Goal: Task Accomplishment & Management: Complete application form

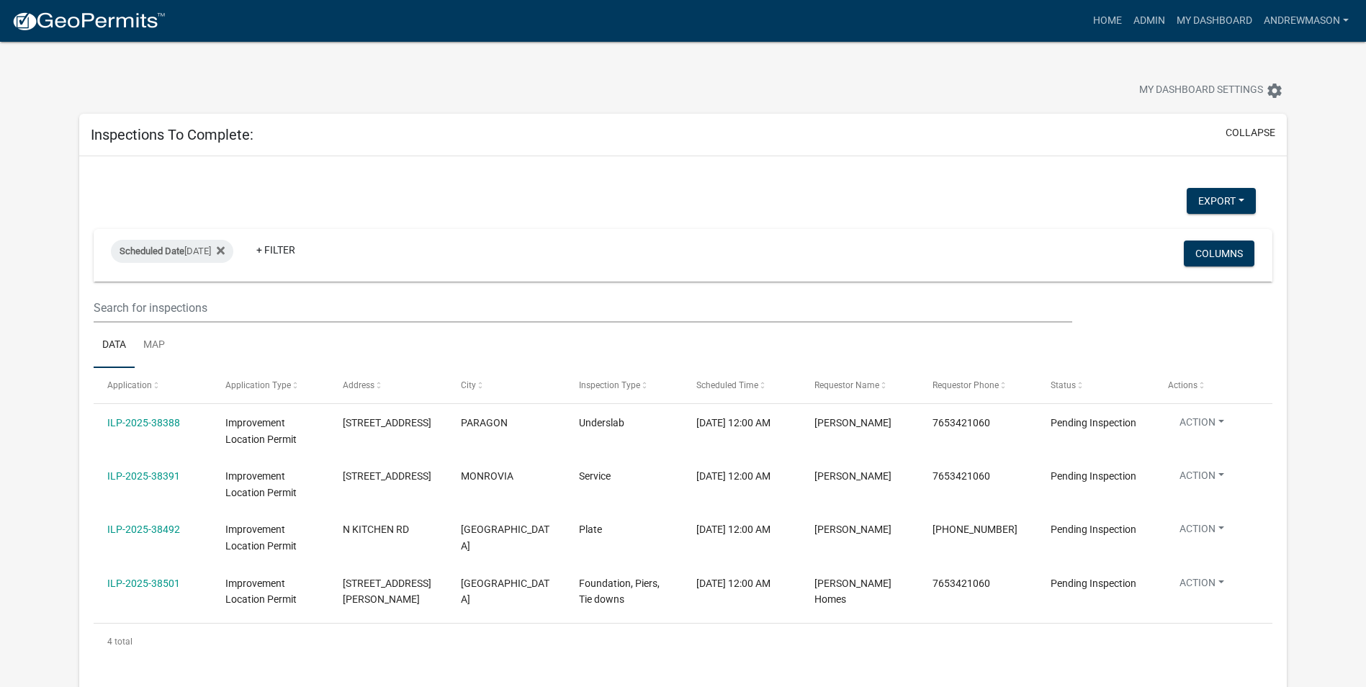
select select "3: 100"
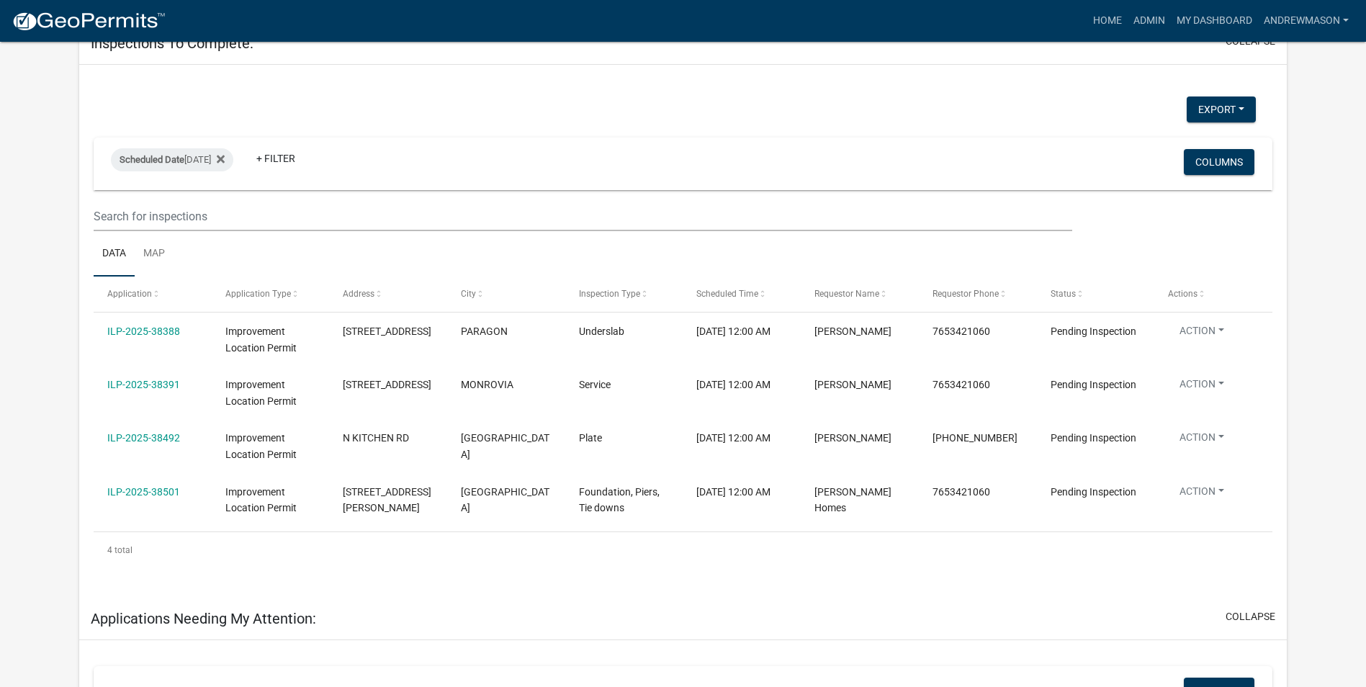
scroll to position [72, 0]
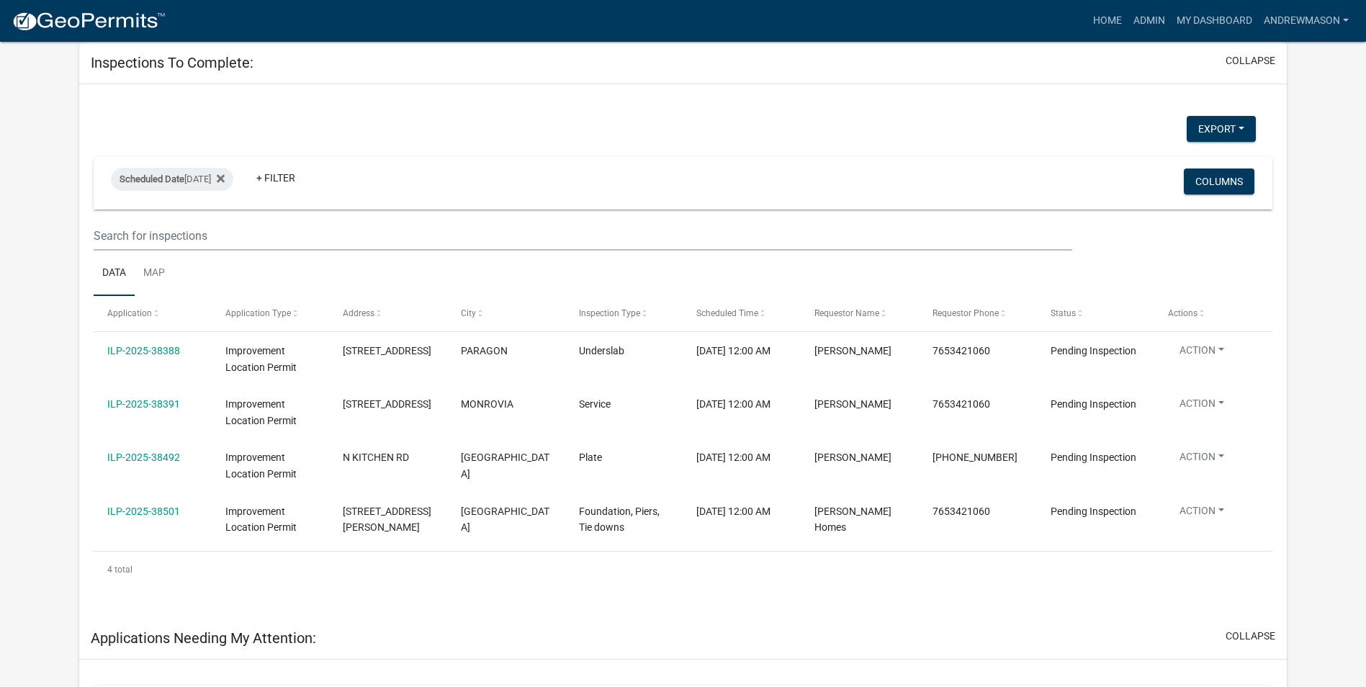
click at [135, 509] on link "ILP-2025-38501" at bounding box center [143, 511] width 73 height 12
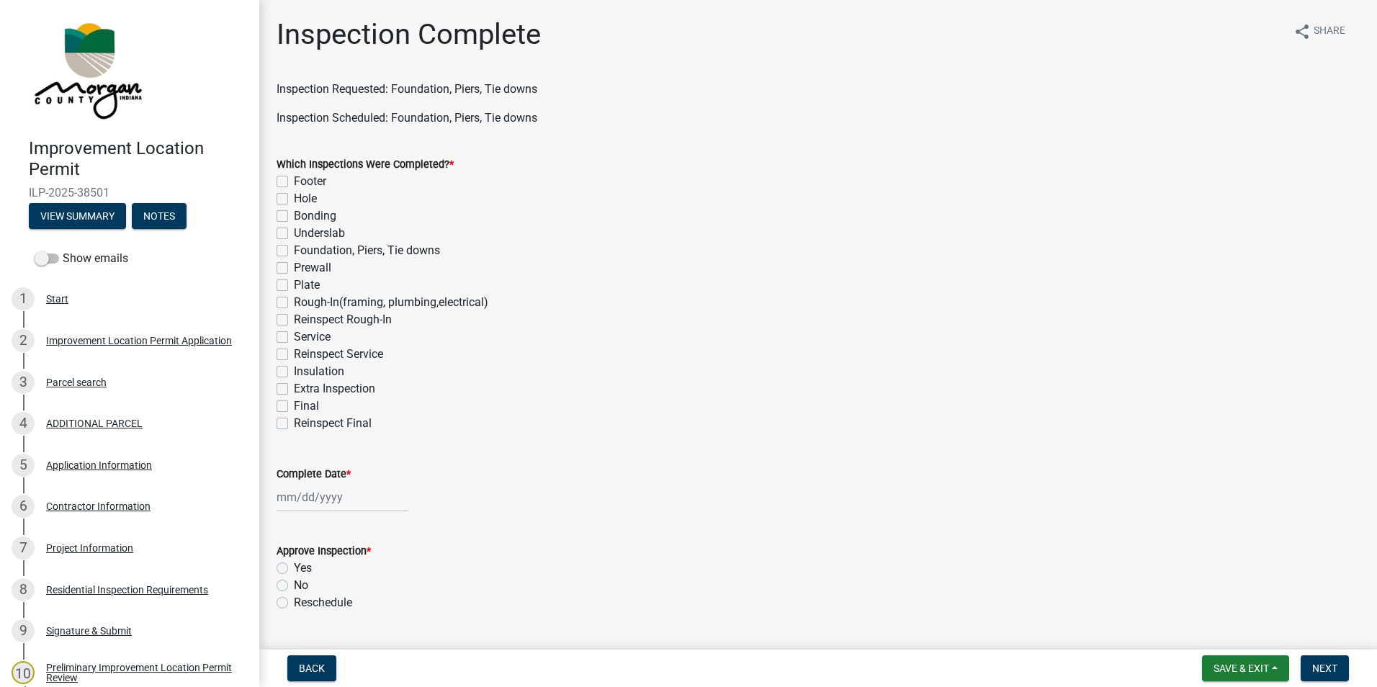
click at [294, 246] on label "Foundation, Piers, Tie downs" at bounding box center [367, 250] width 146 height 17
click at [294, 246] on input "Foundation, Piers, Tie downs" at bounding box center [298, 246] width 9 height 9
checkbox input "true"
checkbox input "false"
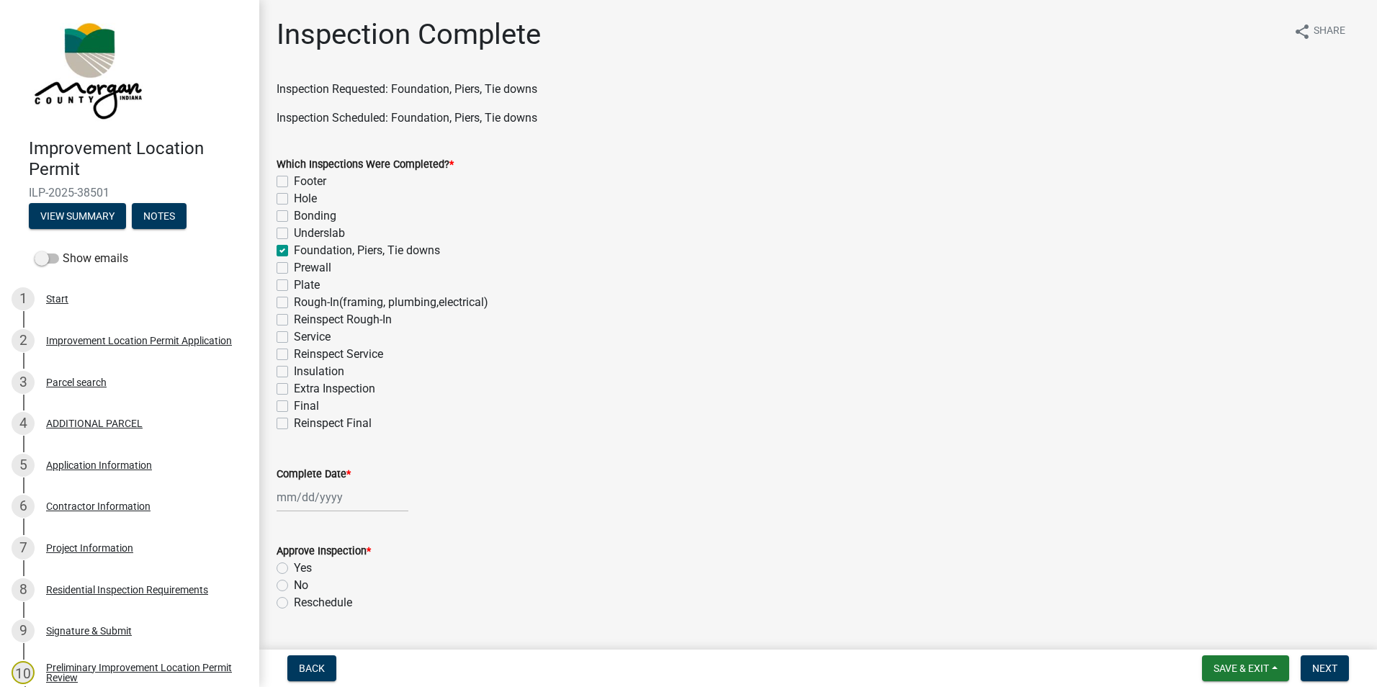
checkbox input "false"
checkbox input "true"
checkbox input "false"
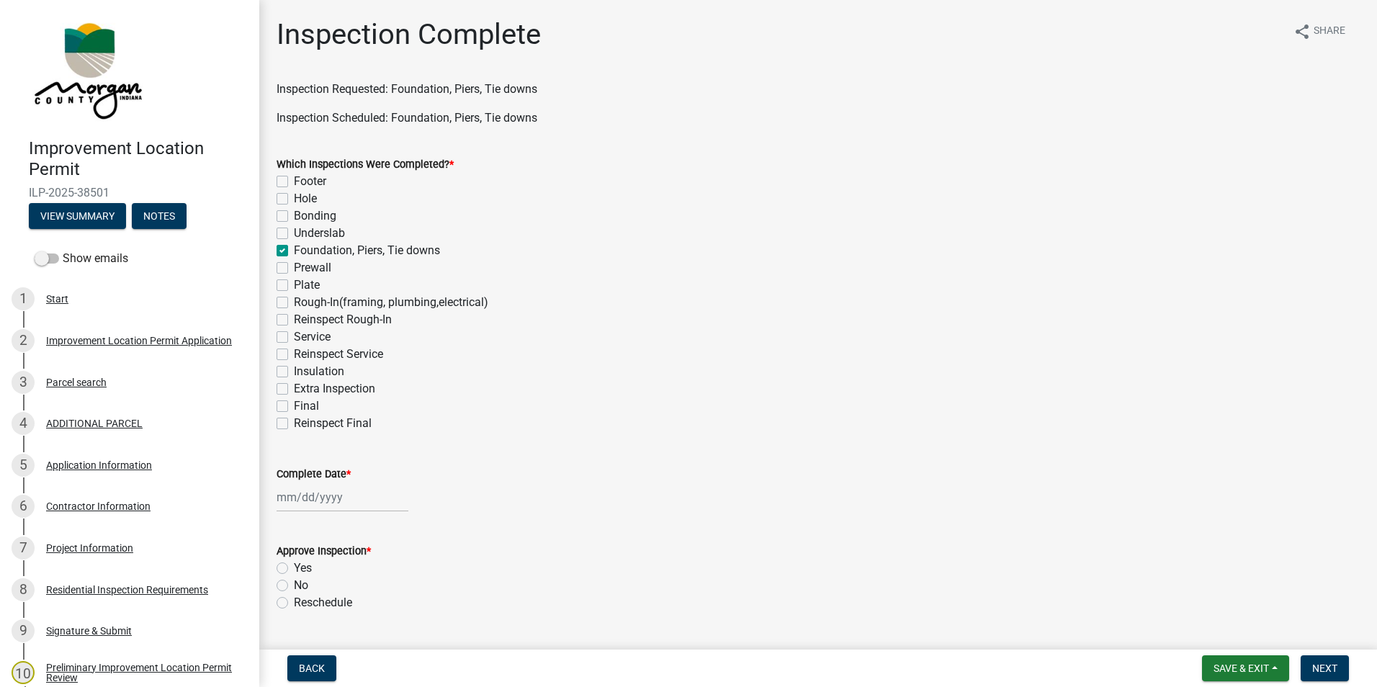
checkbox input "false"
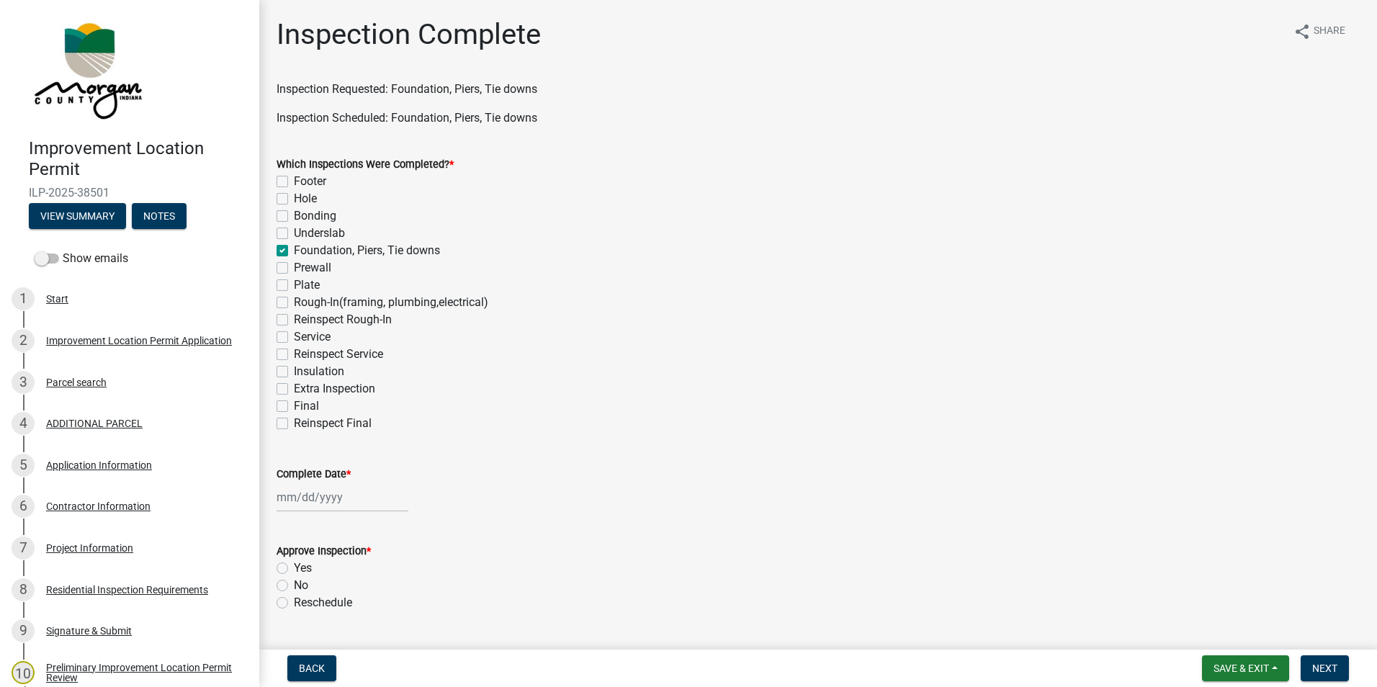
checkbox input "false"
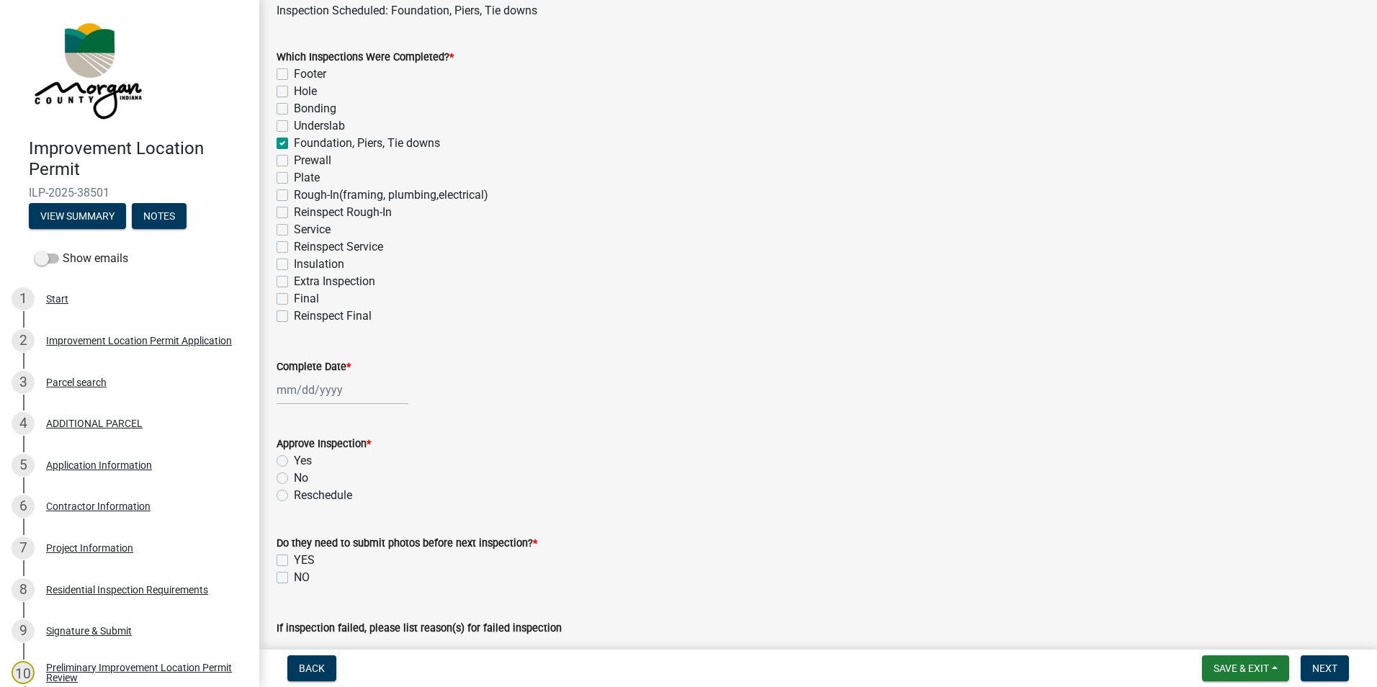
scroll to position [144, 0]
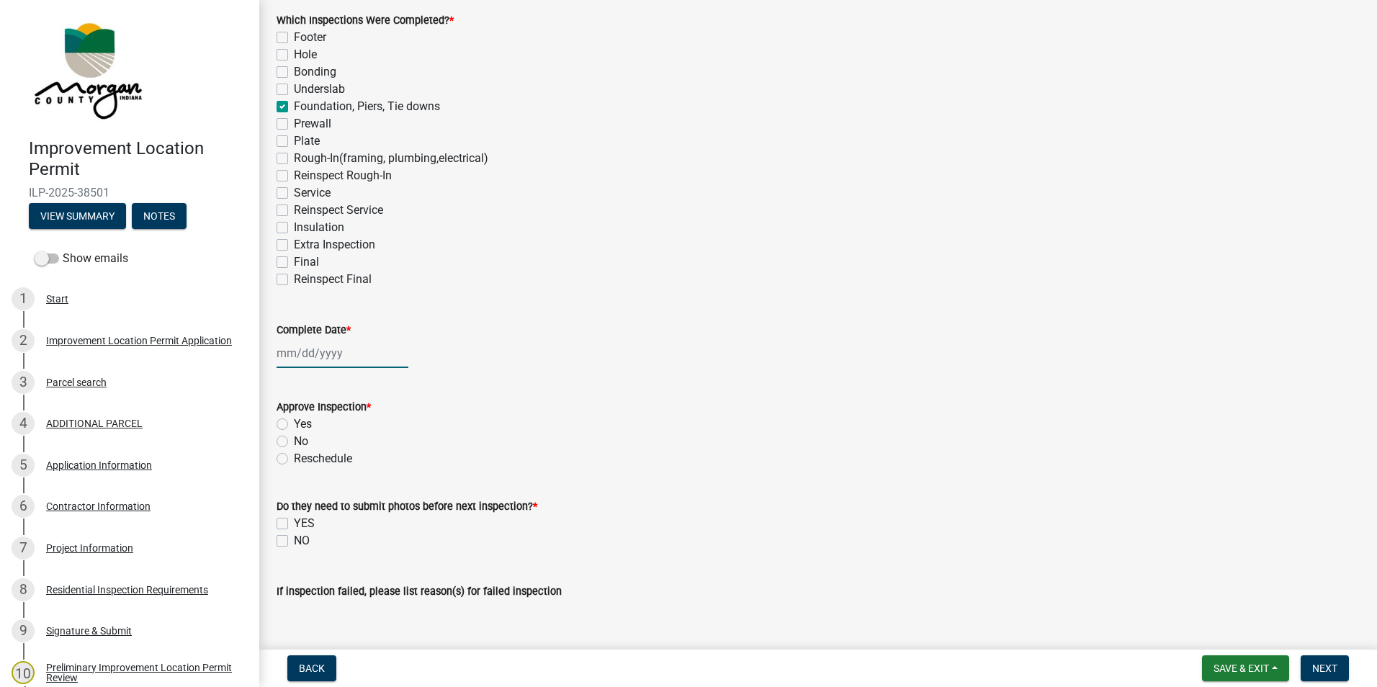
click at [289, 354] on div at bounding box center [342, 353] width 132 height 30
select select "9"
select select "2025"
click at [379, 453] on div "12" at bounding box center [383, 452] width 23 height 23
type input "[DATE]"
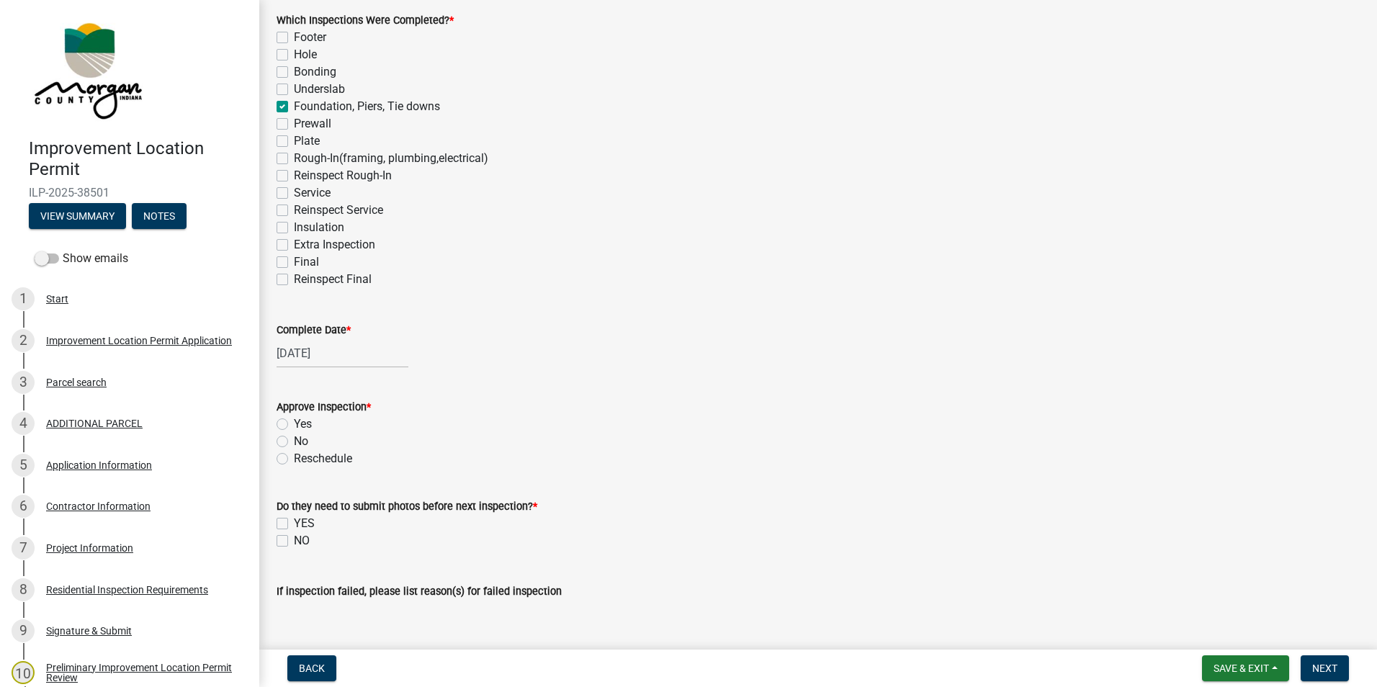
click at [294, 423] on label "Yes" at bounding box center [303, 423] width 18 height 17
click at [294, 423] on input "Yes" at bounding box center [298, 419] width 9 height 9
radio input "true"
click at [294, 543] on label "NO" at bounding box center [302, 540] width 16 height 17
click at [294, 541] on input "NO" at bounding box center [298, 536] width 9 height 9
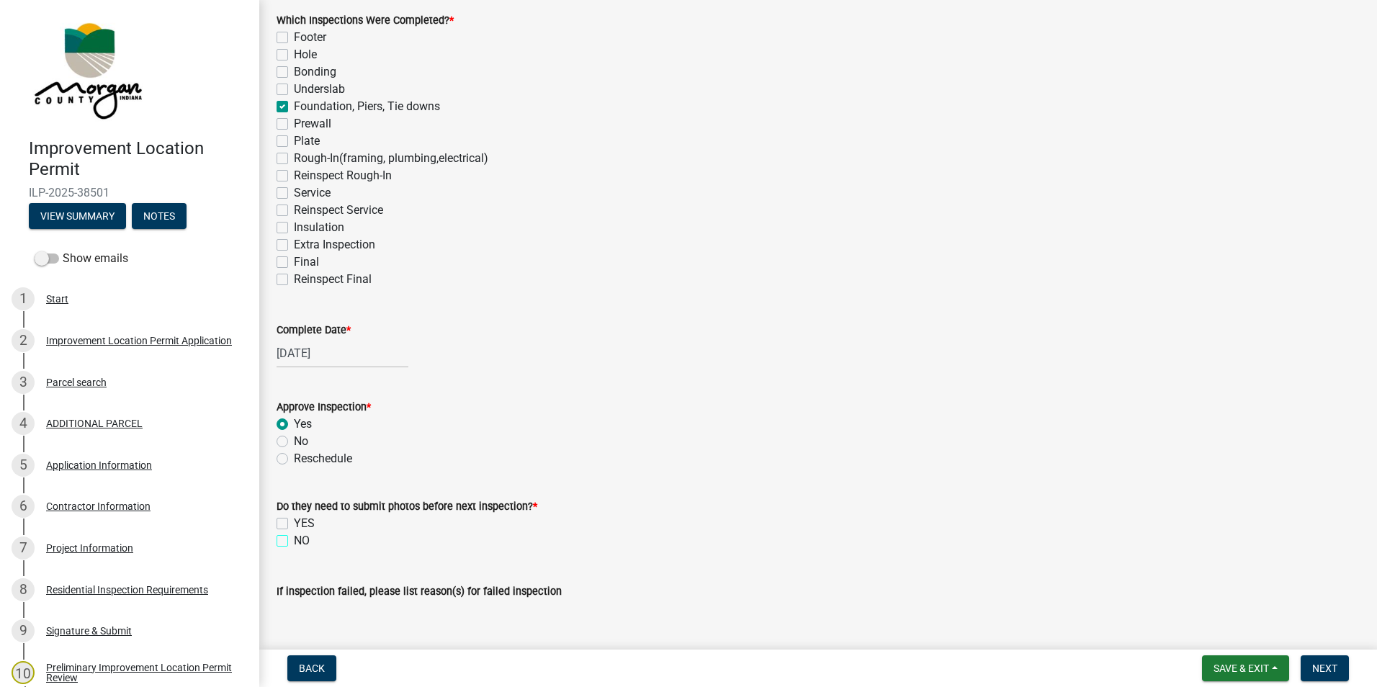
checkbox input "true"
checkbox input "false"
checkbox input "true"
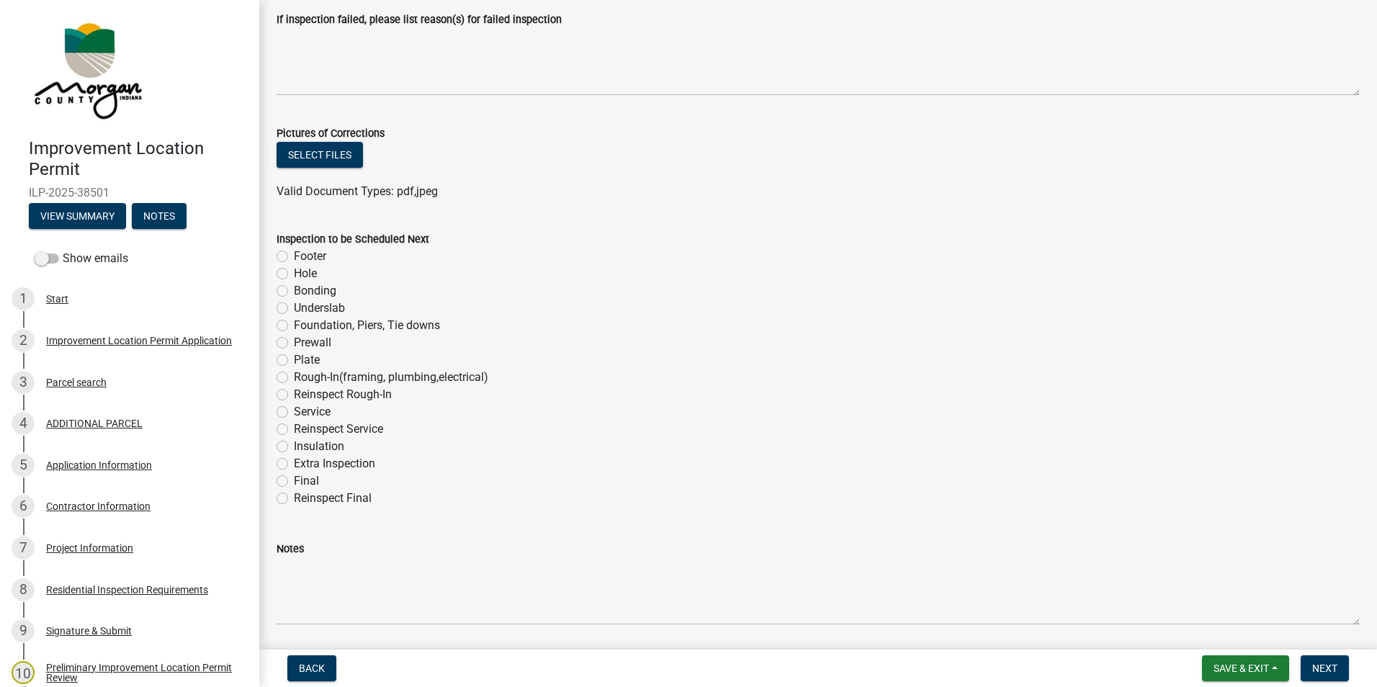
scroll to position [720, 0]
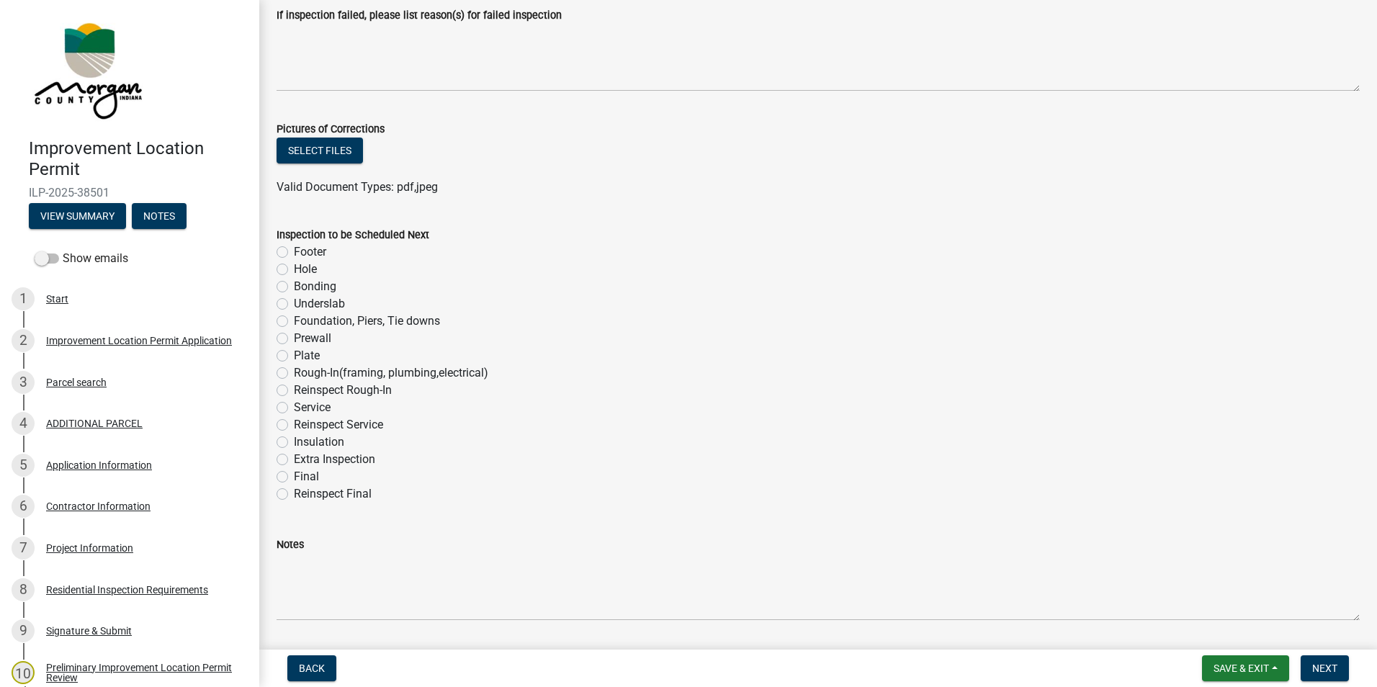
click at [294, 407] on label "Service" at bounding box center [312, 407] width 37 height 17
click at [294, 407] on input "Service" at bounding box center [298, 403] width 9 height 9
radio input "true"
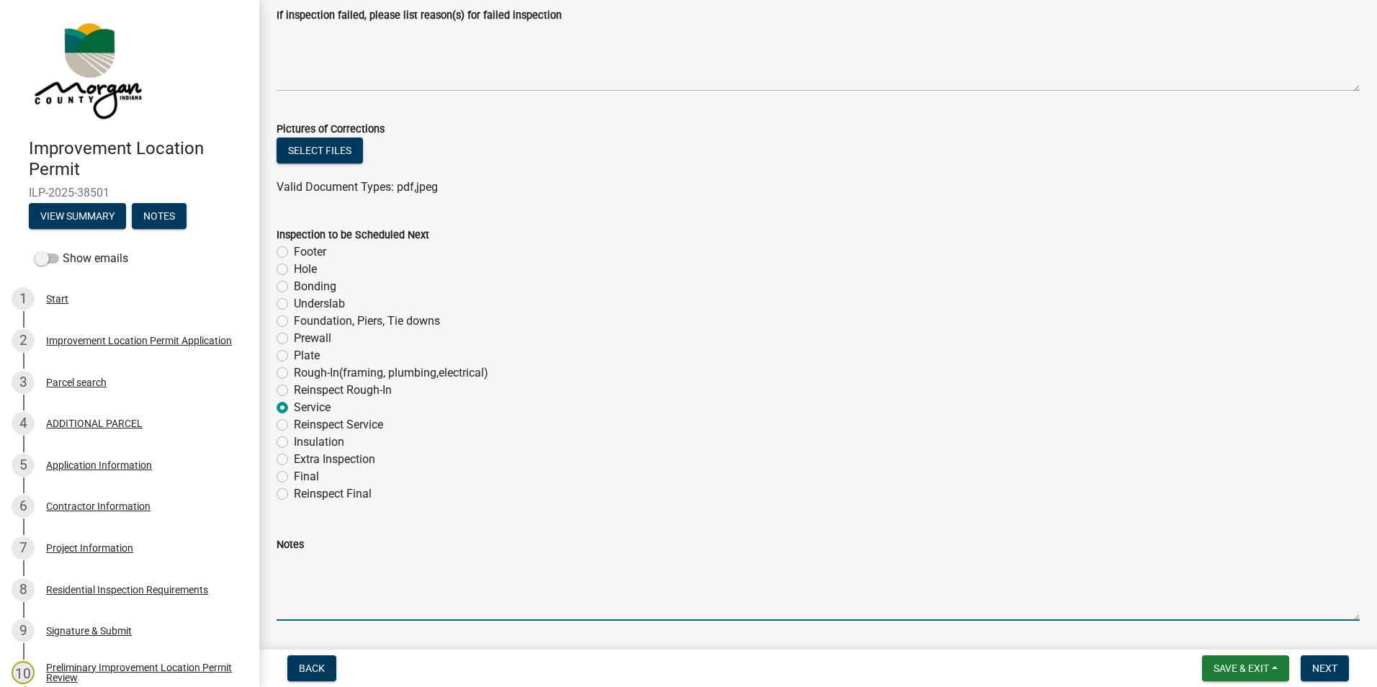
click at [328, 572] on textarea "Notes" at bounding box center [817, 587] width 1083 height 68
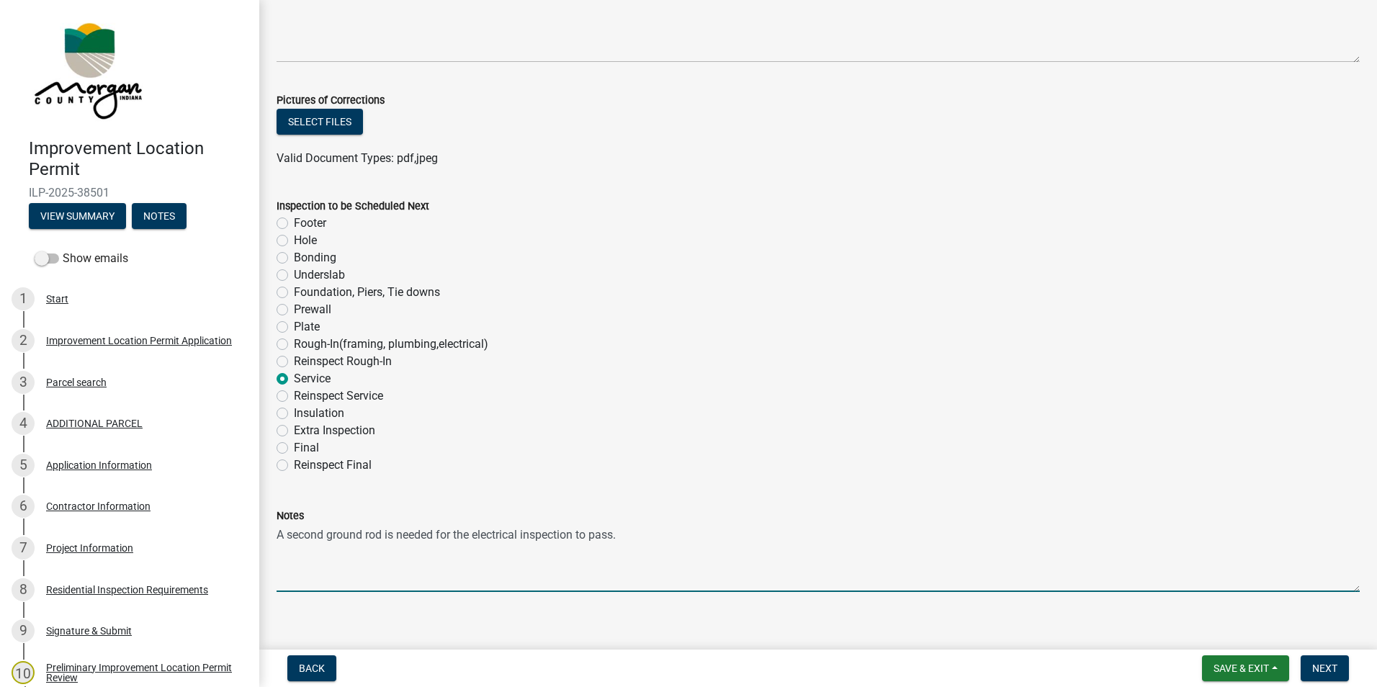
scroll to position [765, 0]
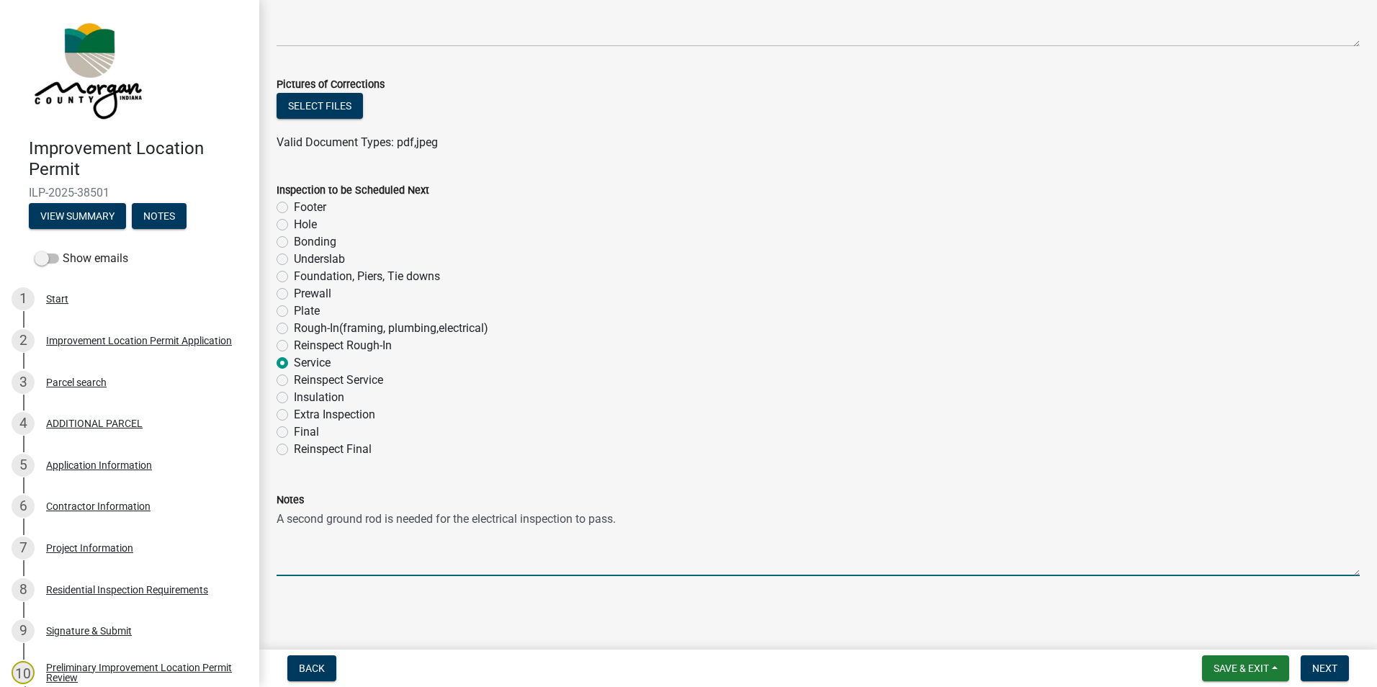
type textarea "A second ground rod is needed for the electrical inspection to pass."
click at [1266, 670] on span "Save & Exit" at bounding box center [1240, 668] width 55 height 12
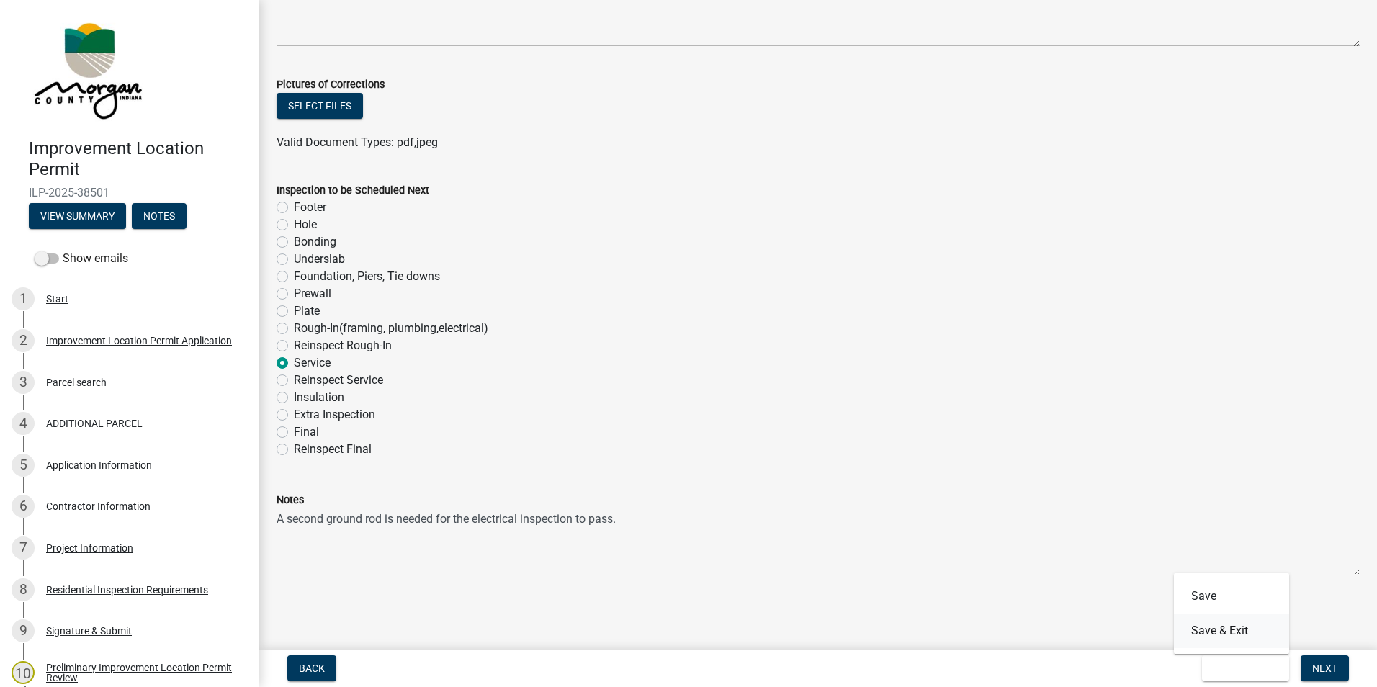
click at [1249, 634] on button "Save & Exit" at bounding box center [1231, 630] width 115 height 35
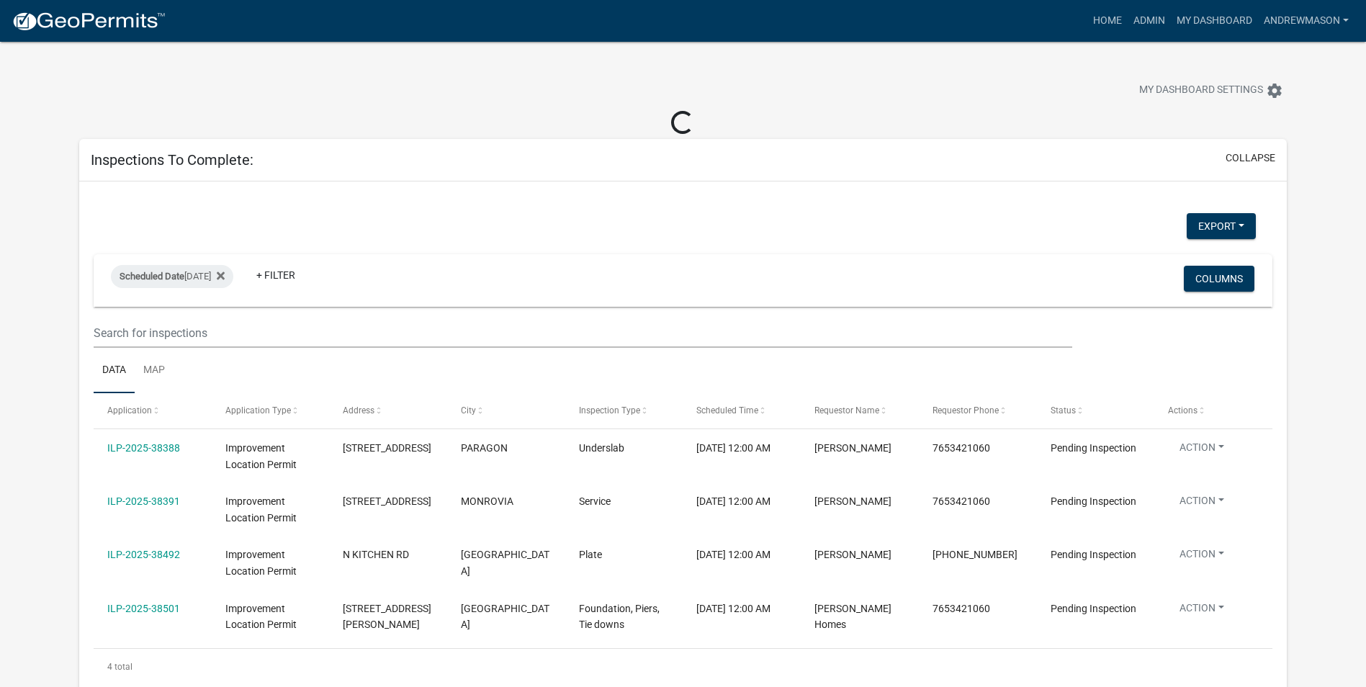
select select "3: 100"
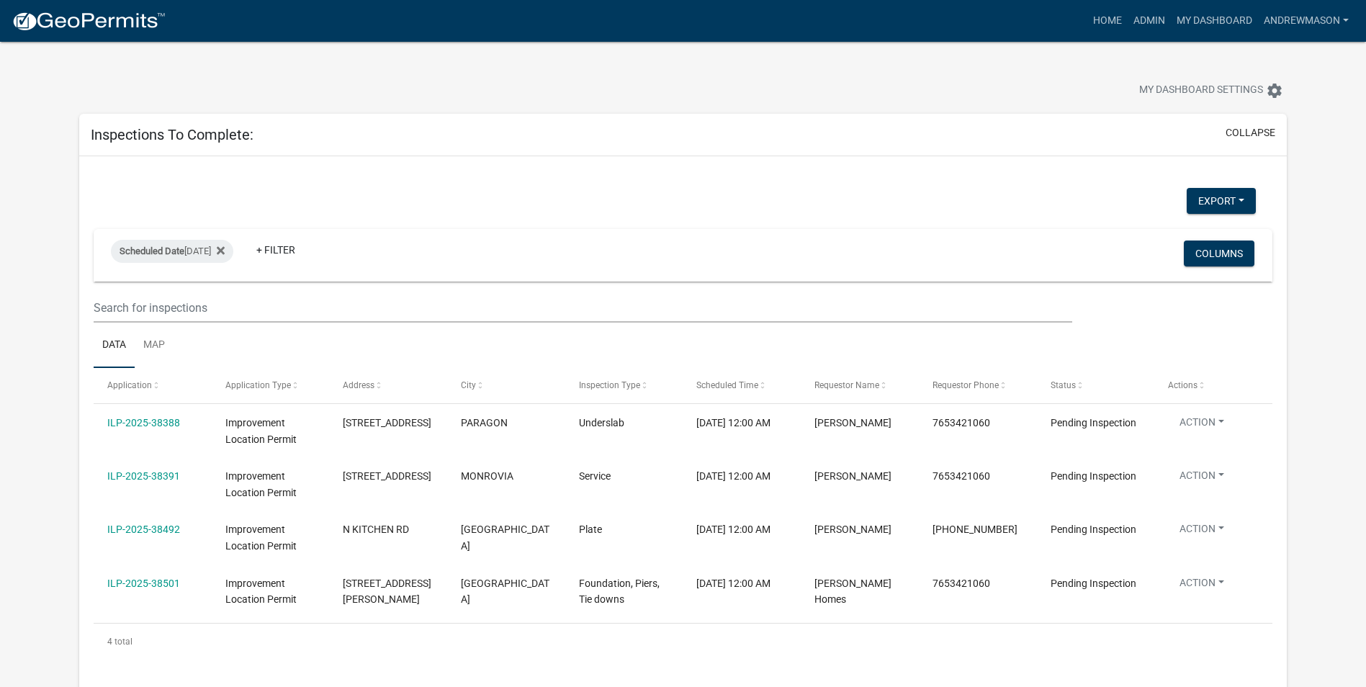
click at [152, 583] on link "ILP-2025-38501" at bounding box center [143, 583] width 73 height 12
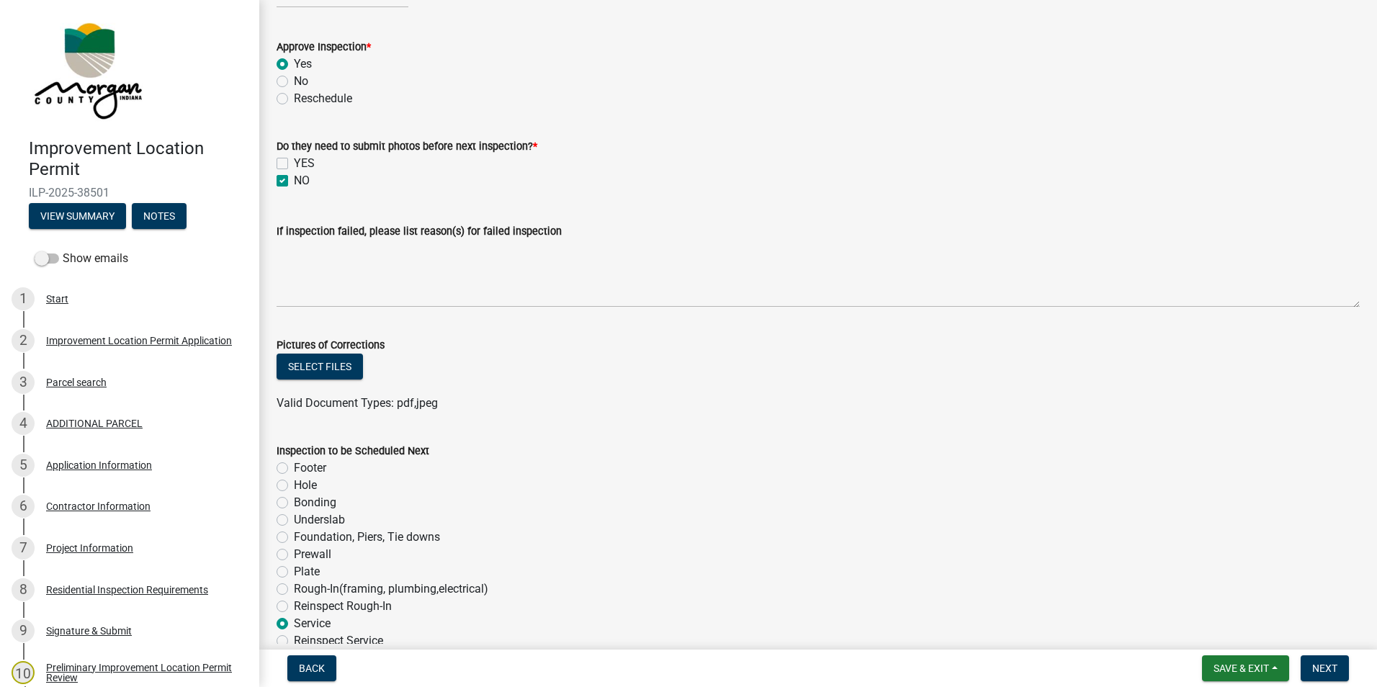
scroll to position [765, 0]
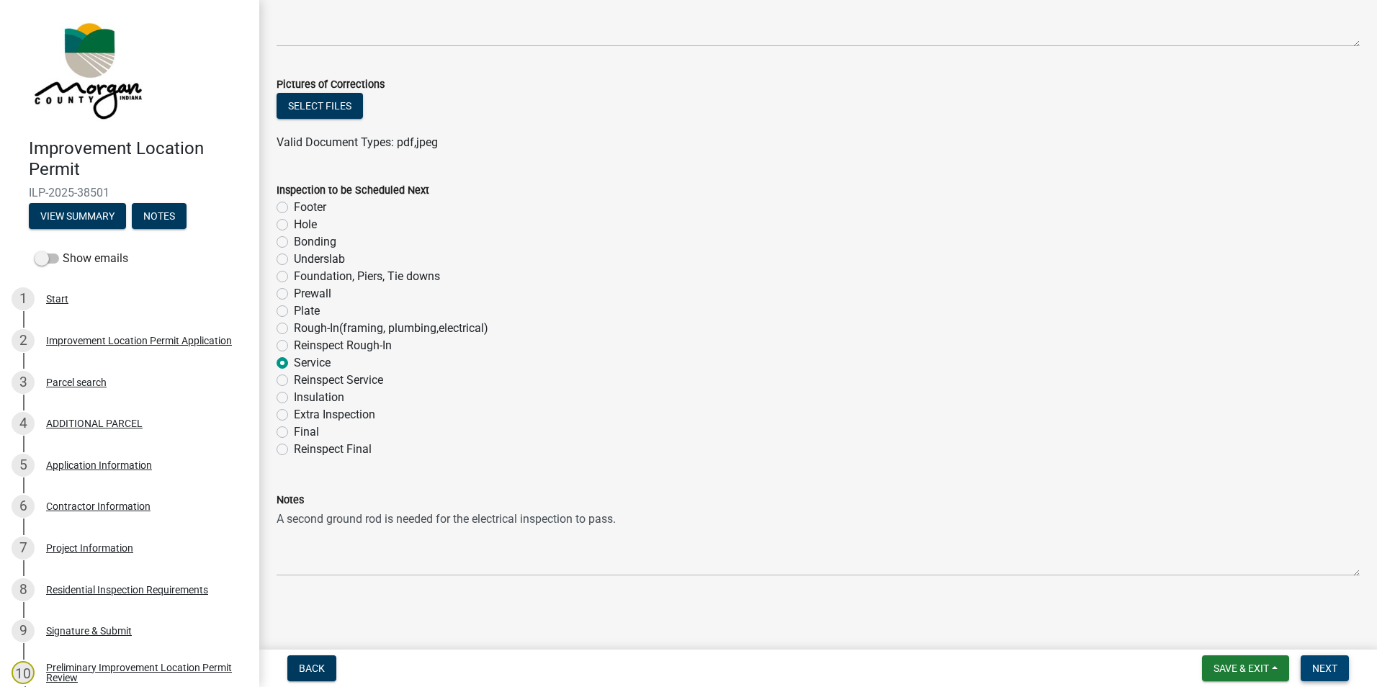
click at [1322, 664] on span "Next" at bounding box center [1324, 668] width 25 height 12
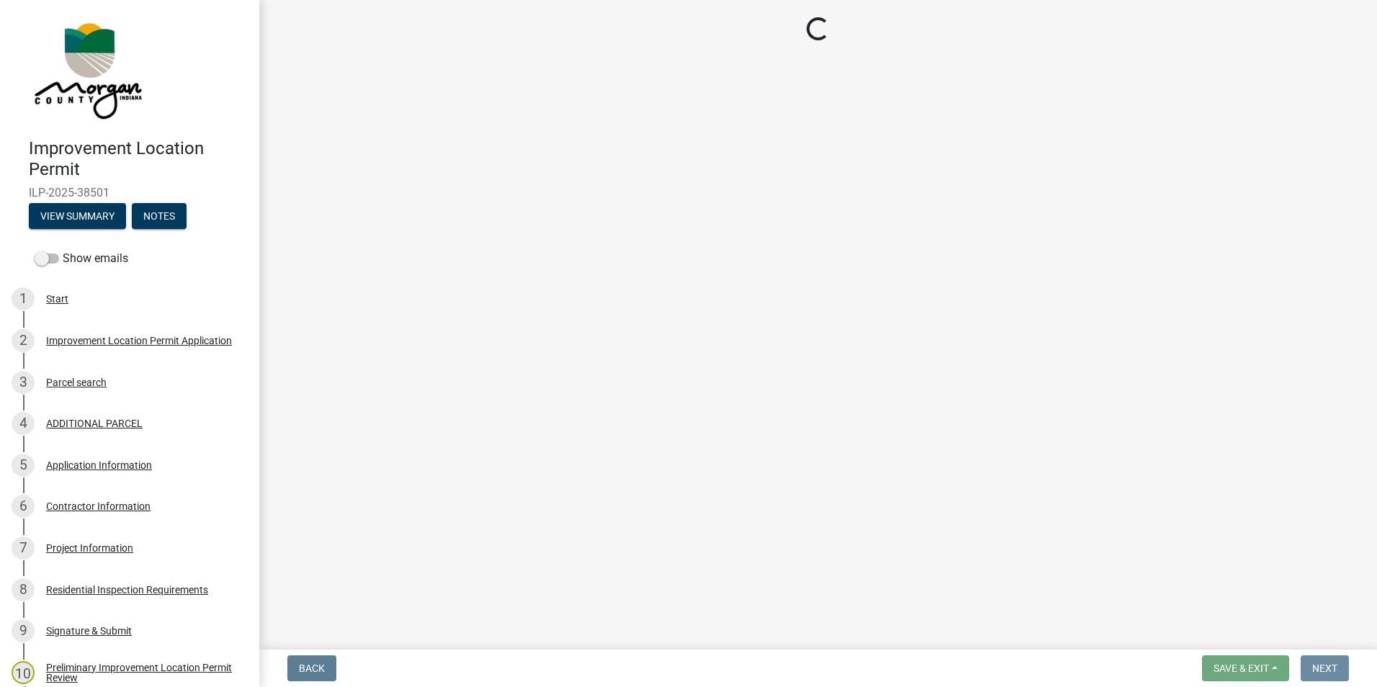
scroll to position [0, 0]
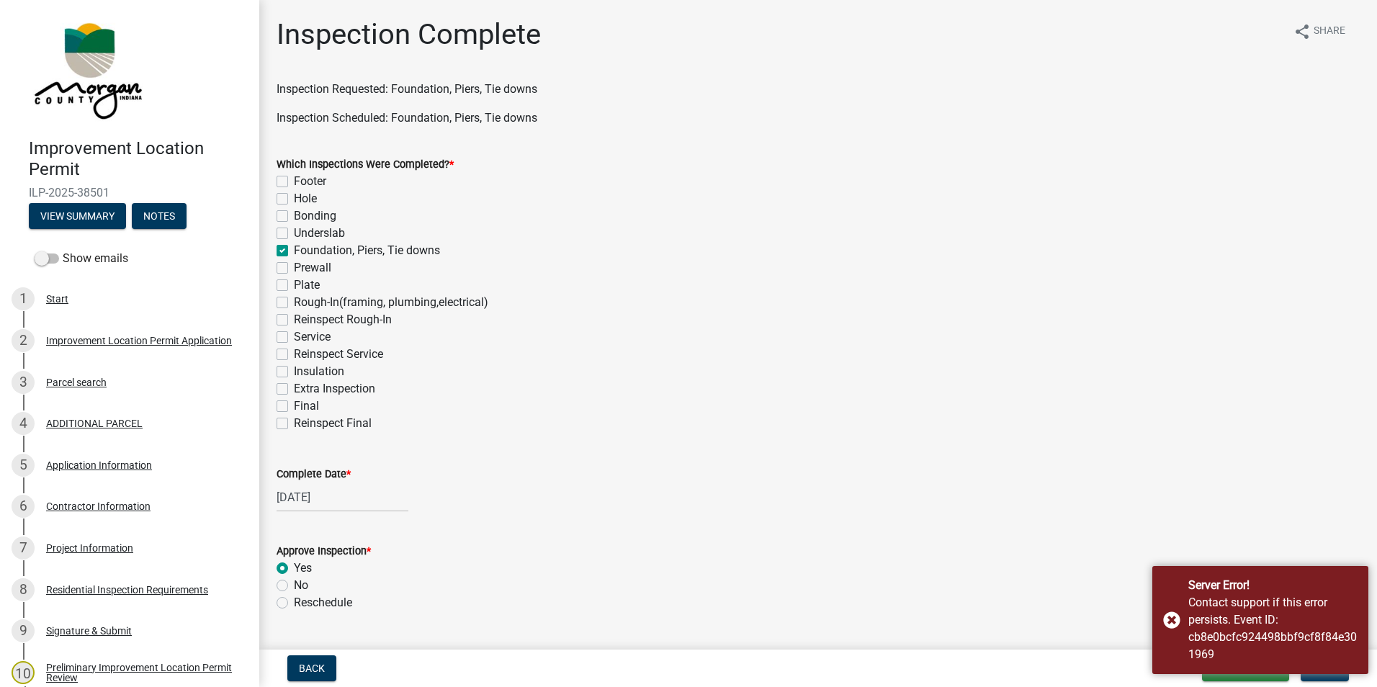
click at [1166, 619] on div "Server Error! Contact support if this error persists. Event ID: cb8e0bcfc924498…" at bounding box center [1260, 620] width 216 height 108
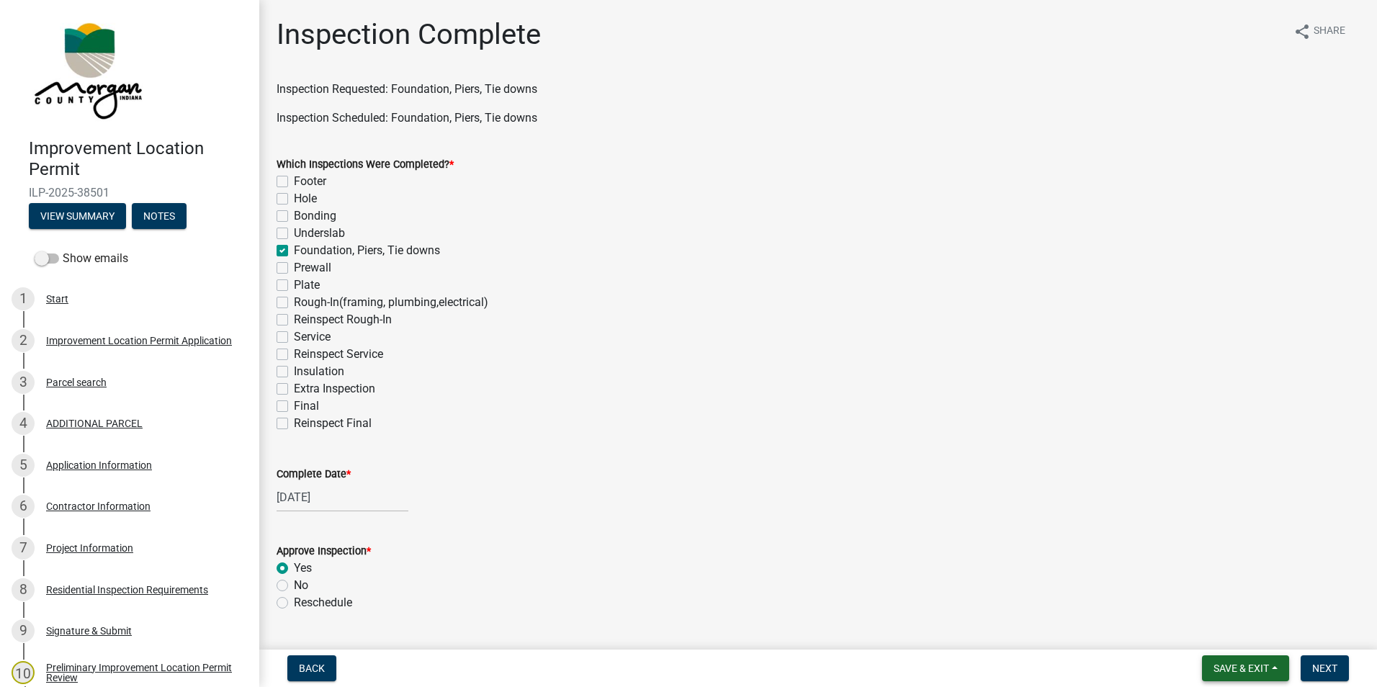
click at [1233, 658] on button "Save & Exit" at bounding box center [1245, 668] width 87 height 26
click at [1223, 629] on button "Save & Exit" at bounding box center [1231, 630] width 115 height 35
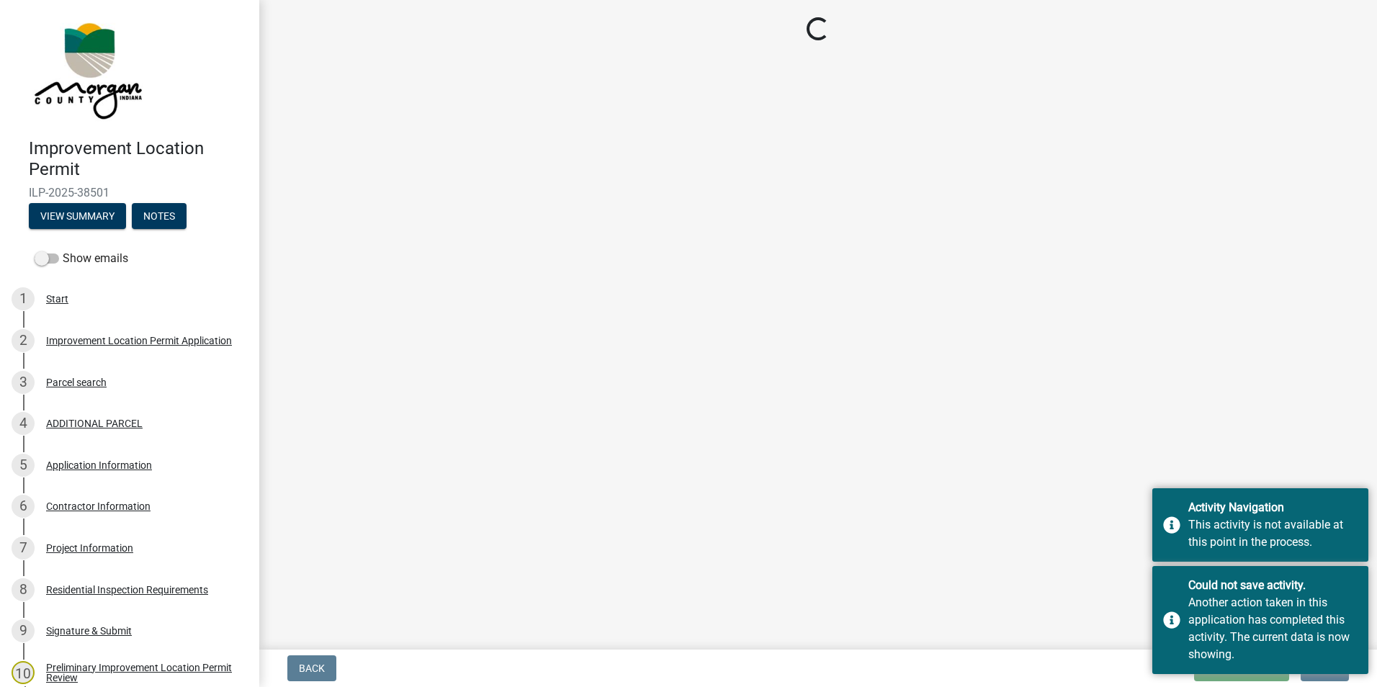
click at [917, 389] on main "Loading..." at bounding box center [817, 322] width 1117 height 644
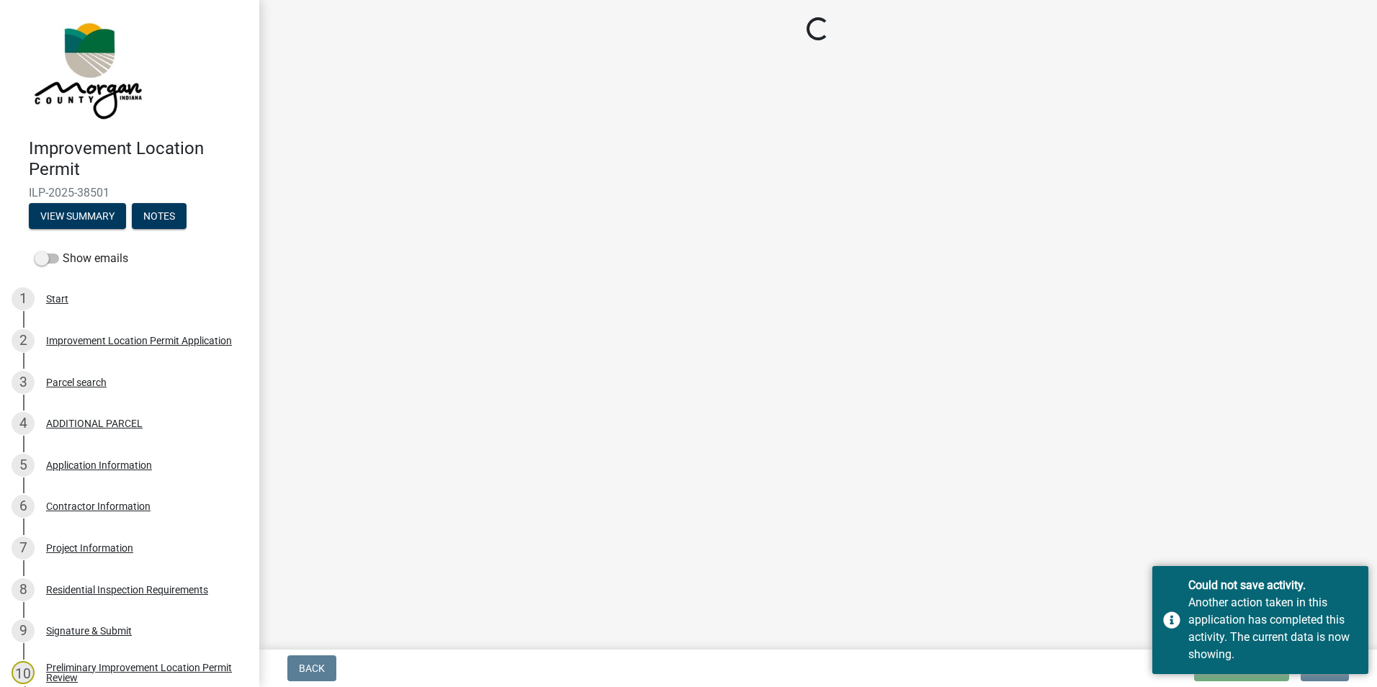
click at [1014, 493] on main "Loading..." at bounding box center [817, 322] width 1117 height 644
click at [1175, 621] on div "Could not save activity. Another action taken in this application has completed…" at bounding box center [1260, 620] width 216 height 108
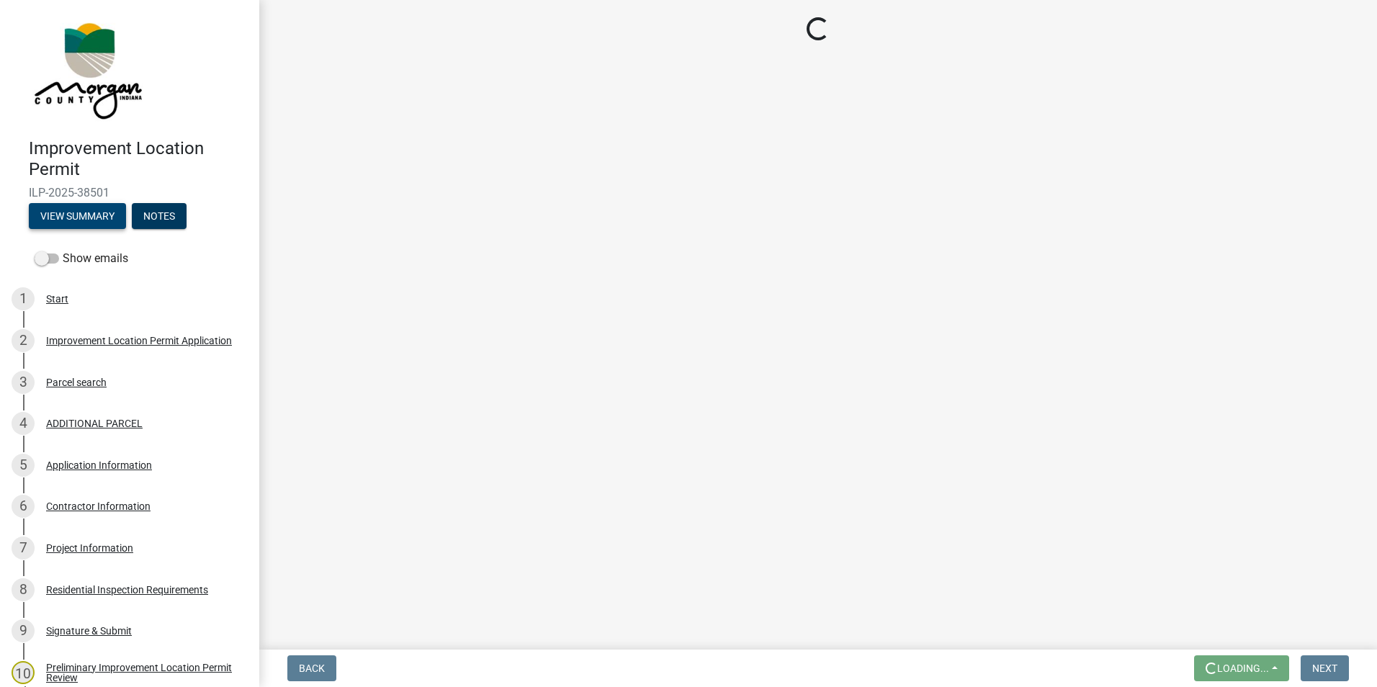
click at [96, 212] on button "View Summary" at bounding box center [77, 216] width 97 height 26
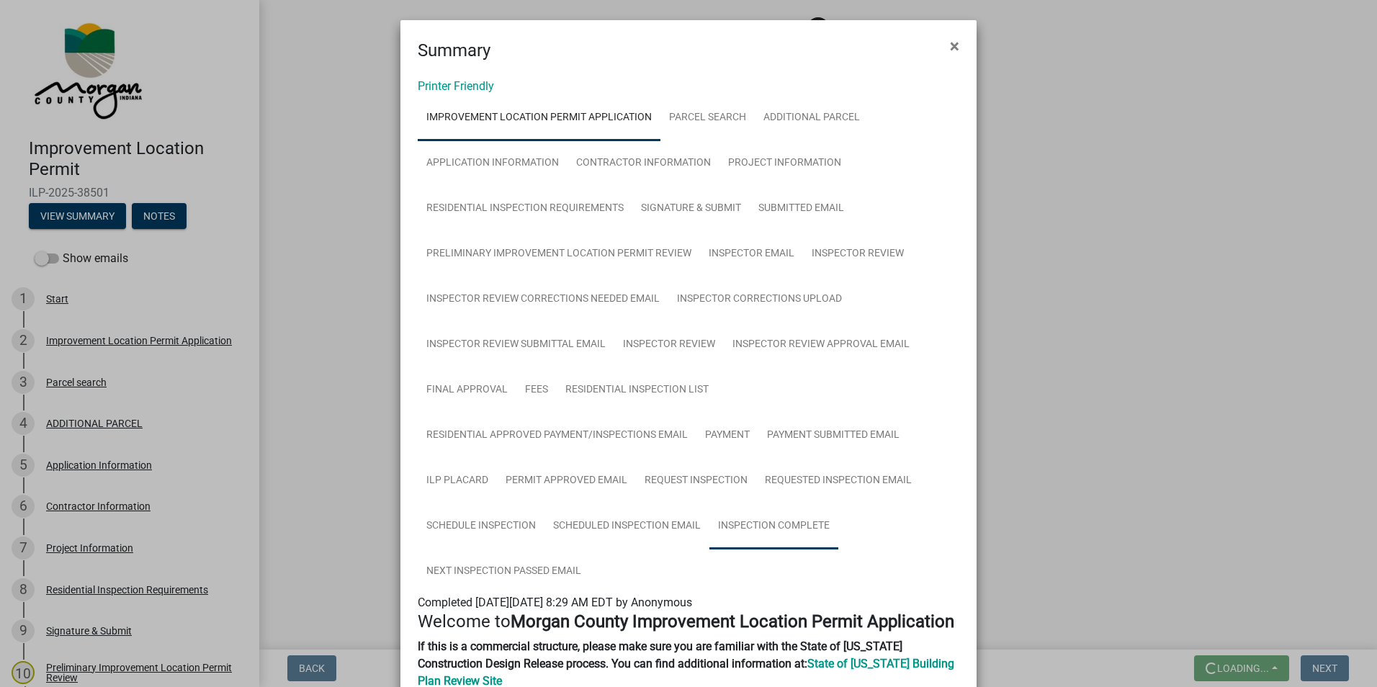
click at [800, 525] on link "Inspection Complete" at bounding box center [773, 526] width 129 height 46
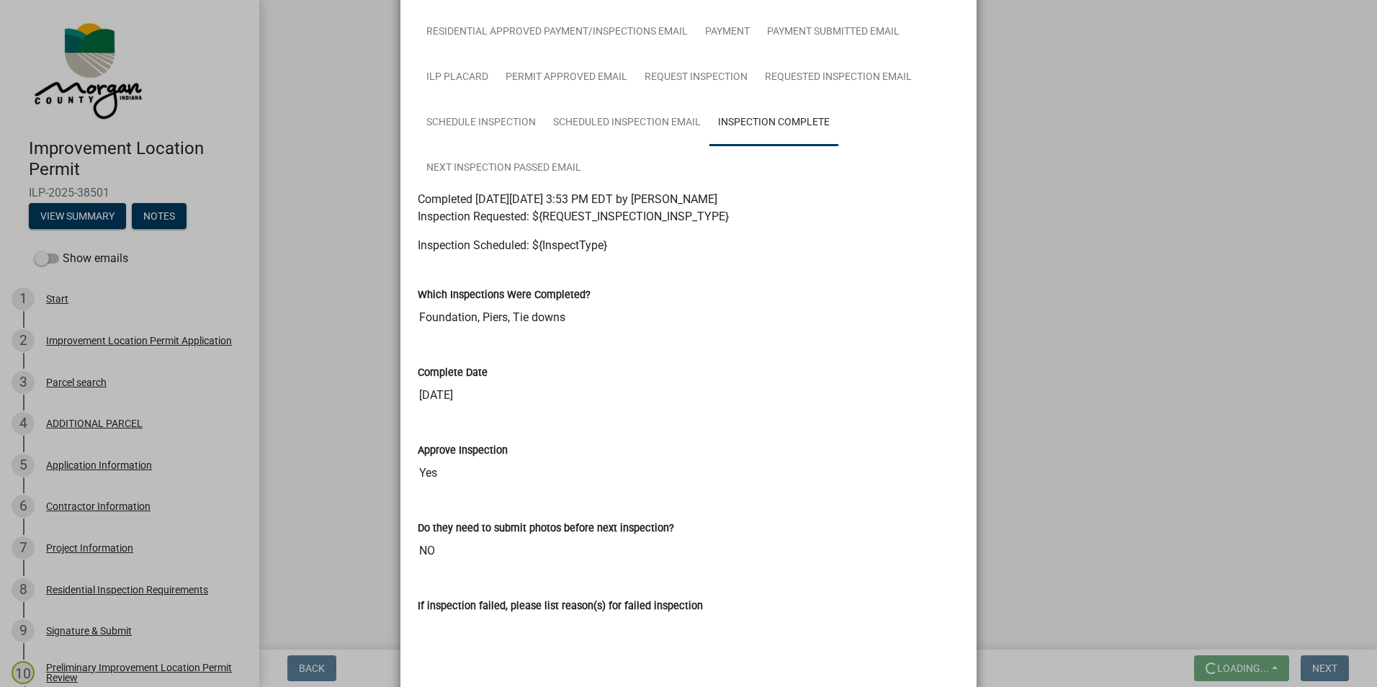
scroll to position [360, 0]
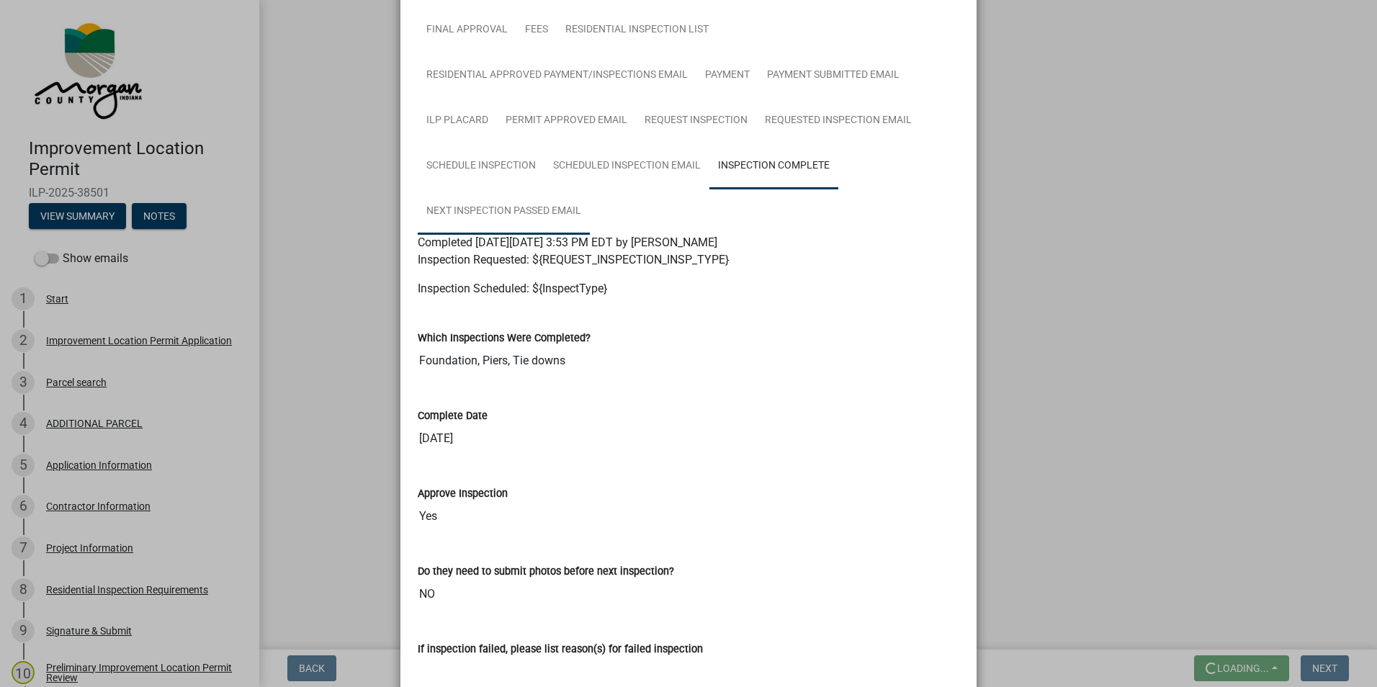
click at [487, 210] on link "Next Inspection Passed Email" at bounding box center [504, 212] width 172 height 46
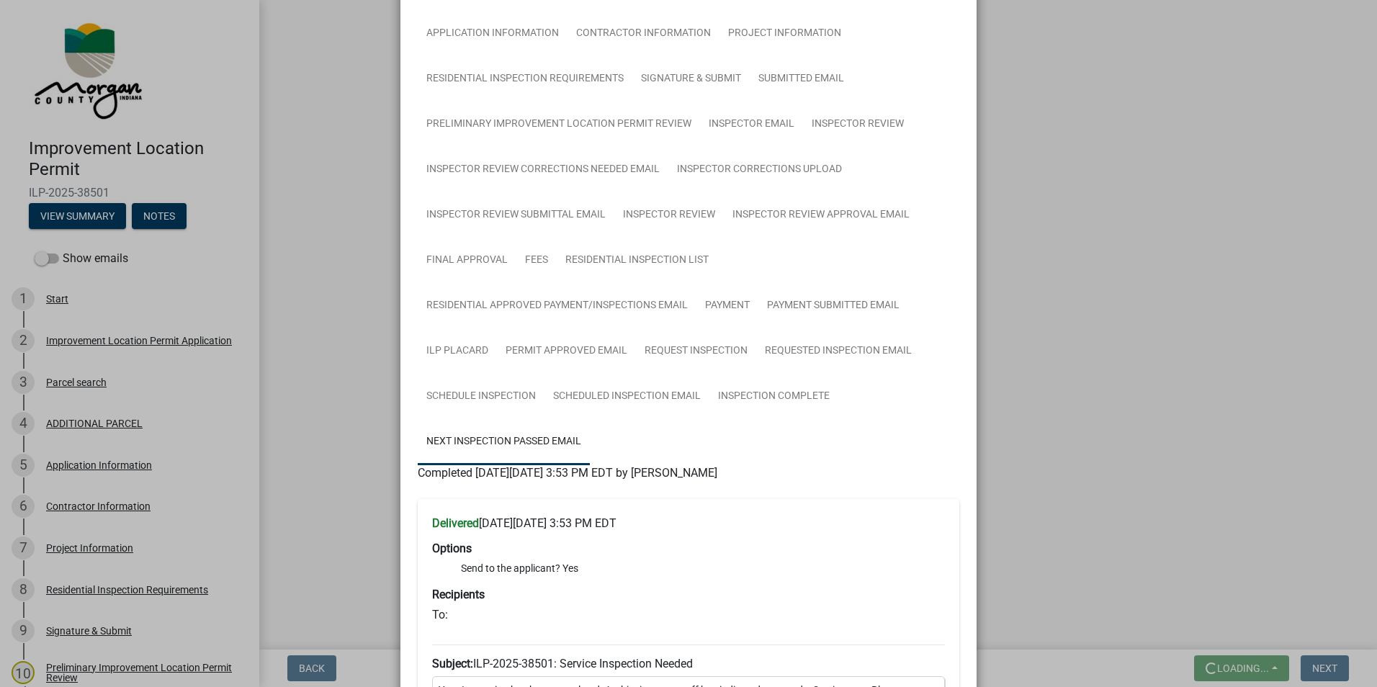
scroll to position [0, 0]
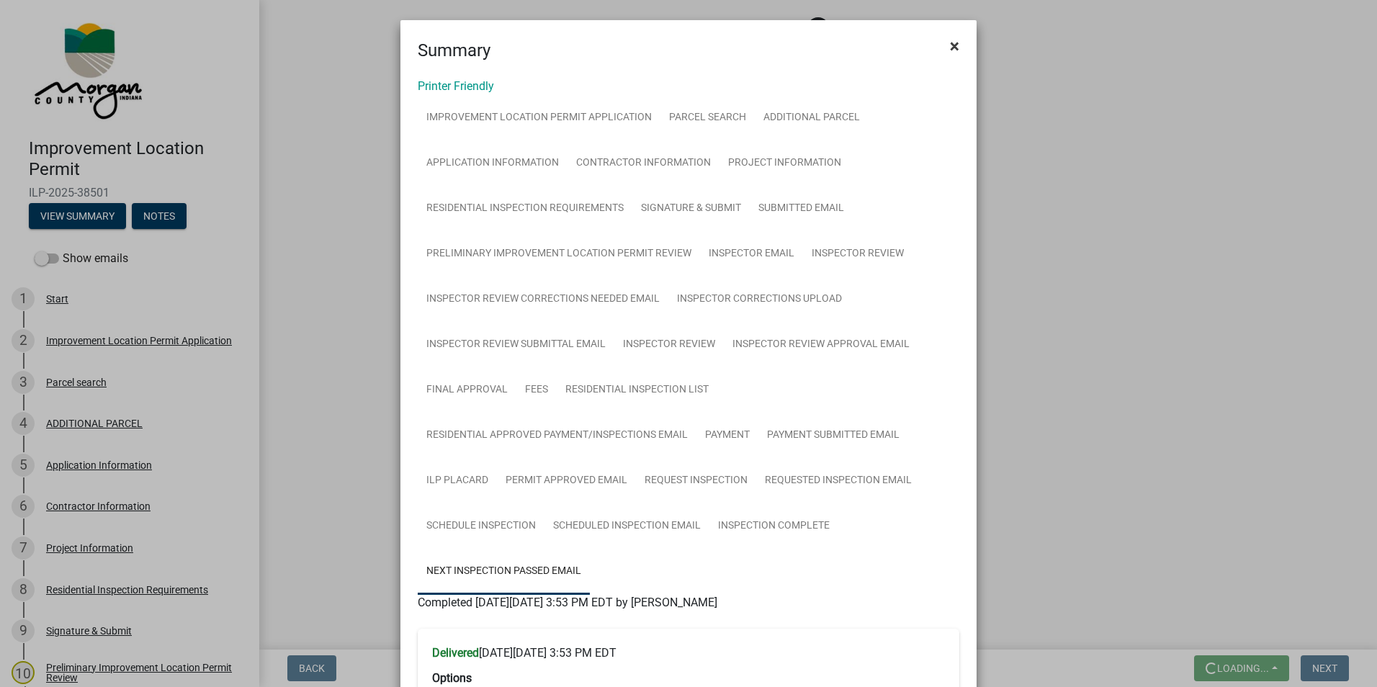
click at [950, 48] on span "×" at bounding box center [954, 46] width 9 height 20
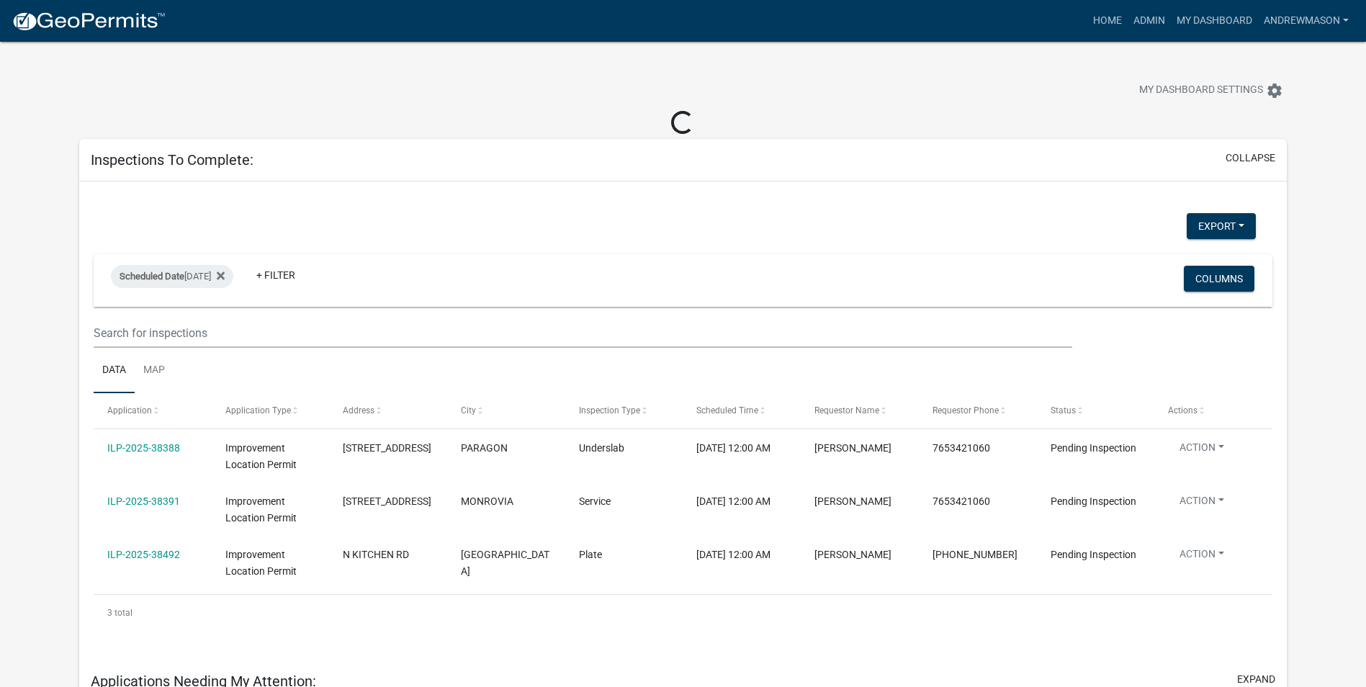
click at [162, 553] on link "ILP-2025-38492" at bounding box center [143, 555] width 73 height 12
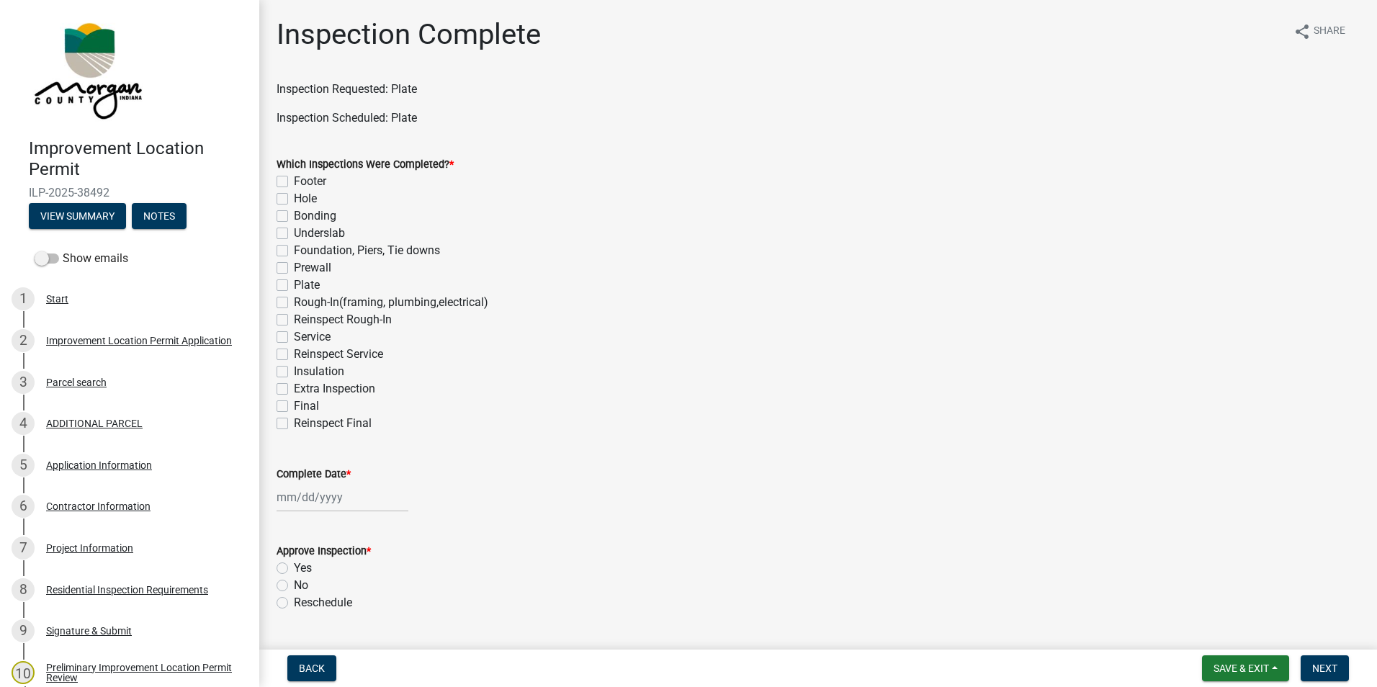
click at [294, 282] on label "Plate" at bounding box center [307, 284] width 26 height 17
click at [294, 282] on input "Plate" at bounding box center [298, 280] width 9 height 9
checkbox input "true"
checkbox input "false"
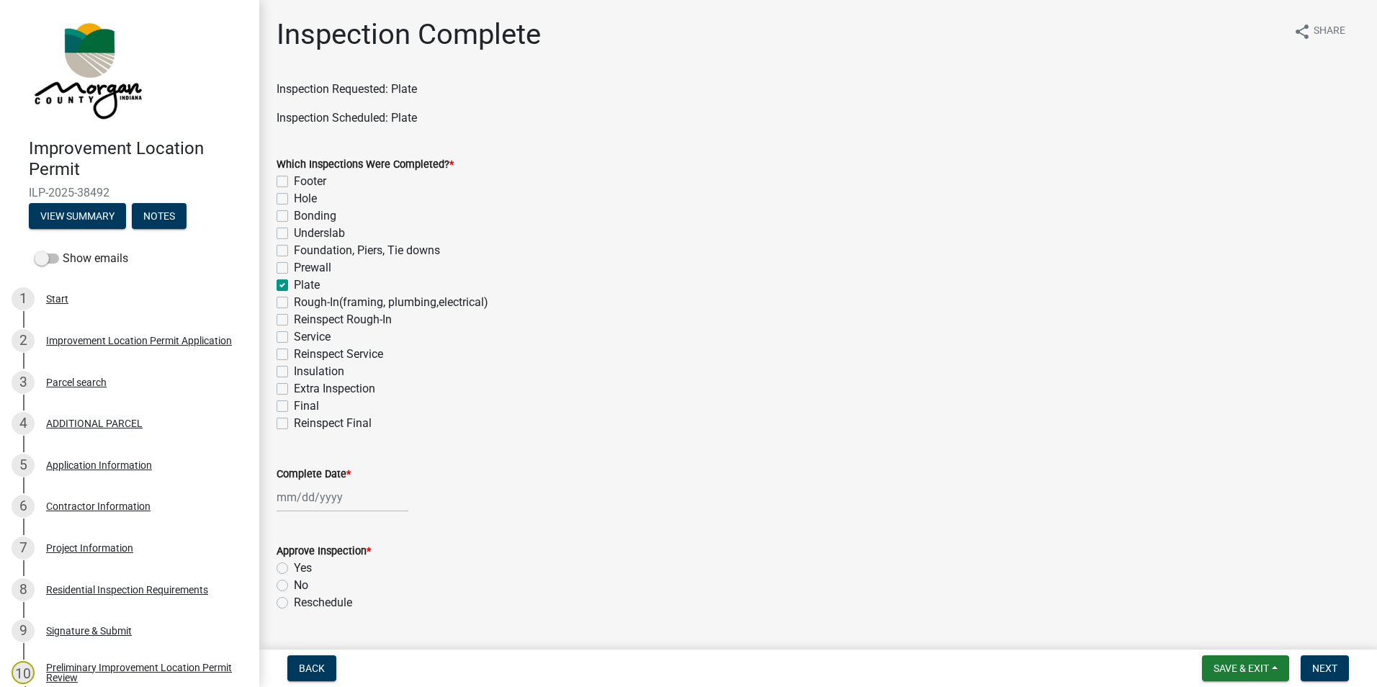
checkbox input "false"
checkbox input "true"
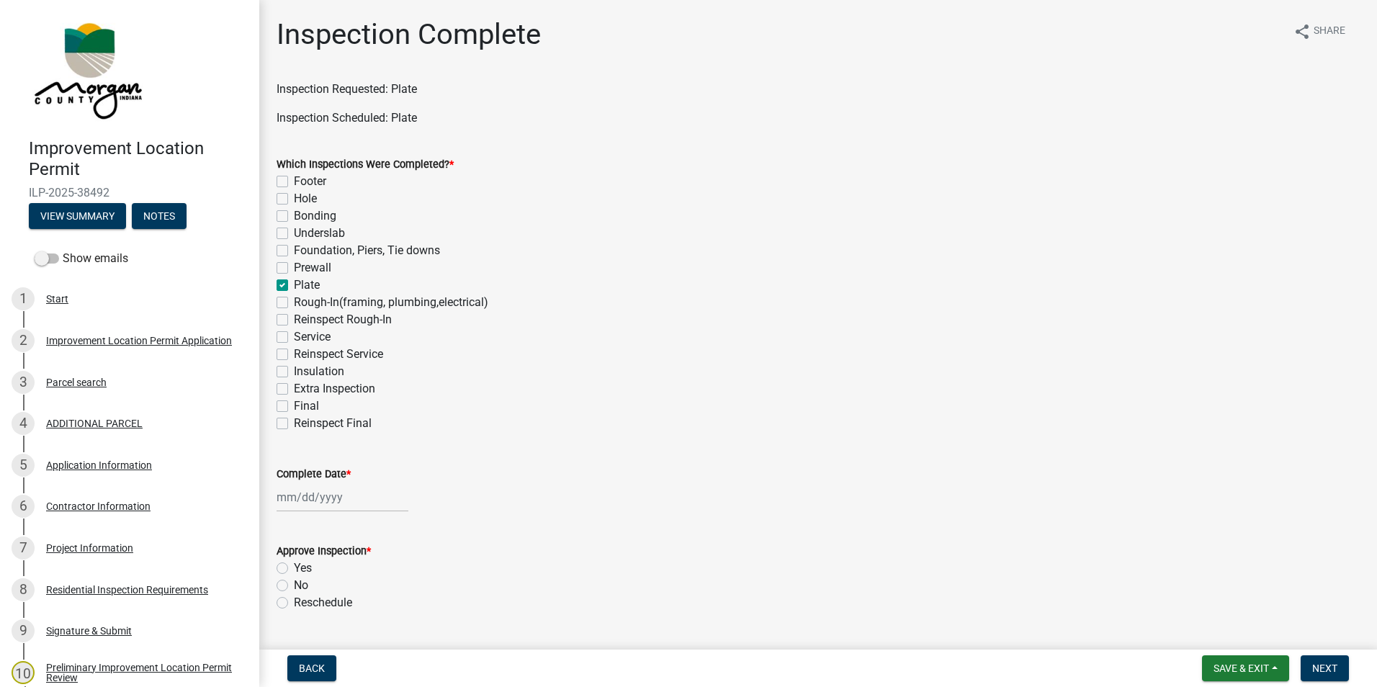
checkbox input "false"
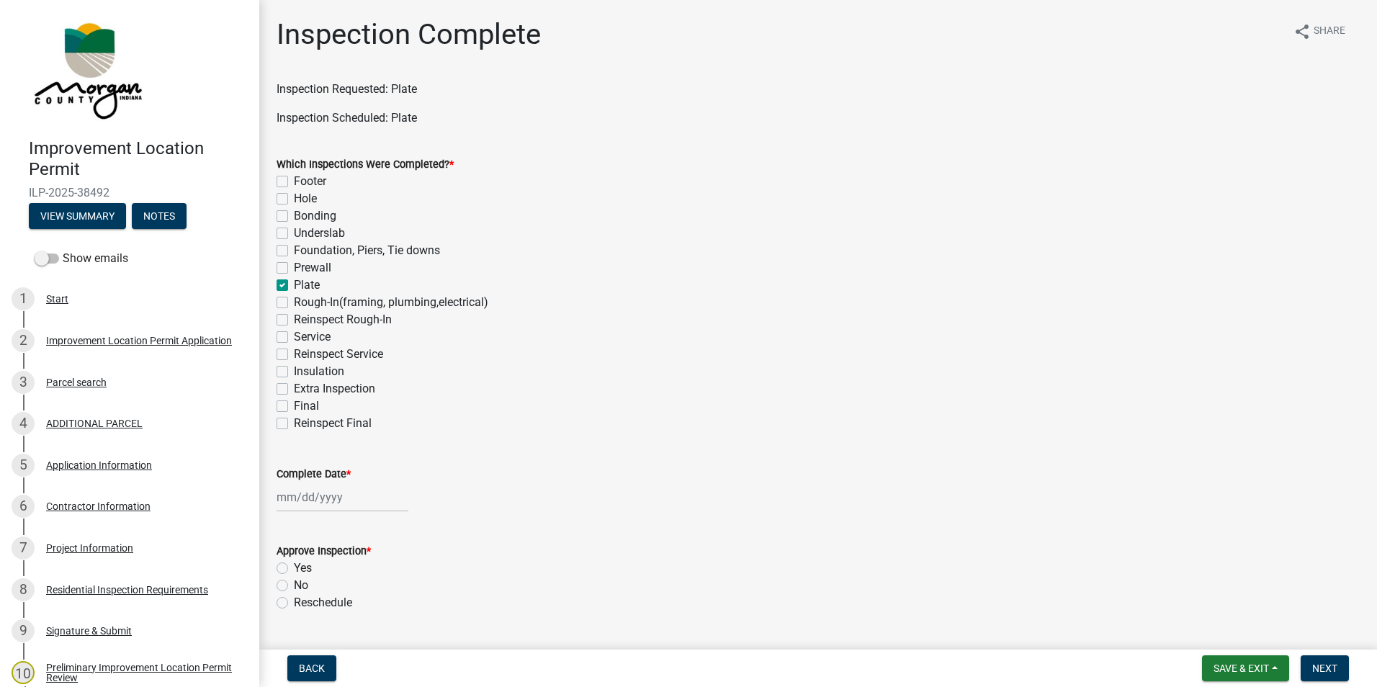
checkbox input "false"
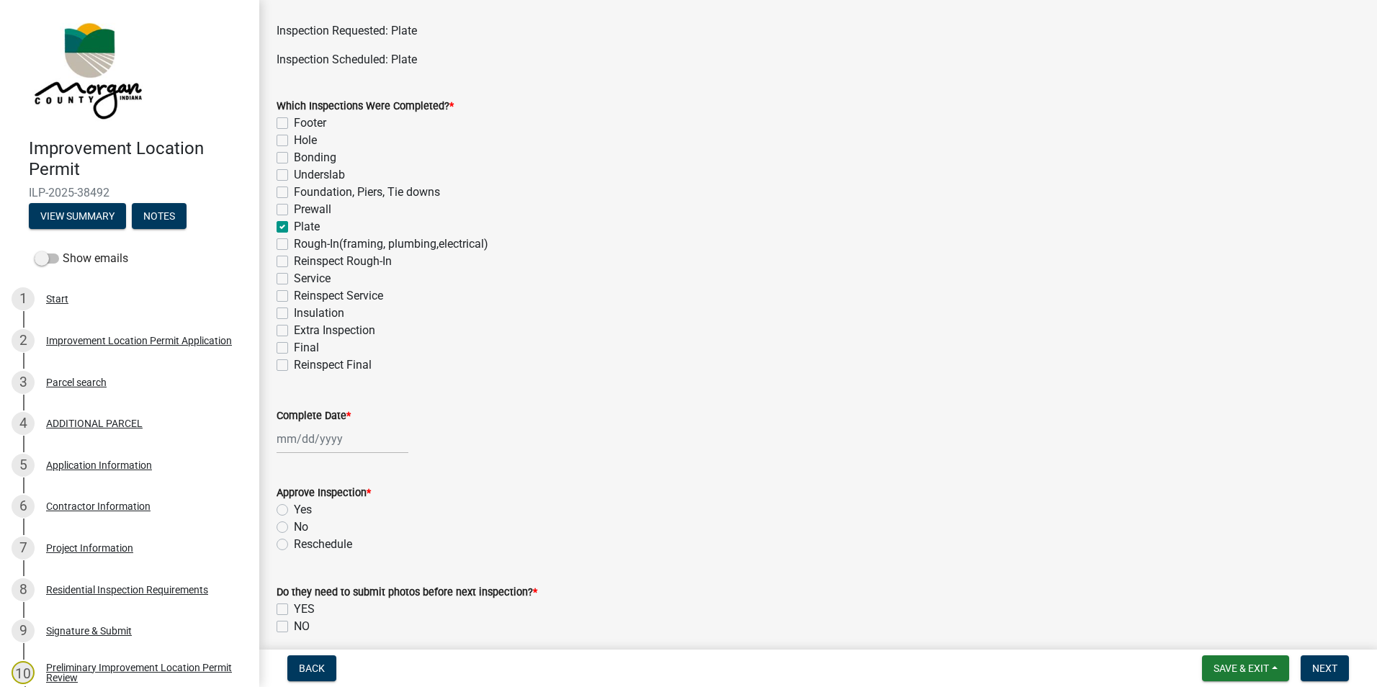
scroll to position [216, 0]
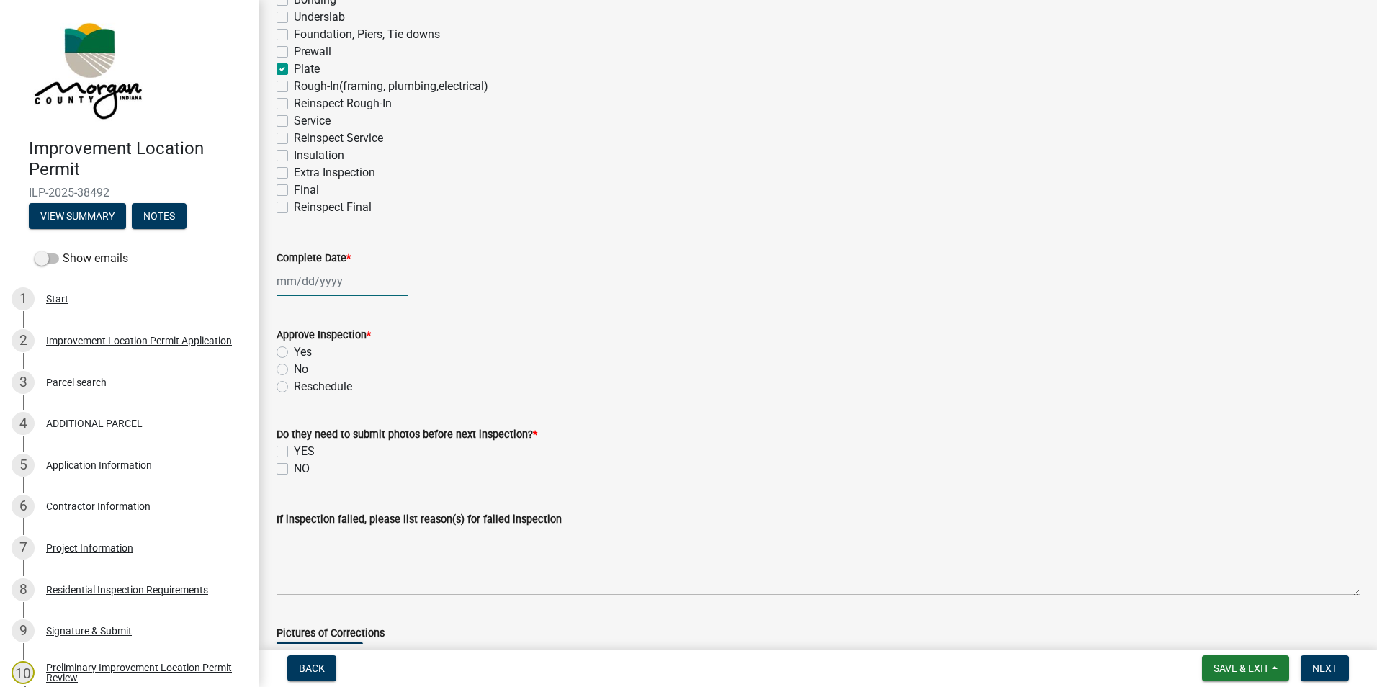
click at [326, 285] on div at bounding box center [342, 281] width 132 height 30
select select "9"
select select "2025"
click at [382, 378] on div "12" at bounding box center [383, 380] width 23 height 23
type input "[DATE]"
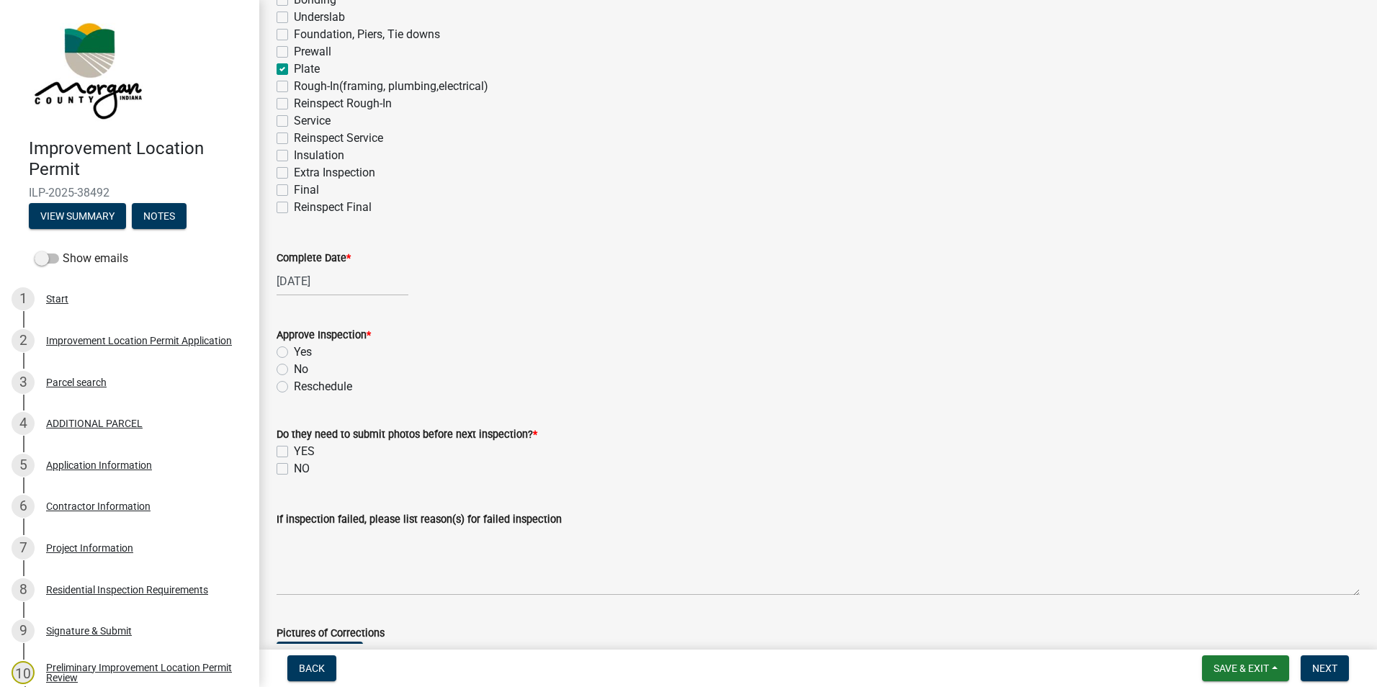
click at [294, 368] on label "No" at bounding box center [301, 369] width 14 height 17
click at [294, 368] on input "No" at bounding box center [298, 365] width 9 height 9
radio input "true"
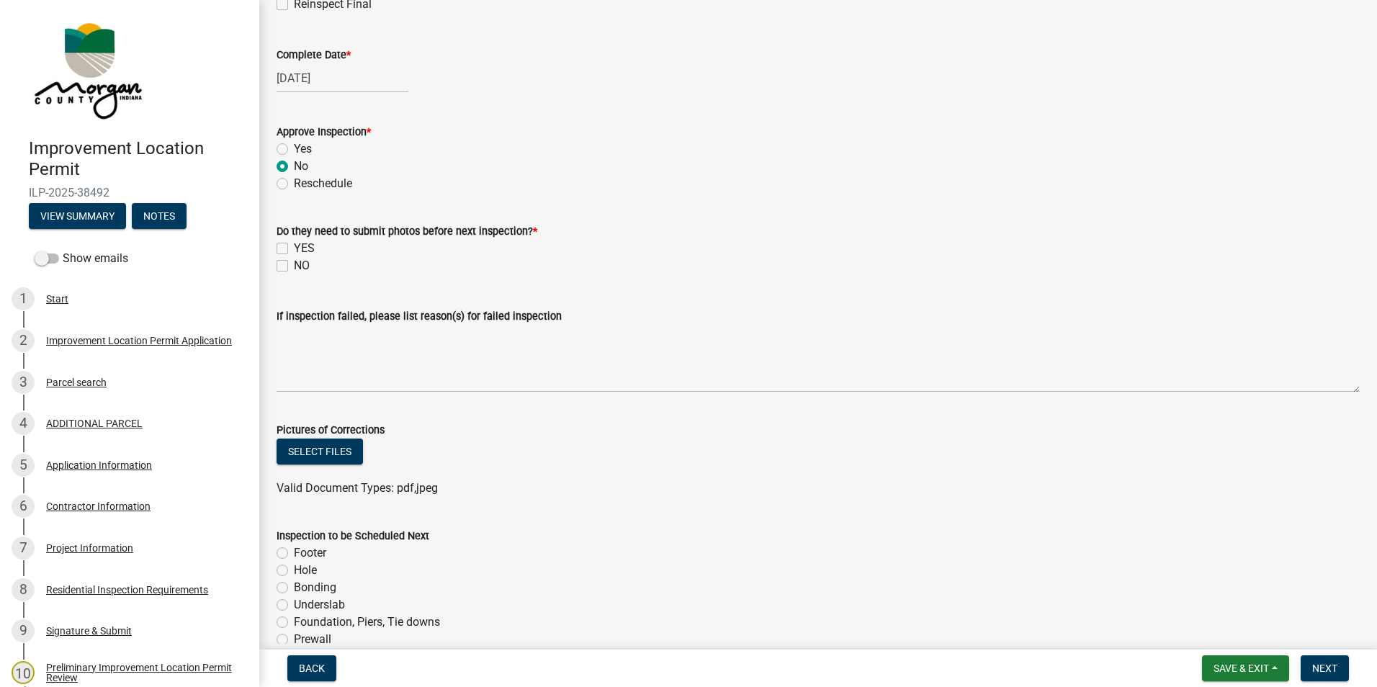
scroll to position [432, 0]
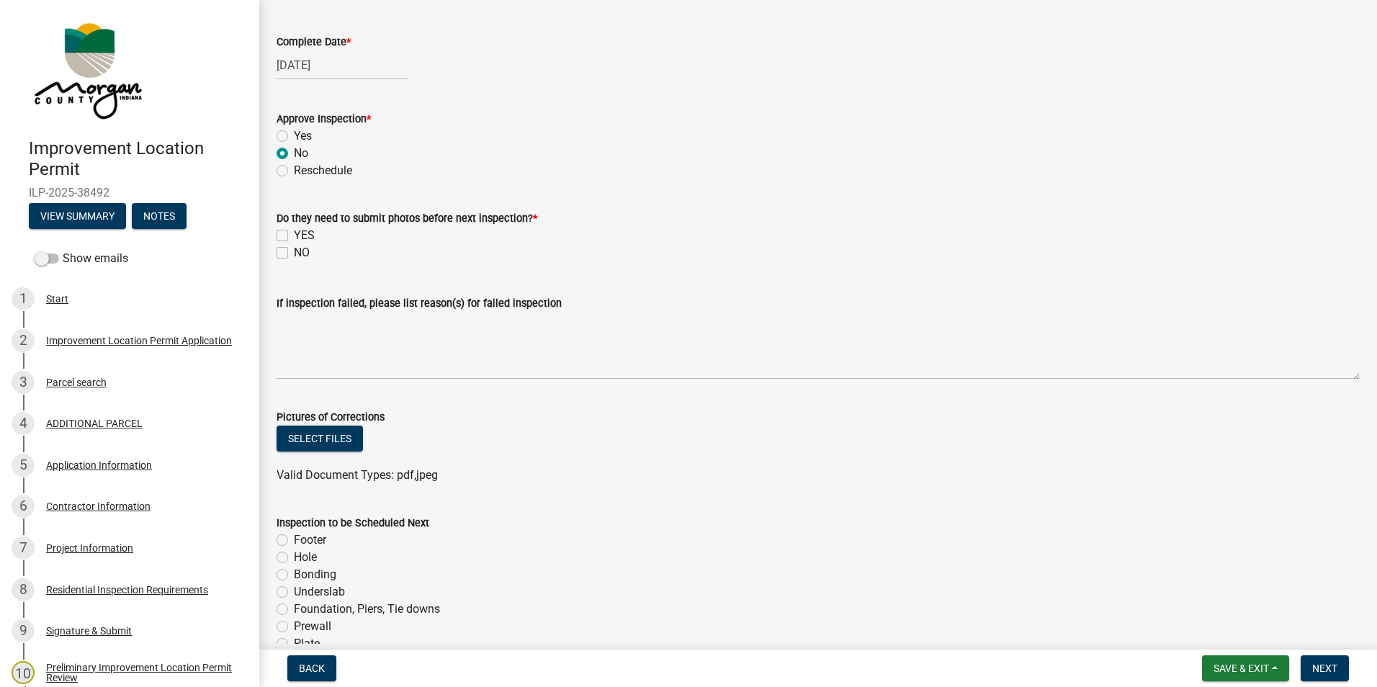
click at [294, 253] on label "NO" at bounding box center [302, 252] width 16 height 17
click at [294, 253] on input "NO" at bounding box center [298, 248] width 9 height 9
checkbox input "true"
checkbox input "false"
checkbox input "true"
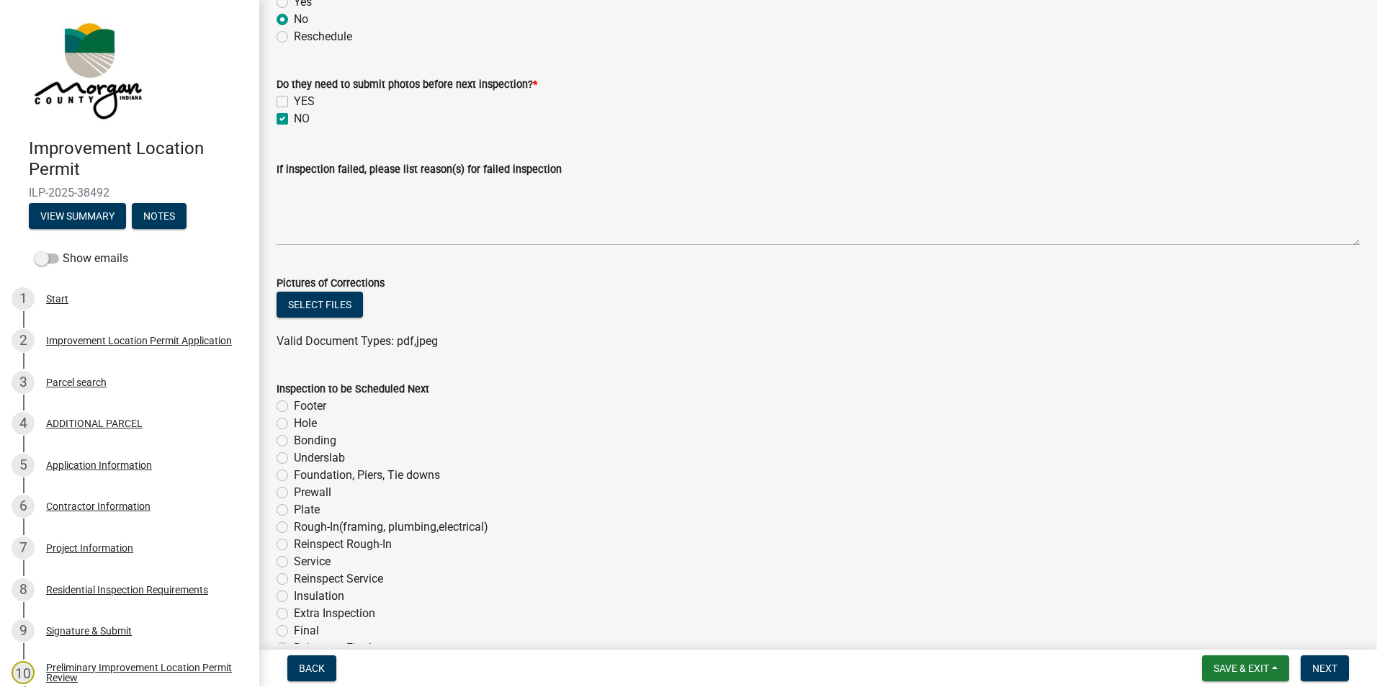
scroll to position [576, 0]
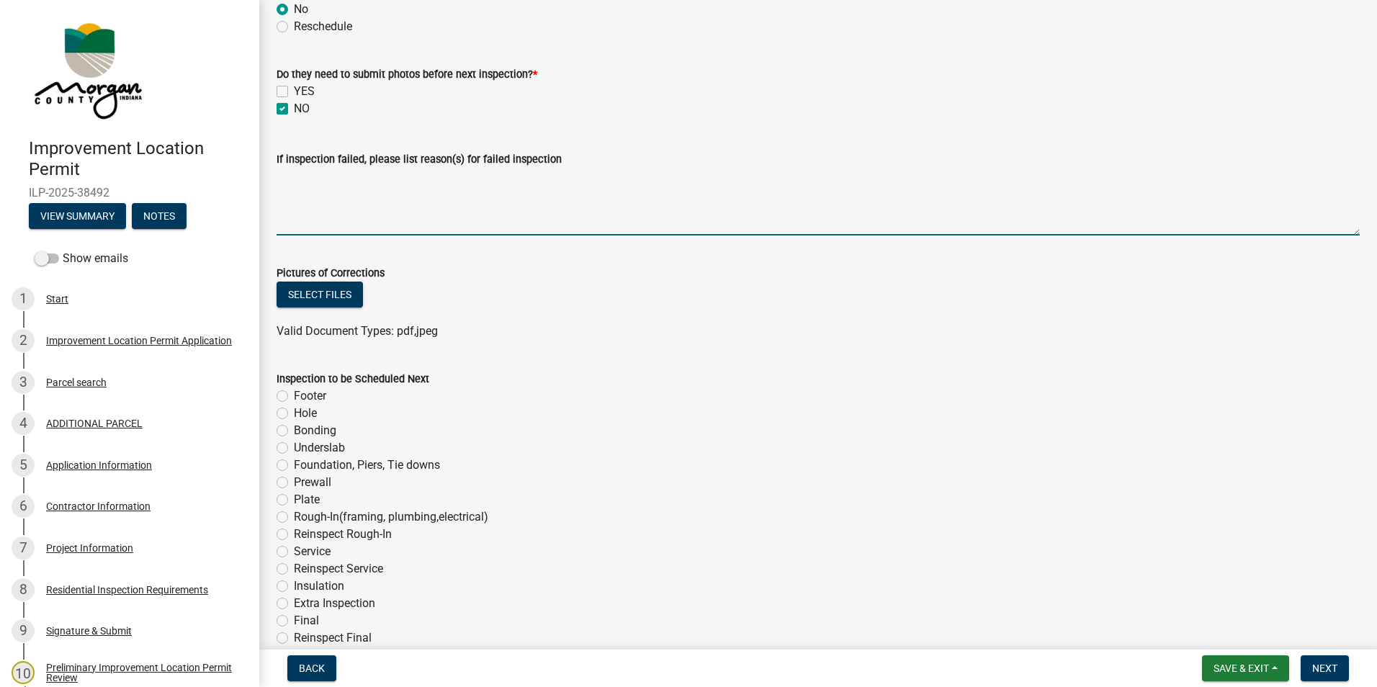
click at [383, 202] on textarea "If inspection failed, please list reason(s) for failed inspection" at bounding box center [817, 202] width 1083 height 68
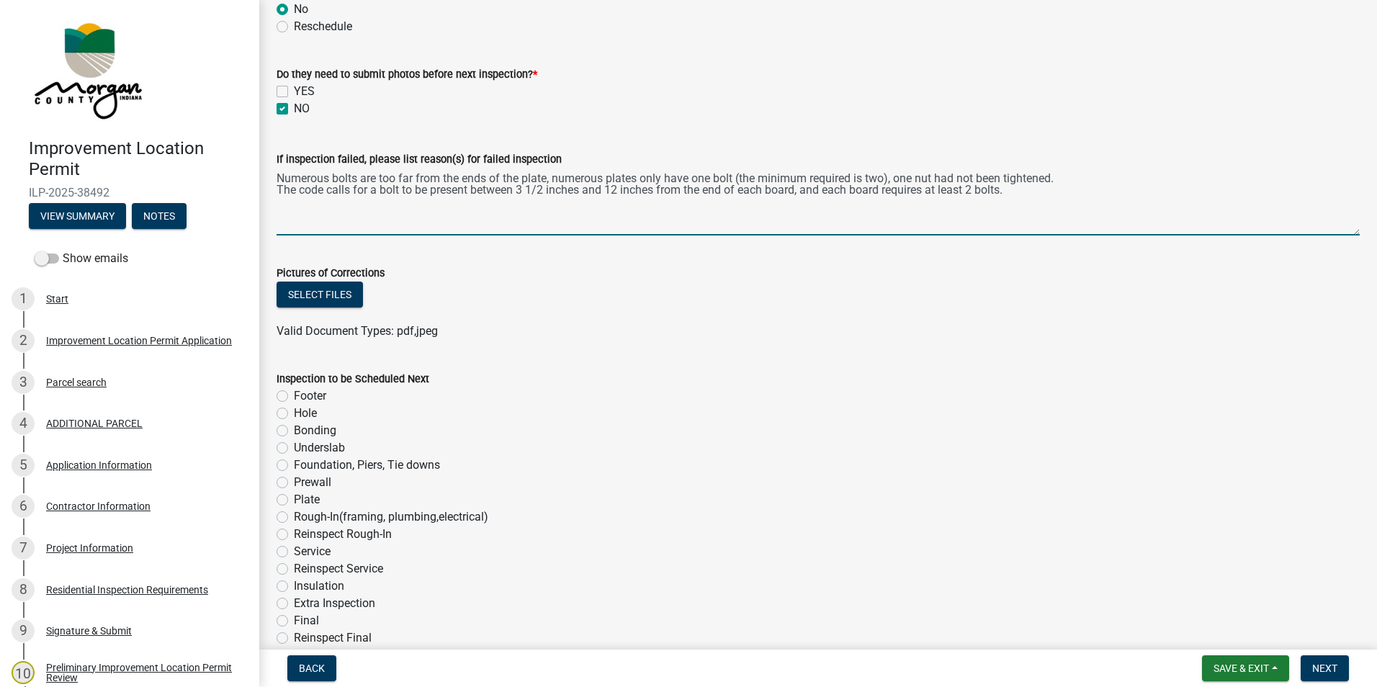
type textarea "Numerous bolts are too far from the ends of the plate, numerous plates only hav…"
click at [618, 389] on div "Footer" at bounding box center [817, 395] width 1083 height 17
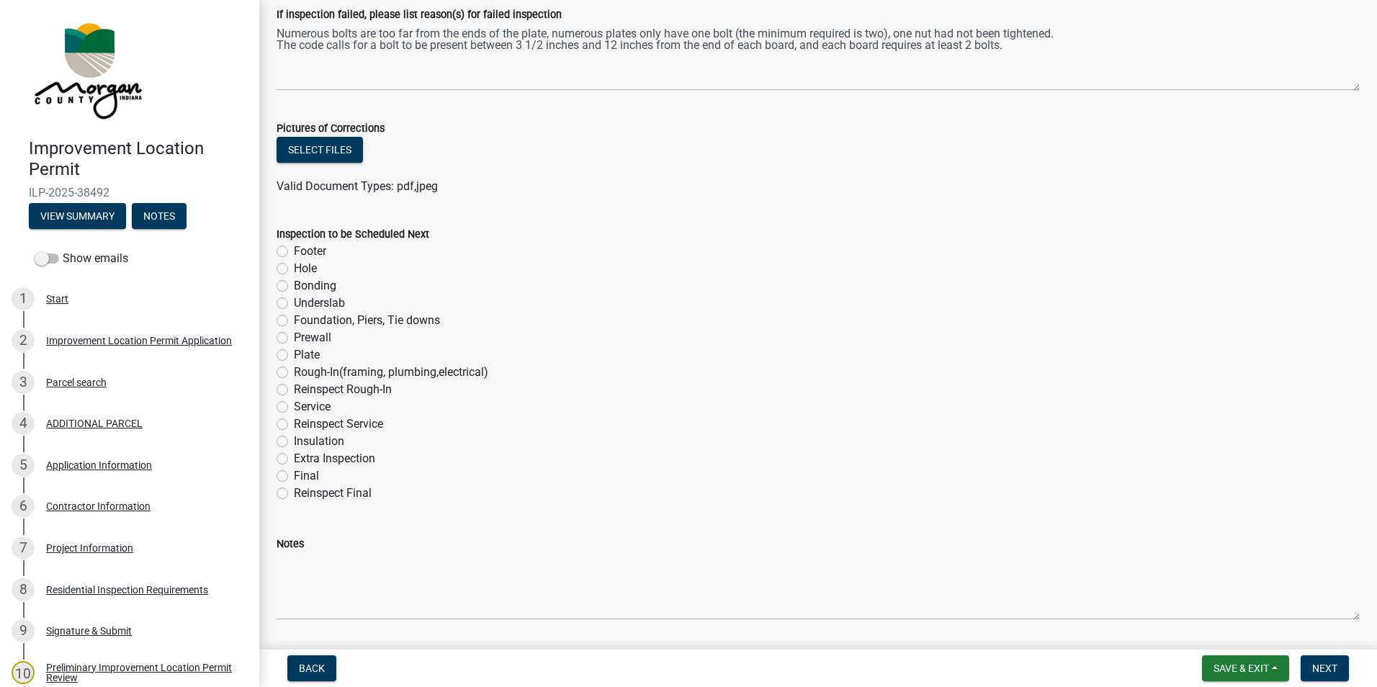
scroll to position [765, 0]
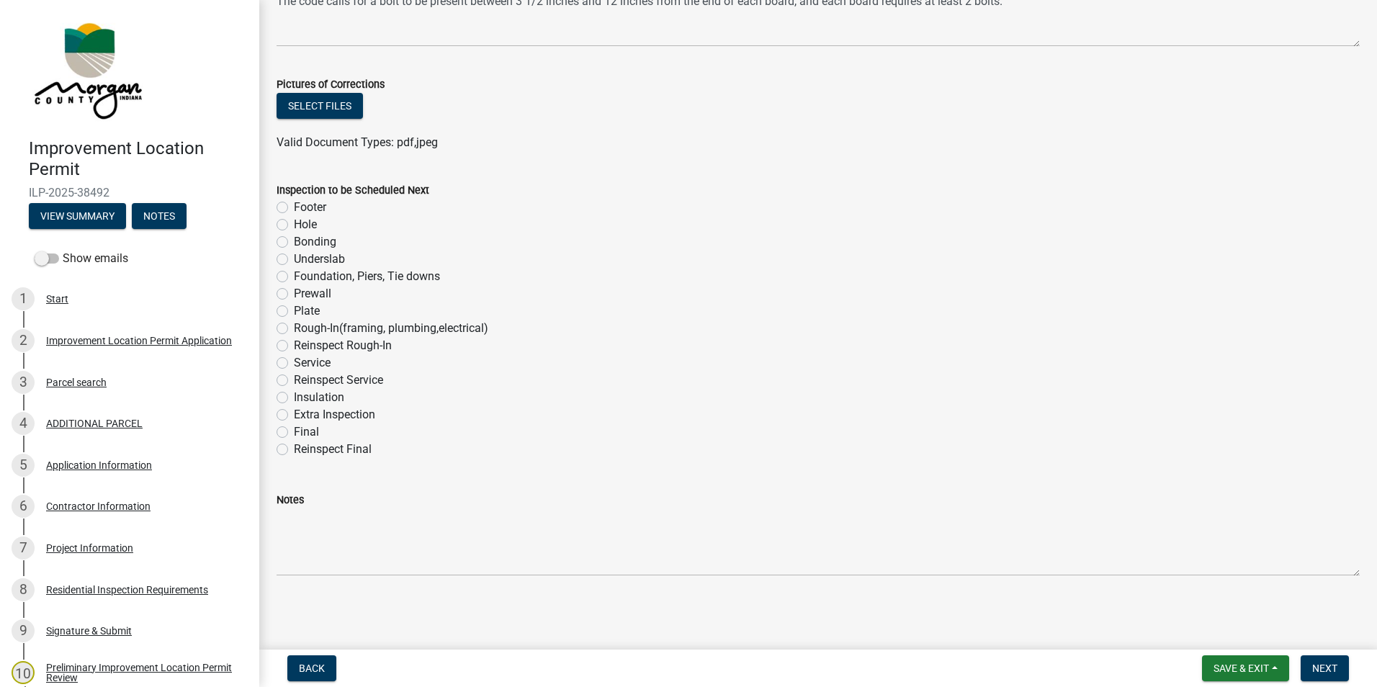
click at [294, 414] on label "Extra Inspection" at bounding box center [334, 414] width 81 height 17
click at [294, 414] on input "Extra Inspection" at bounding box center [298, 410] width 9 height 9
radio input "true"
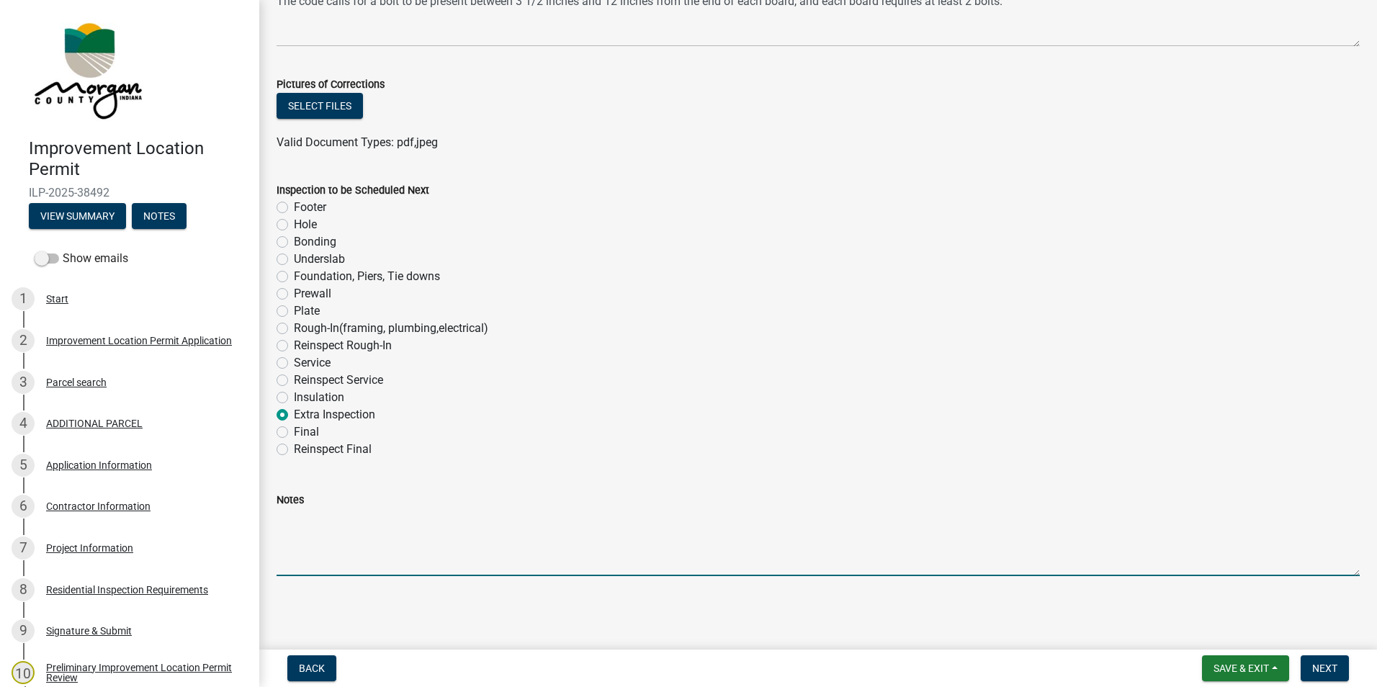
click at [314, 544] on textarea "Notes" at bounding box center [817, 542] width 1083 height 68
type textarea "Plate reinspect needed after repairs are made."
click at [1231, 661] on button "Save & Exit" at bounding box center [1245, 668] width 87 height 26
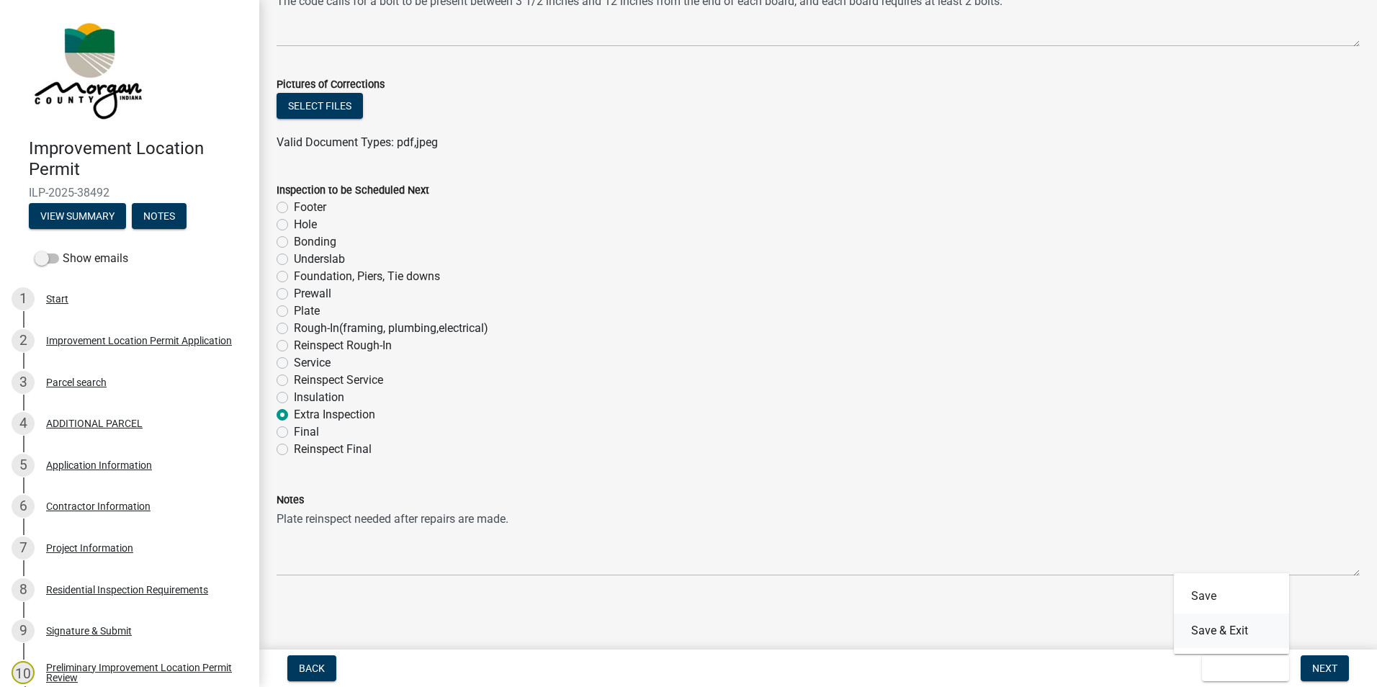
click at [1224, 629] on button "Save & Exit" at bounding box center [1231, 630] width 115 height 35
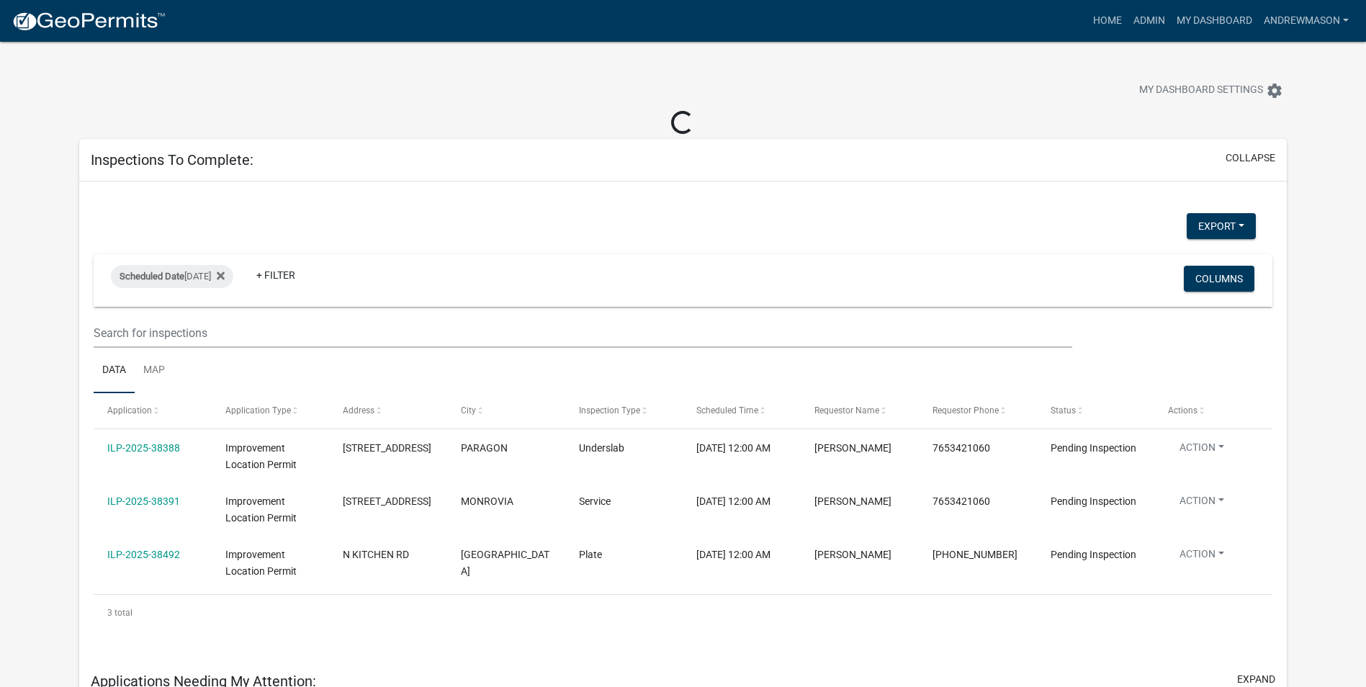
select select "3: 100"
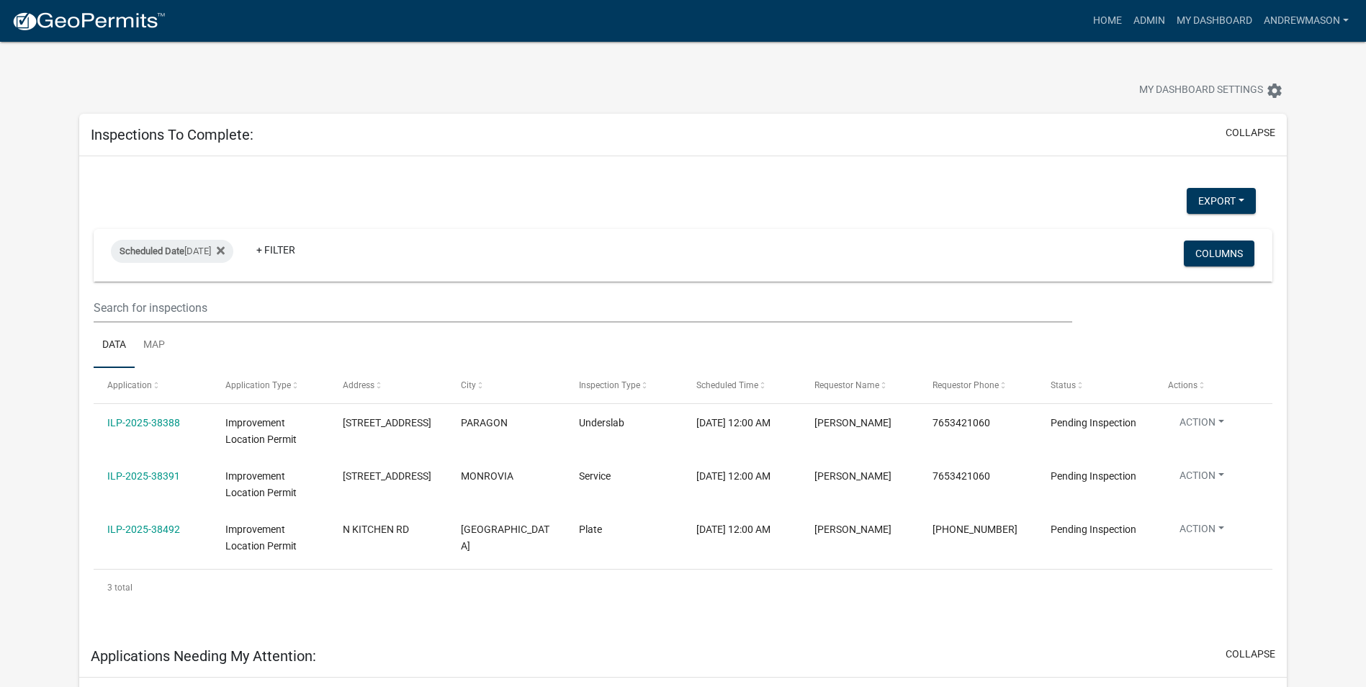
click at [158, 553] on datatable-body-cell "ILP-2025-38492" at bounding box center [153, 537] width 118 height 53
click at [156, 529] on link "ILP-2025-38492" at bounding box center [143, 529] width 73 height 12
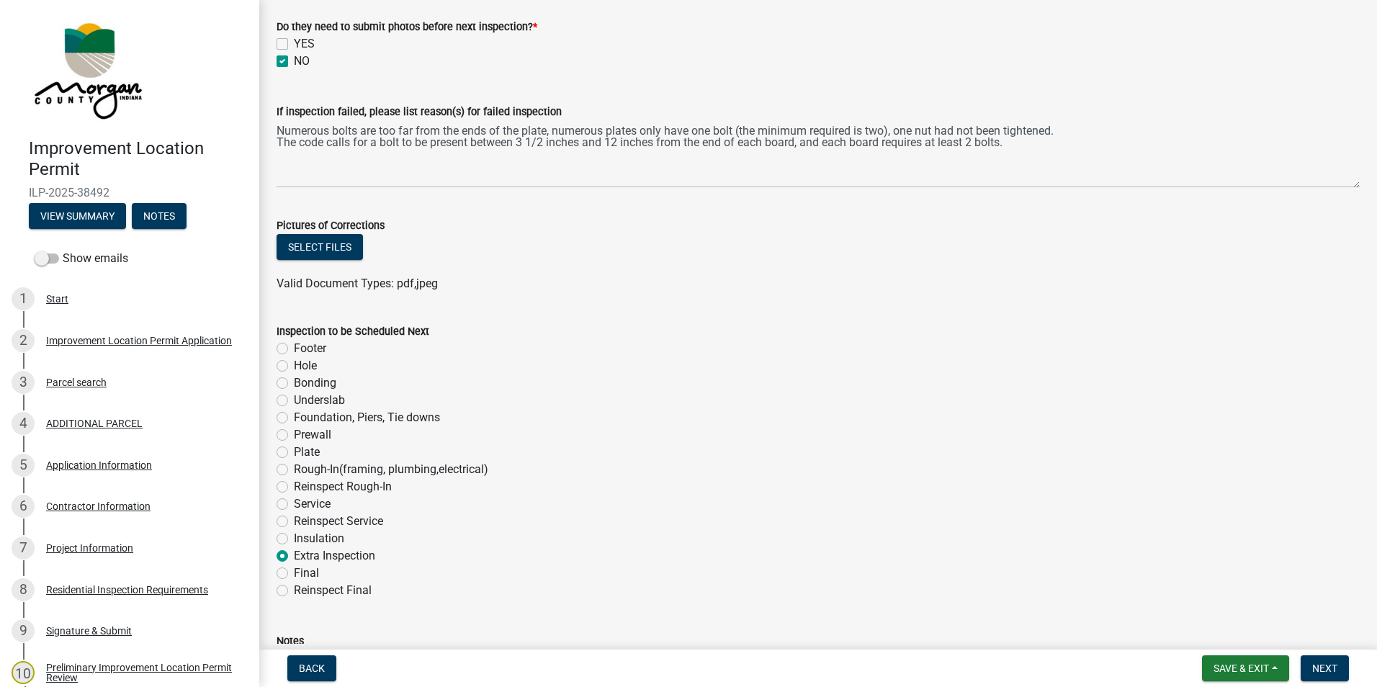
scroll to position [765, 0]
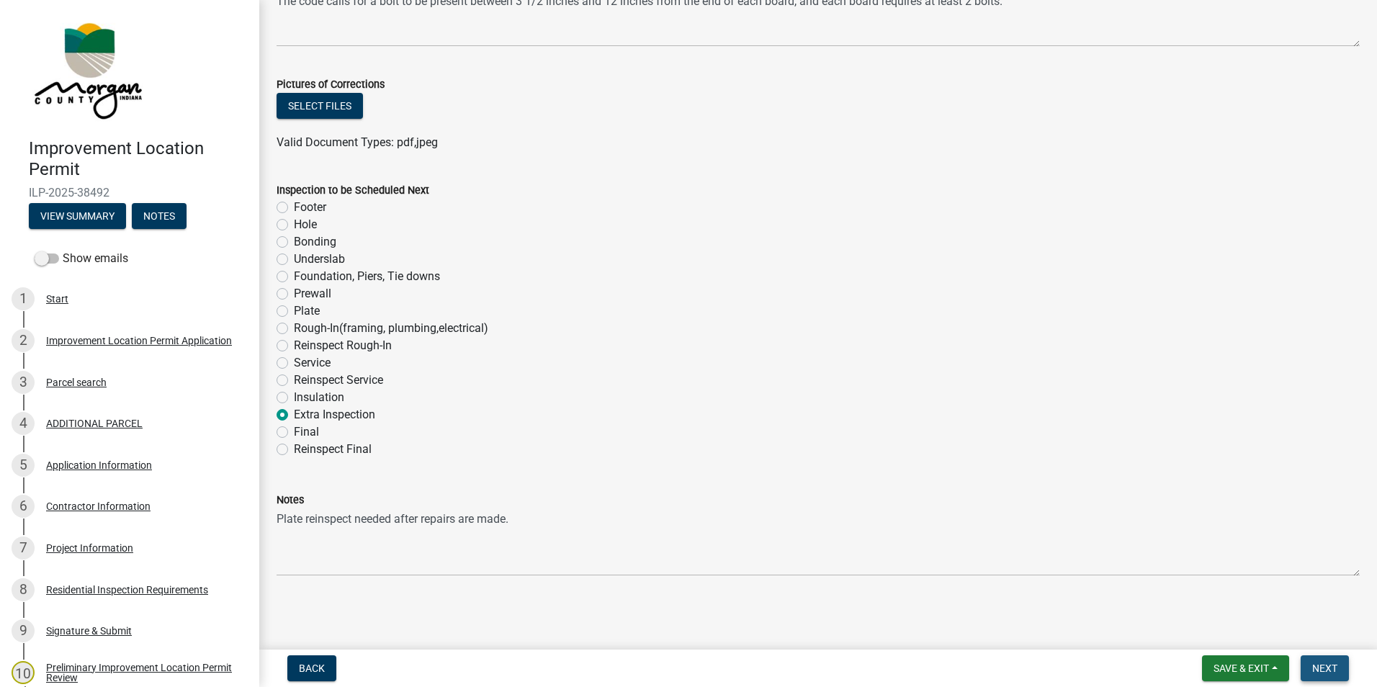
click at [1331, 664] on span "Next" at bounding box center [1324, 668] width 25 height 12
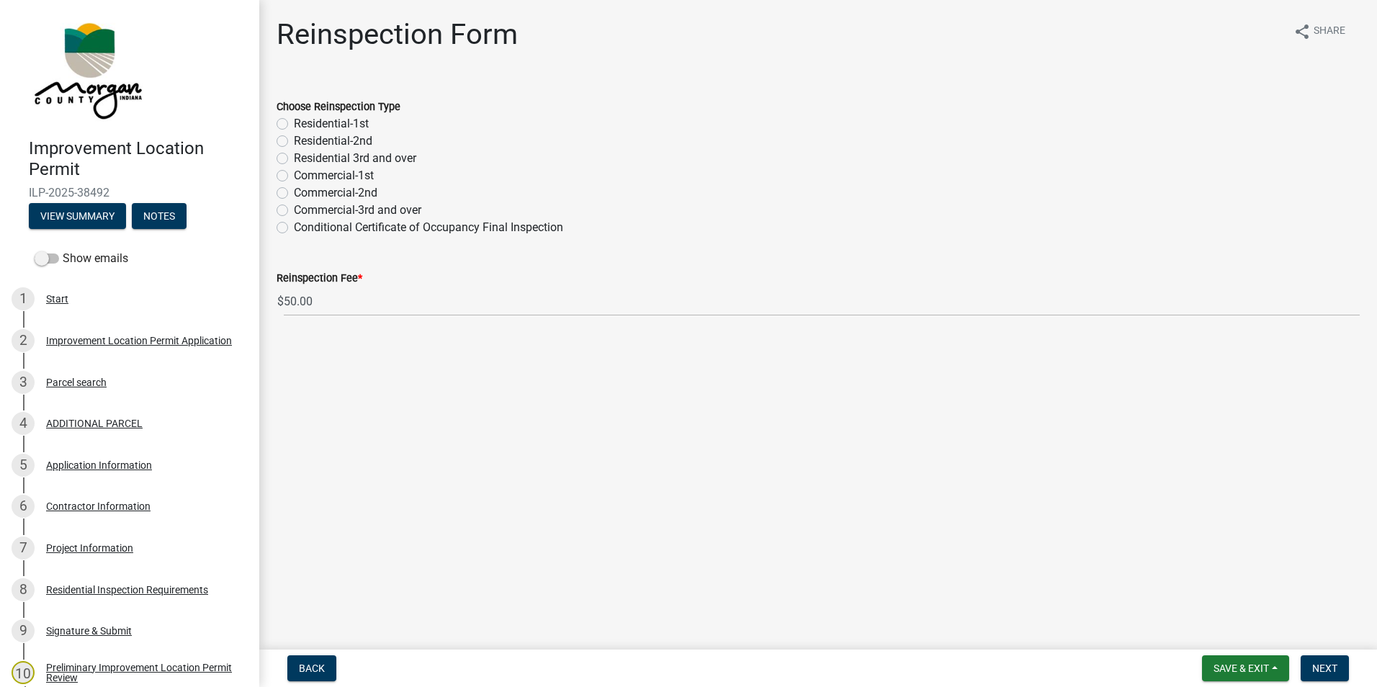
click at [294, 139] on label "Residential-2nd" at bounding box center [333, 140] width 78 height 17
click at [294, 139] on input "Residential-2nd" at bounding box center [298, 136] width 9 height 9
radio input "true"
click at [1321, 667] on span "Next" at bounding box center [1324, 668] width 25 height 12
click at [1213, 664] on span "Save & Exit" at bounding box center [1240, 668] width 55 height 12
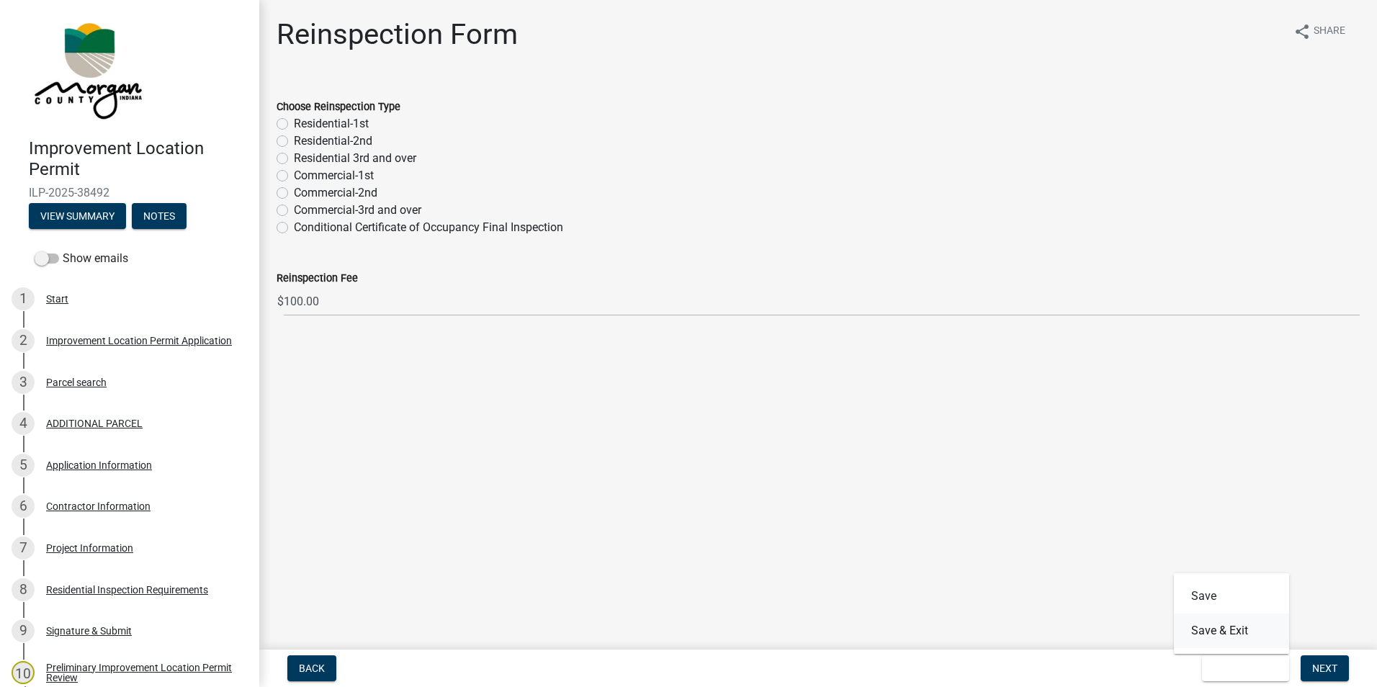
click at [1205, 631] on button "Save & Exit" at bounding box center [1231, 630] width 115 height 35
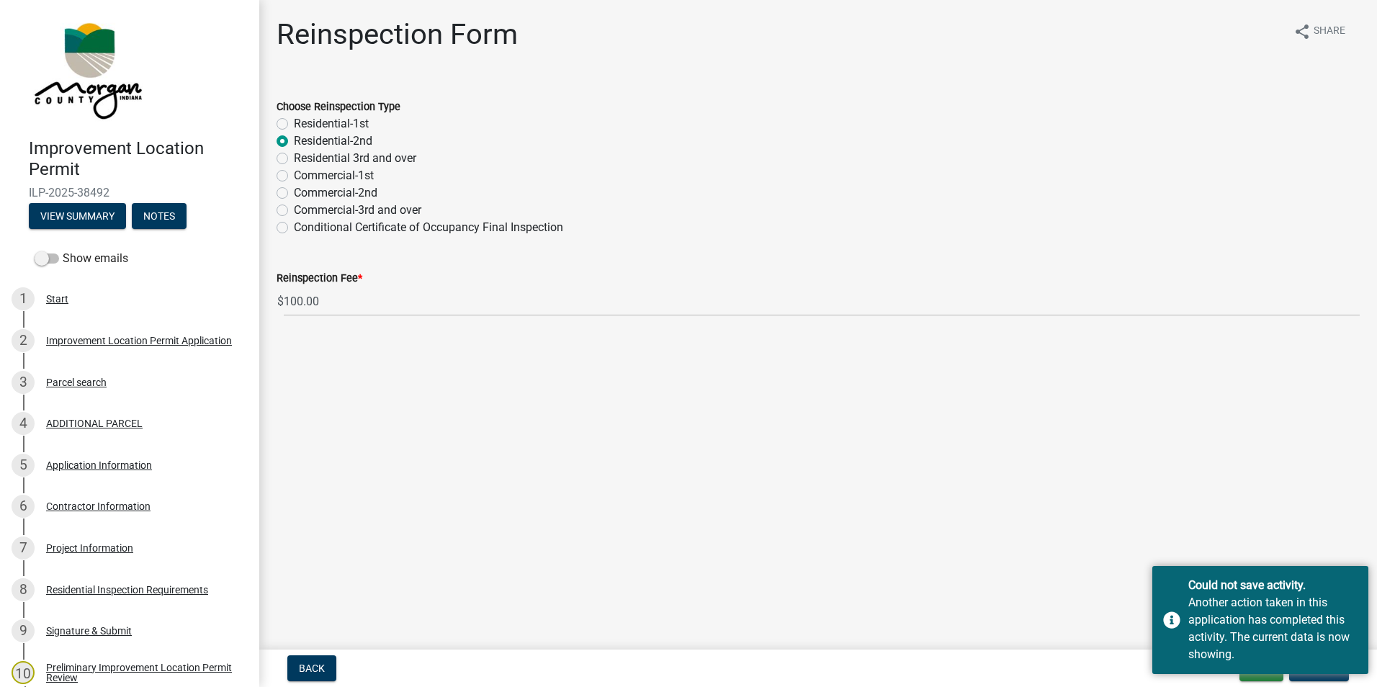
click at [841, 500] on main "Reinspection Form share Share Choose Reinspection Type Residential-1st Resident…" at bounding box center [817, 322] width 1117 height 644
click at [308, 664] on span "Back" at bounding box center [312, 668] width 26 height 12
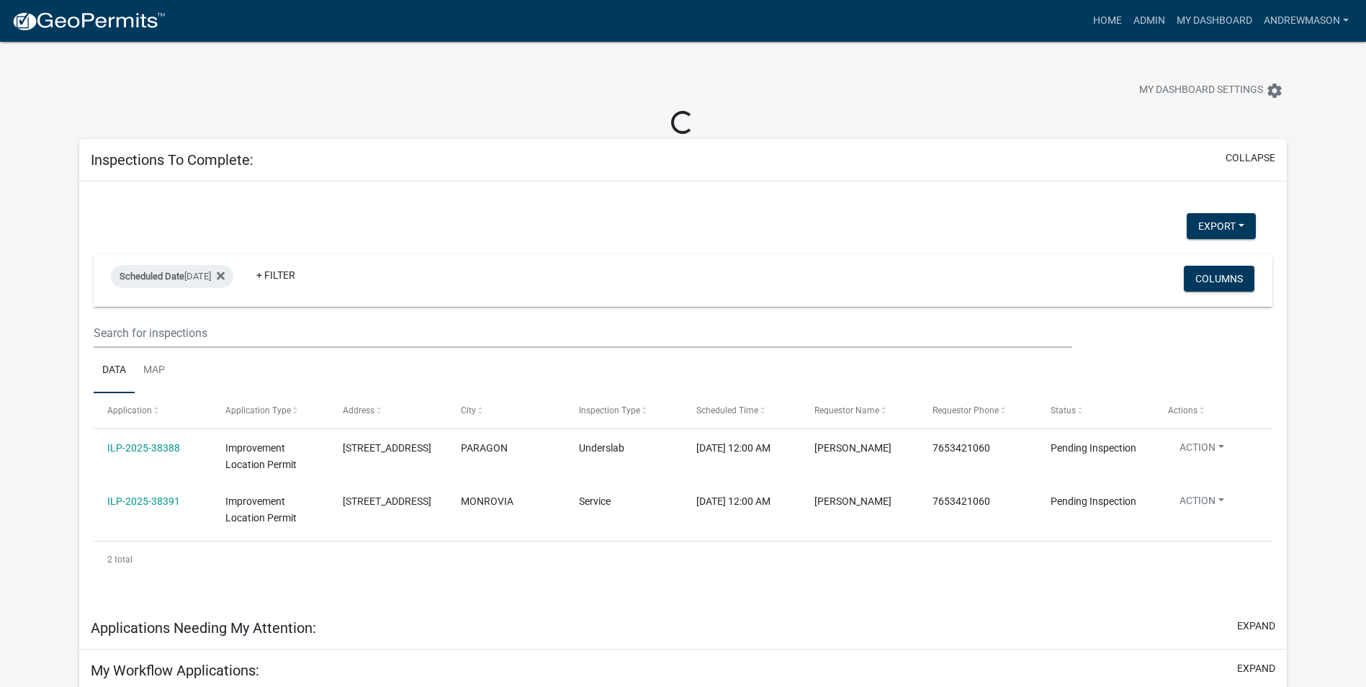
click at [138, 499] on link "ILP-2025-38391" at bounding box center [143, 501] width 73 height 12
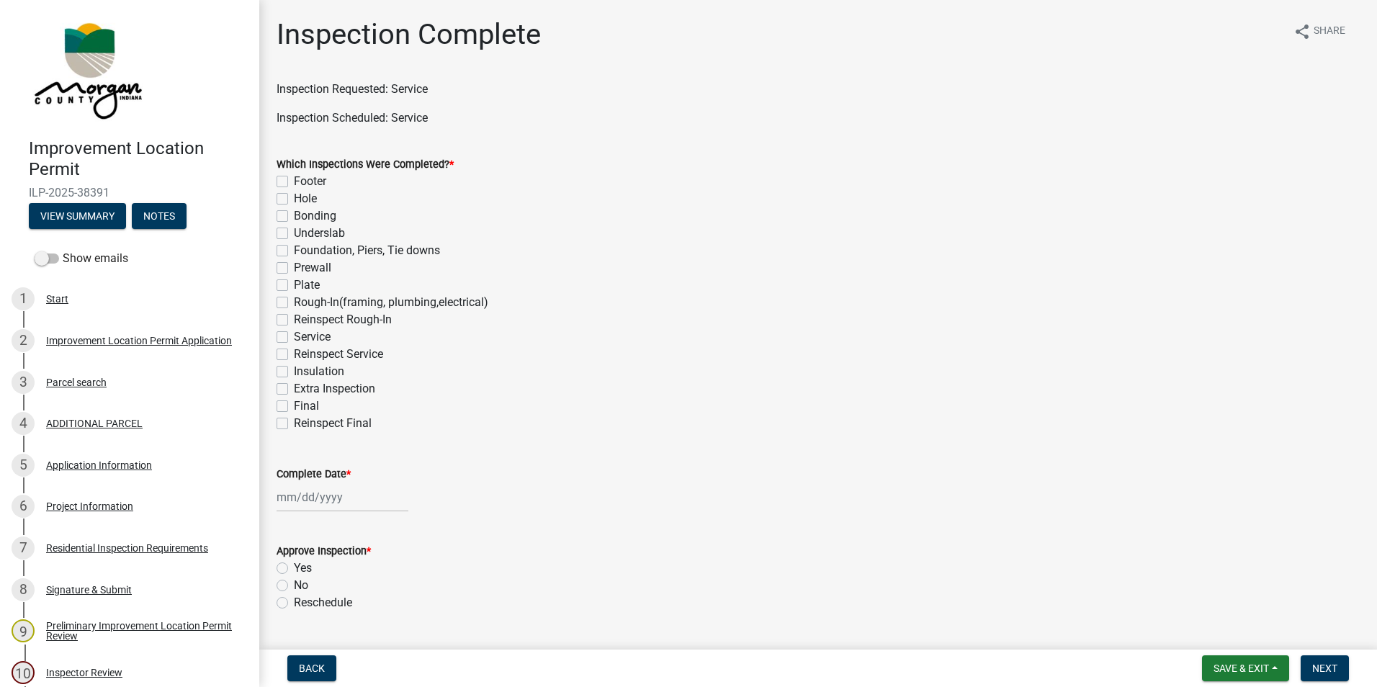
click at [294, 337] on label "Service" at bounding box center [312, 336] width 37 height 17
click at [294, 337] on input "Service" at bounding box center [298, 332] width 9 height 9
checkbox input "true"
checkbox input "false"
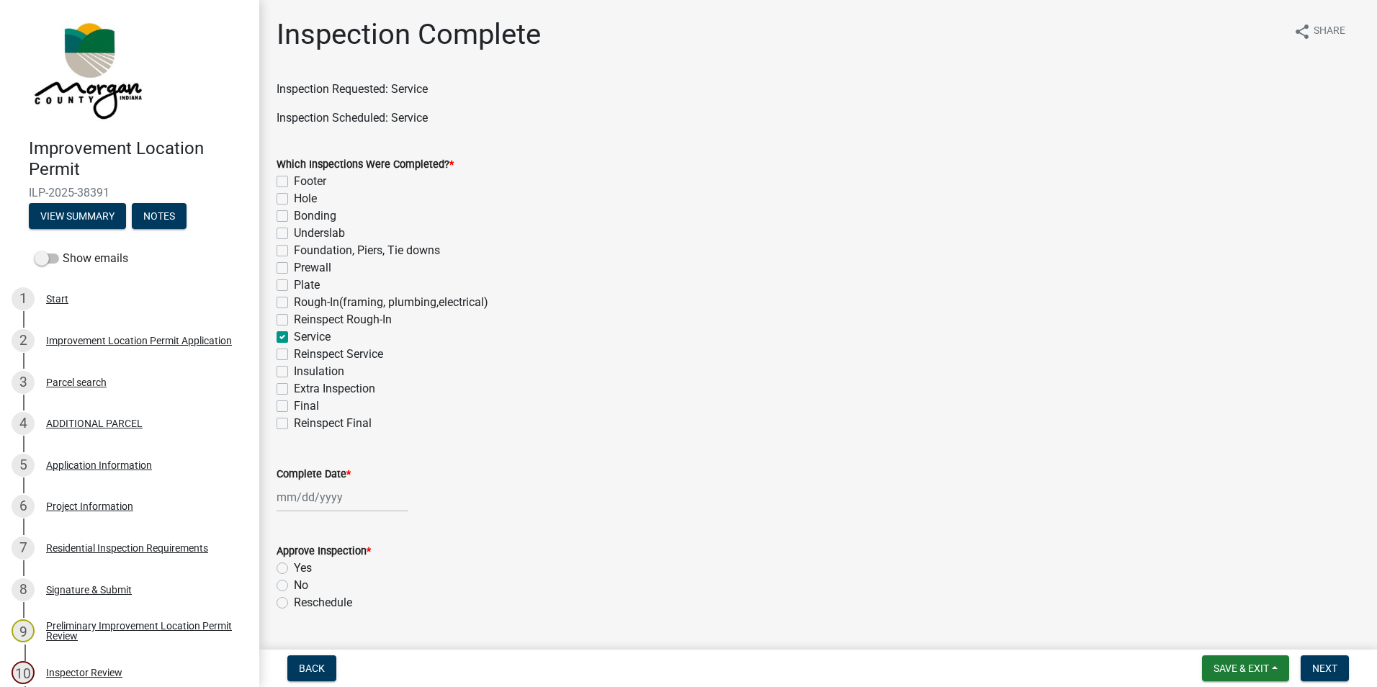
checkbox input "false"
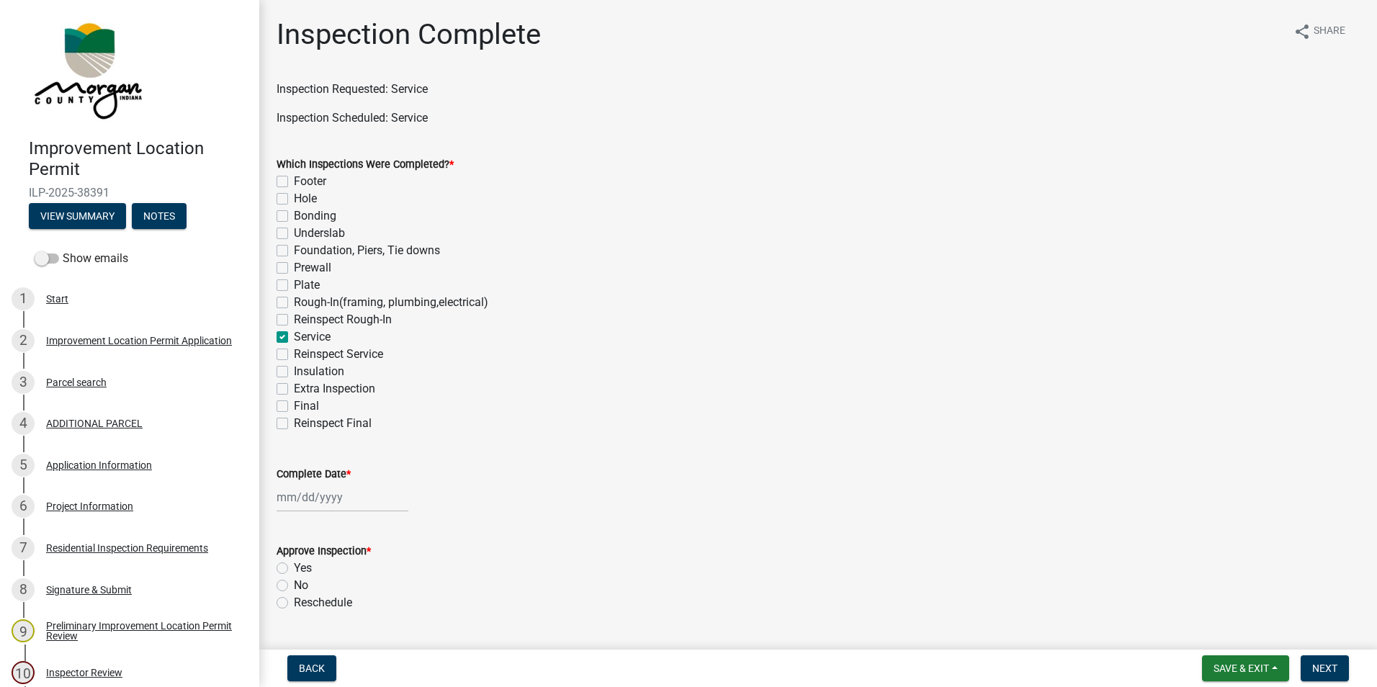
checkbox input "false"
checkbox input "true"
checkbox input "false"
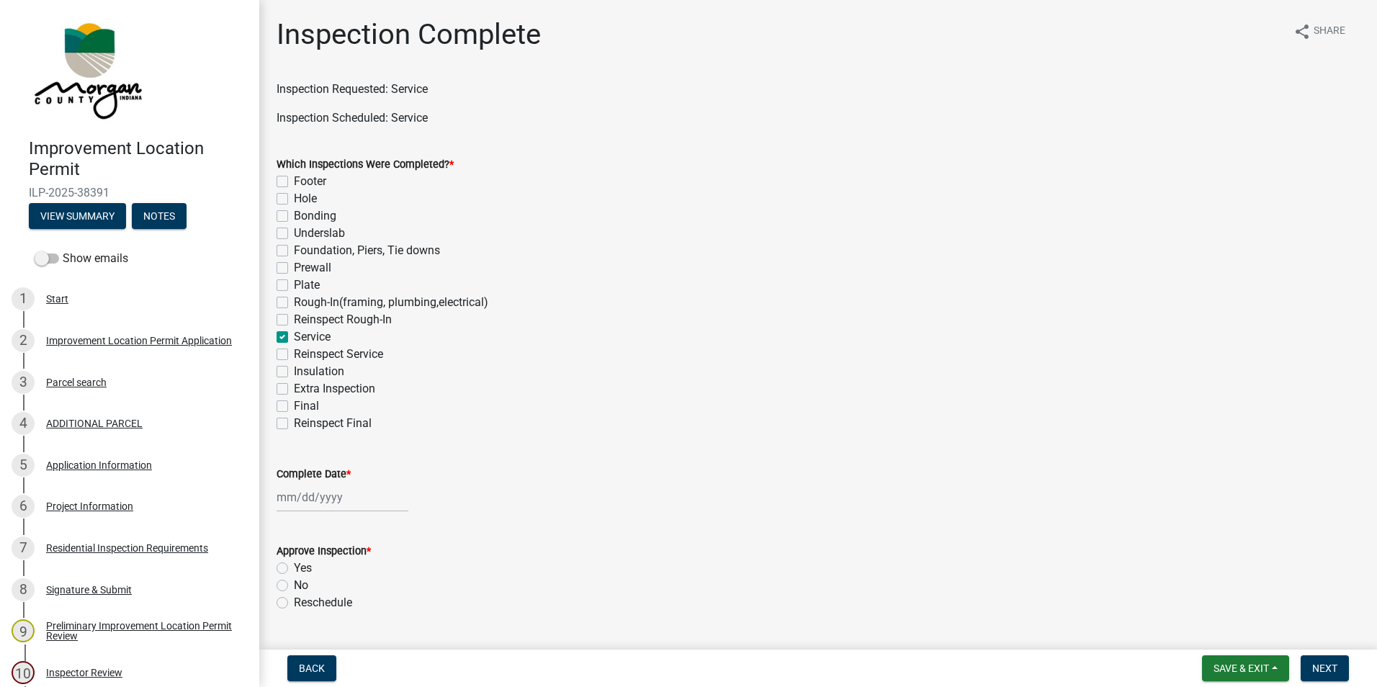
checkbox input "false"
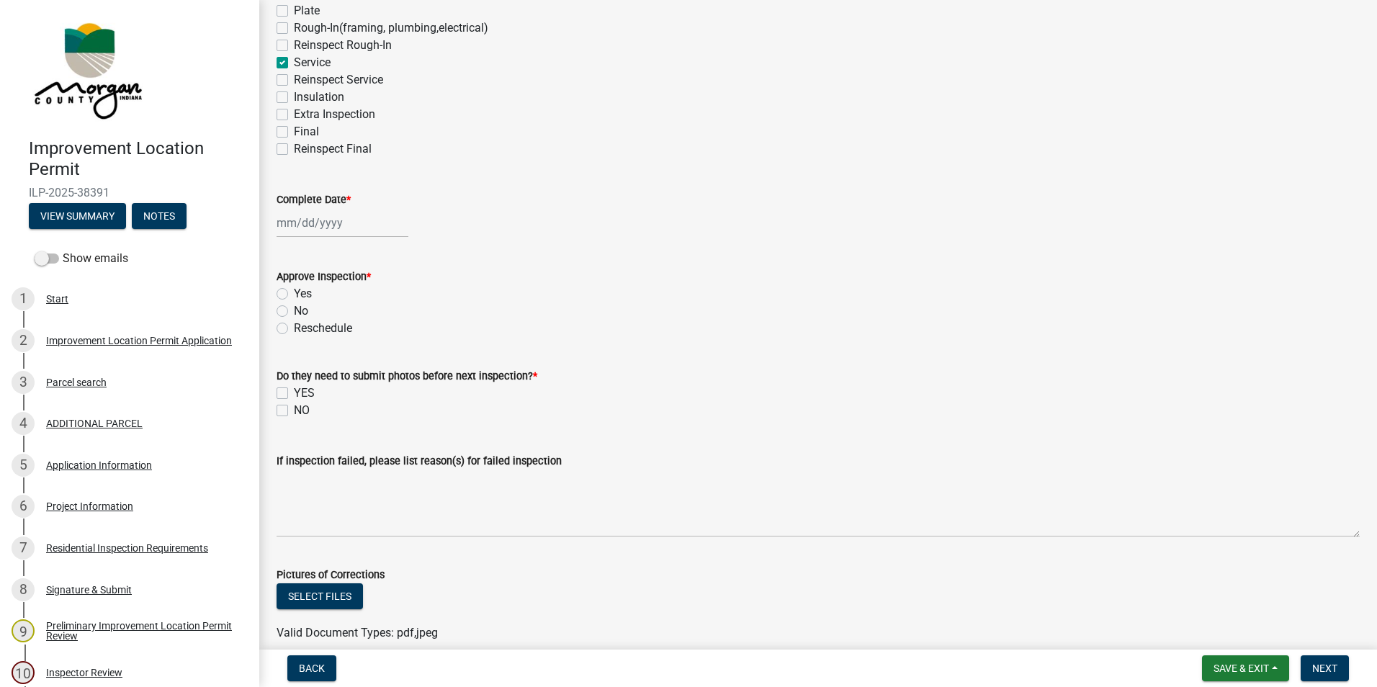
scroll to position [288, 0]
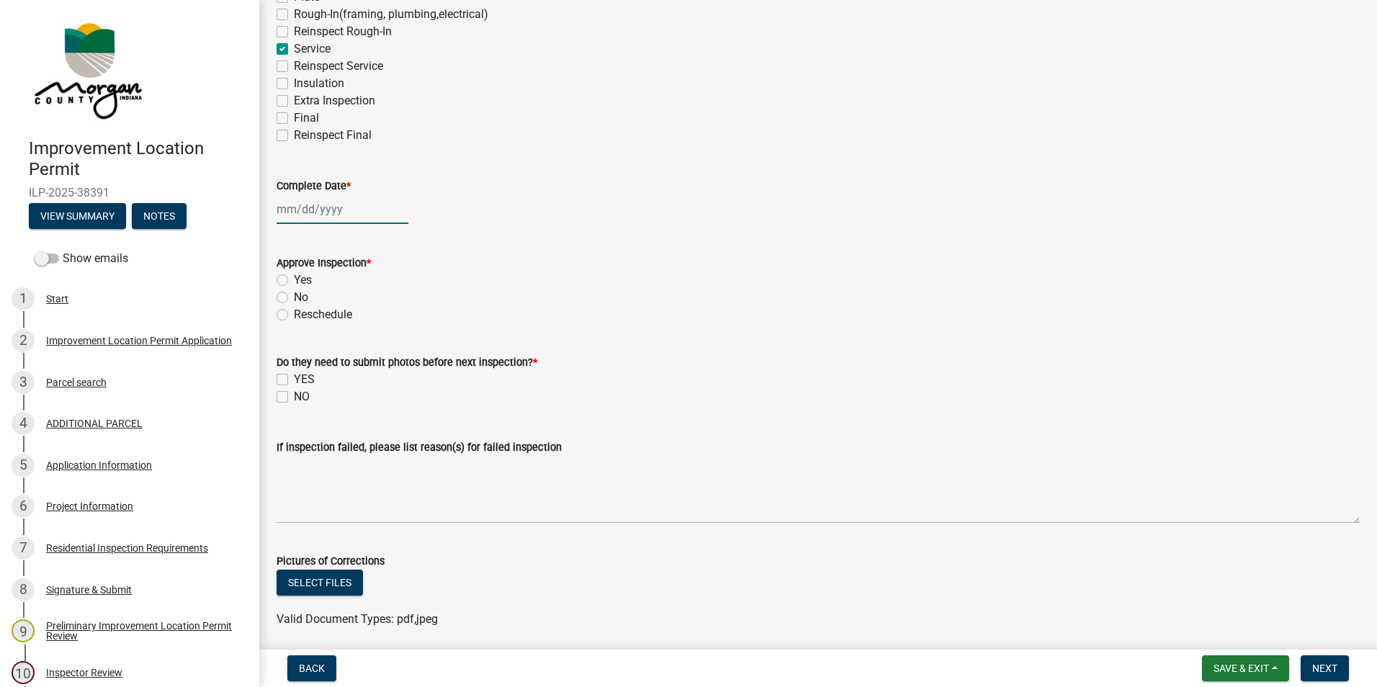
click at [309, 212] on div at bounding box center [342, 209] width 132 height 30
select select "9"
select select "2025"
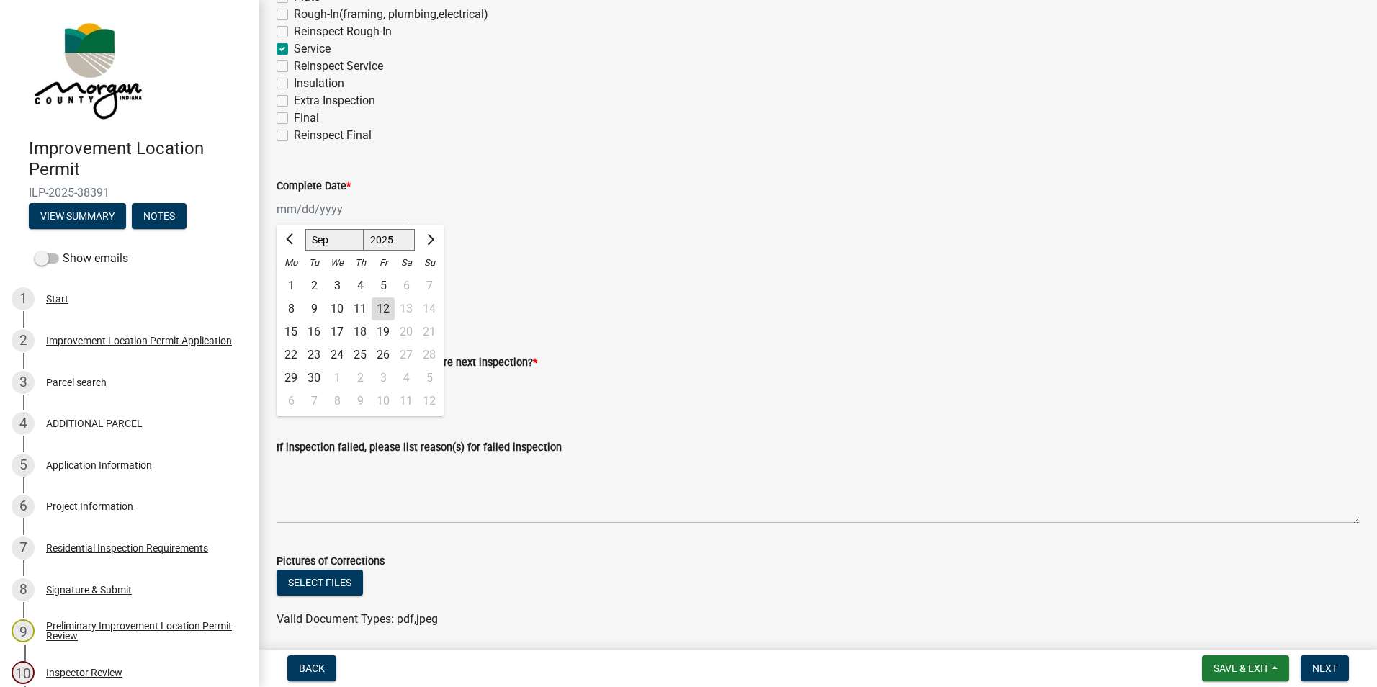
click at [384, 308] on div "12" at bounding box center [383, 308] width 23 height 23
type input "[DATE]"
click at [294, 280] on label "Yes" at bounding box center [303, 279] width 18 height 17
click at [294, 280] on input "Yes" at bounding box center [298, 275] width 9 height 9
radio input "true"
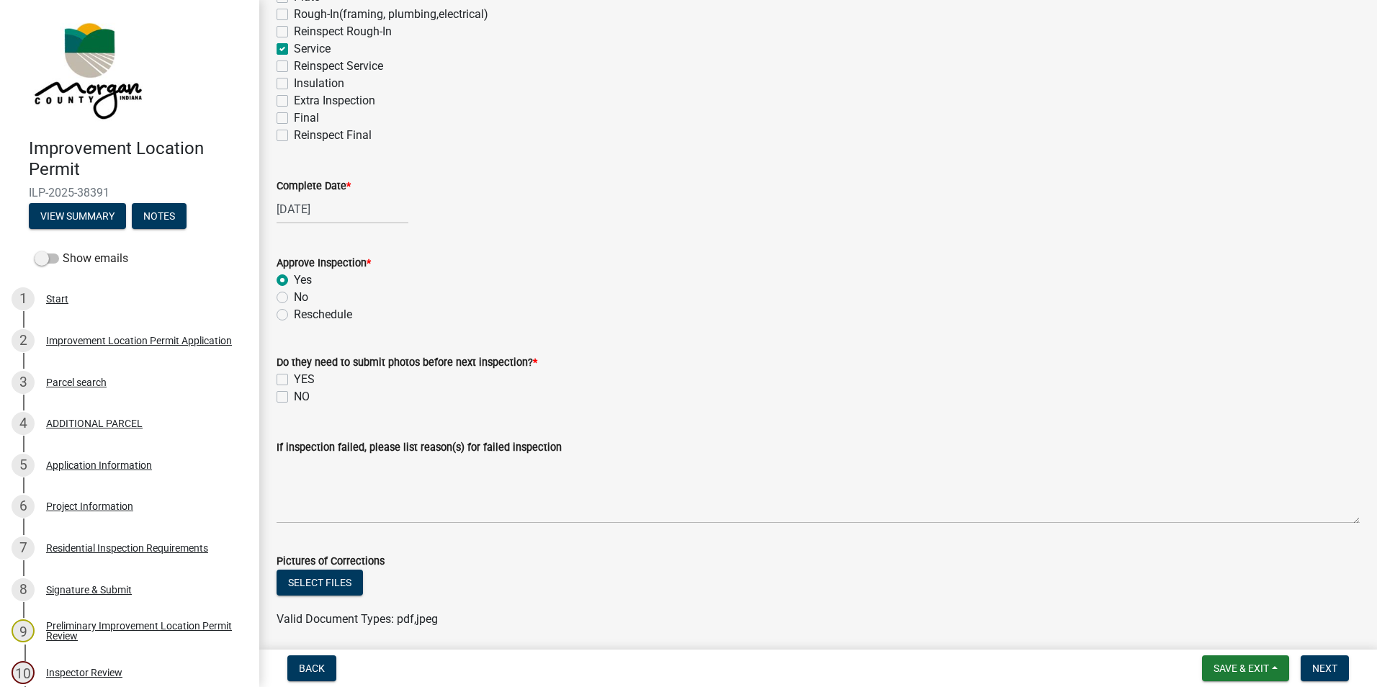
click at [294, 395] on label "NO" at bounding box center [302, 396] width 16 height 17
click at [294, 395] on input "NO" at bounding box center [298, 392] width 9 height 9
checkbox input "true"
checkbox input "false"
checkbox input "true"
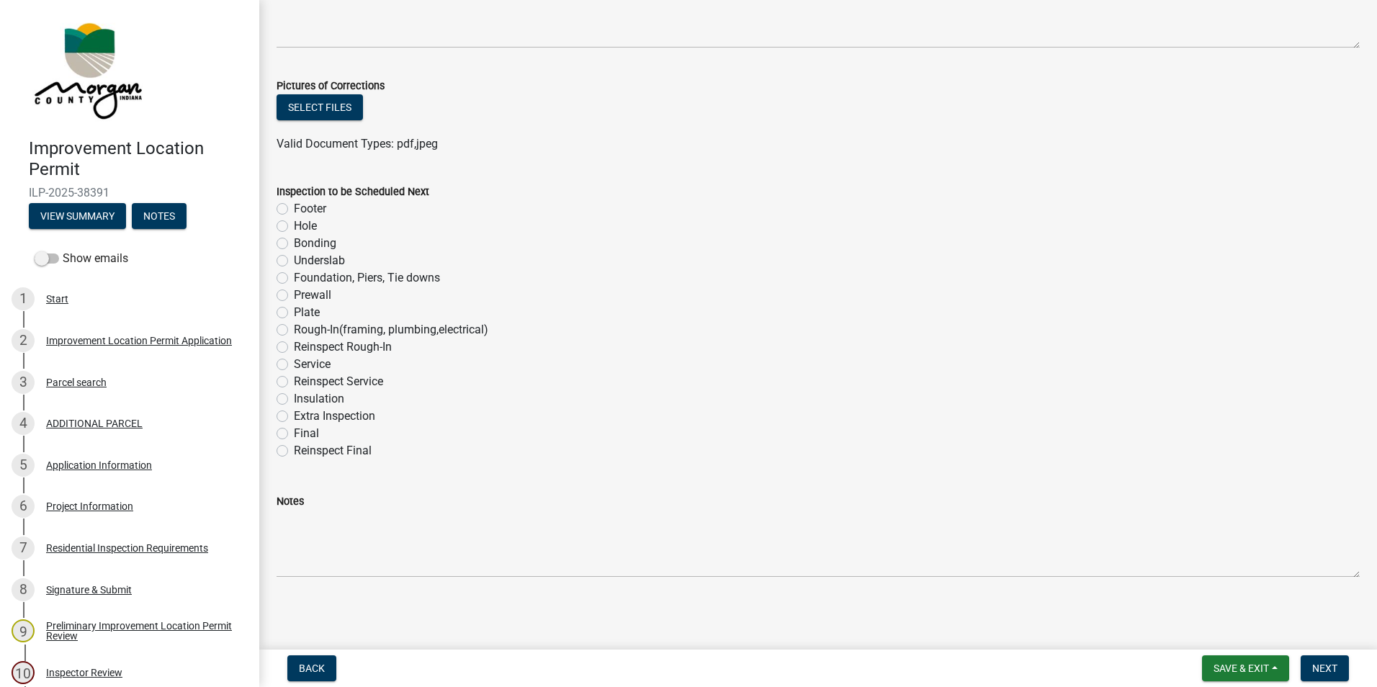
scroll to position [765, 0]
click at [294, 429] on label "Final" at bounding box center [306, 431] width 25 height 17
click at [294, 429] on input "Final" at bounding box center [298, 427] width 9 height 9
radio input "true"
click at [1271, 665] on button "Save & Exit" at bounding box center [1245, 668] width 87 height 26
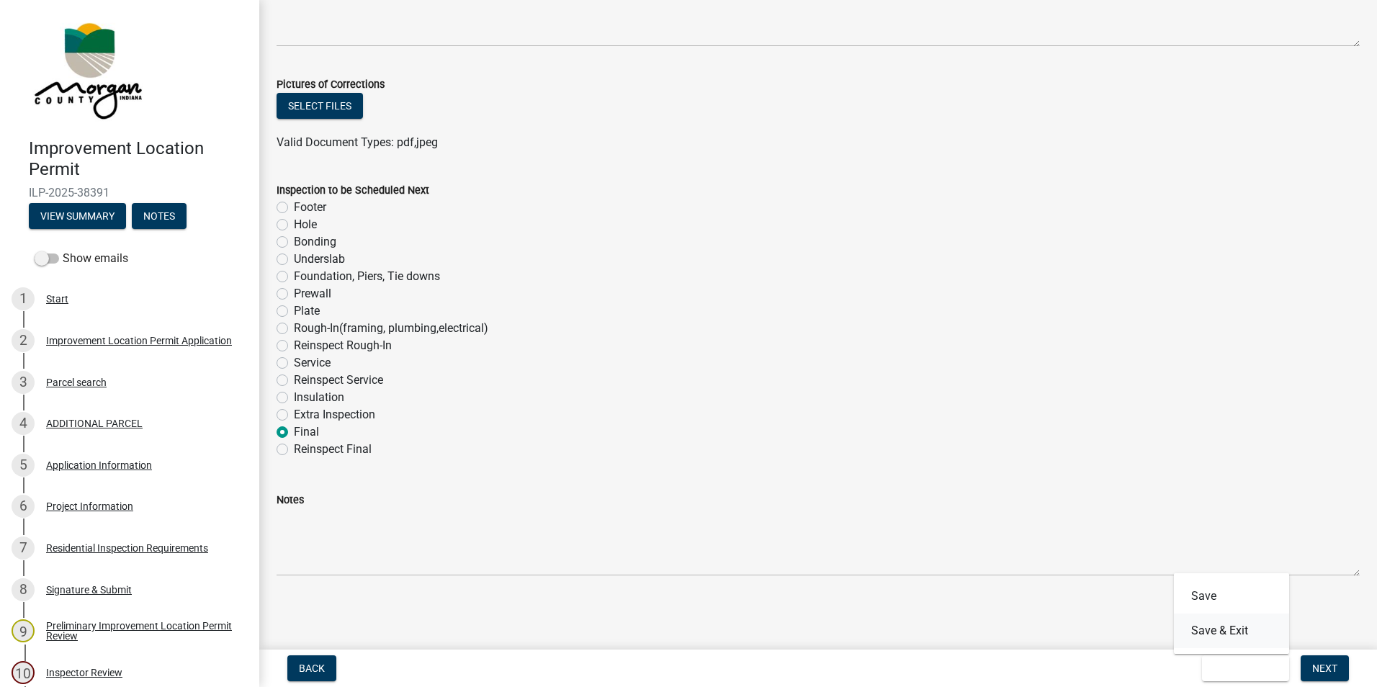
click at [1244, 629] on button "Save & Exit" at bounding box center [1231, 630] width 115 height 35
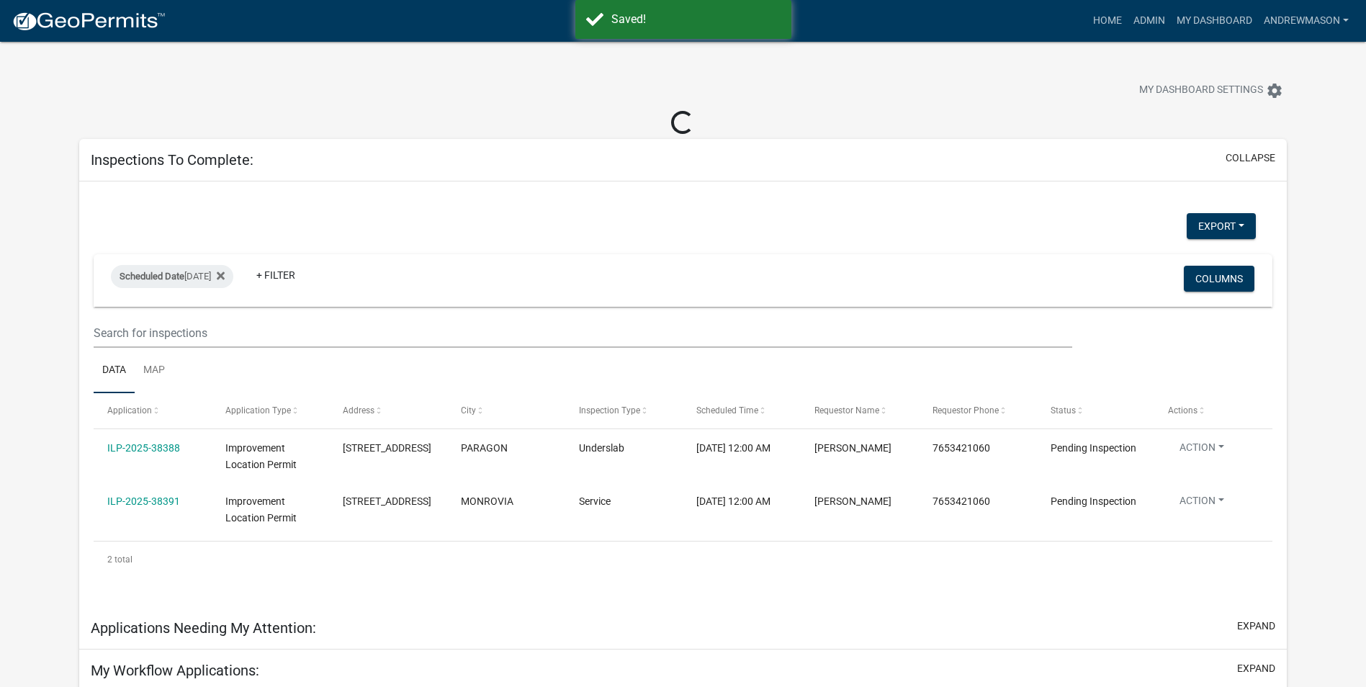
click at [166, 499] on link "ILP-2025-38391" at bounding box center [143, 501] width 73 height 12
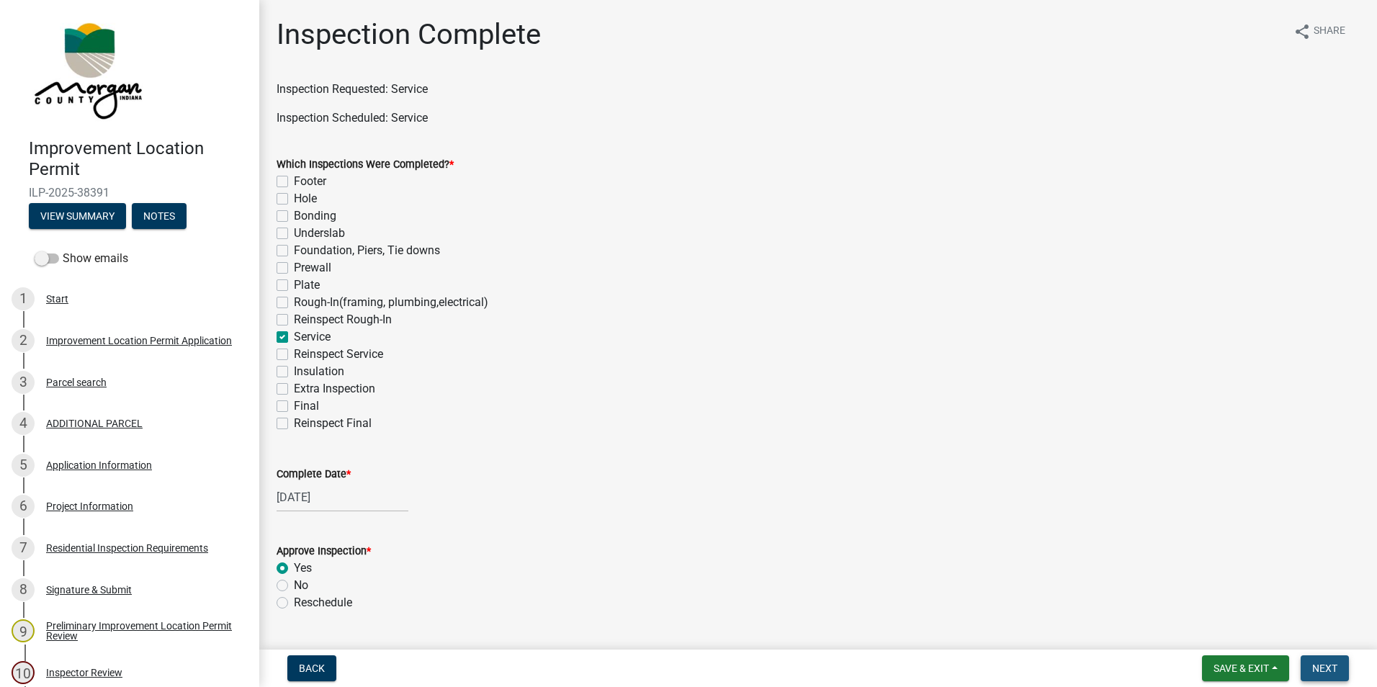
click at [1320, 667] on span "Next" at bounding box center [1324, 668] width 25 height 12
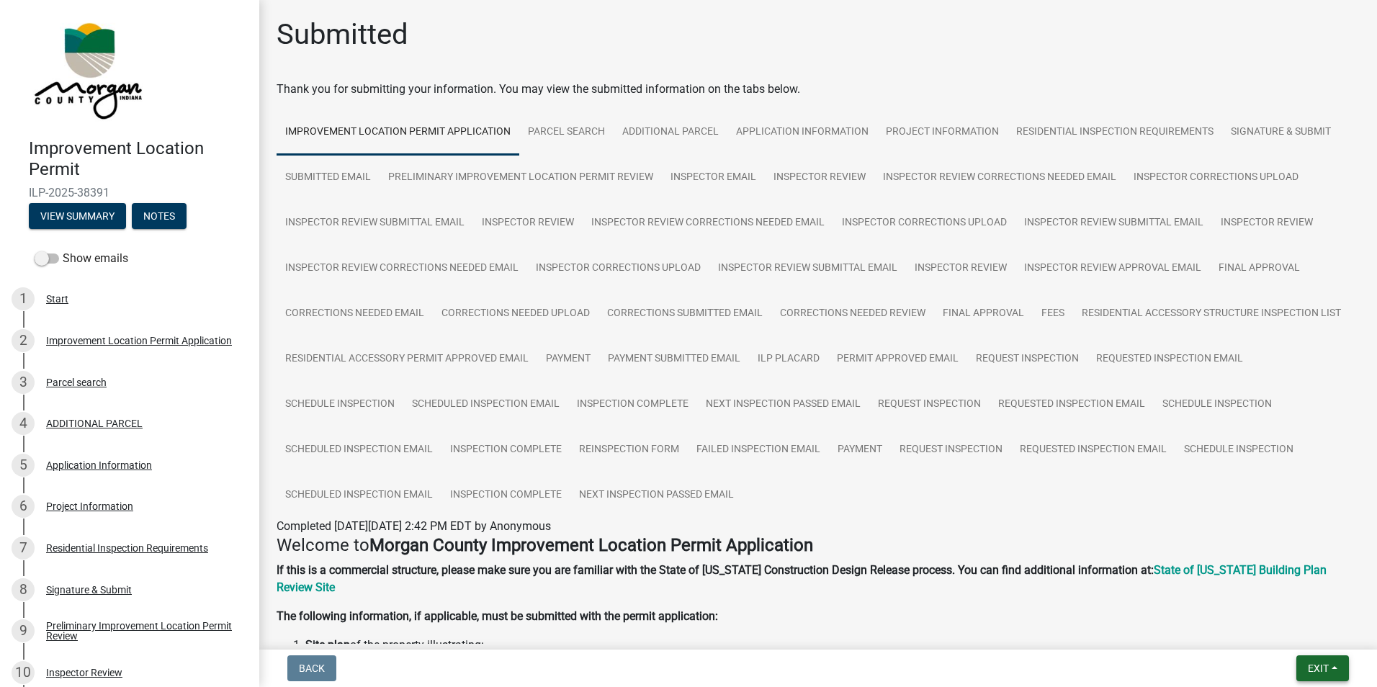
click at [1320, 667] on span "Exit" at bounding box center [1318, 668] width 21 height 12
click at [1300, 629] on button "Save & Exit" at bounding box center [1290, 630] width 115 height 35
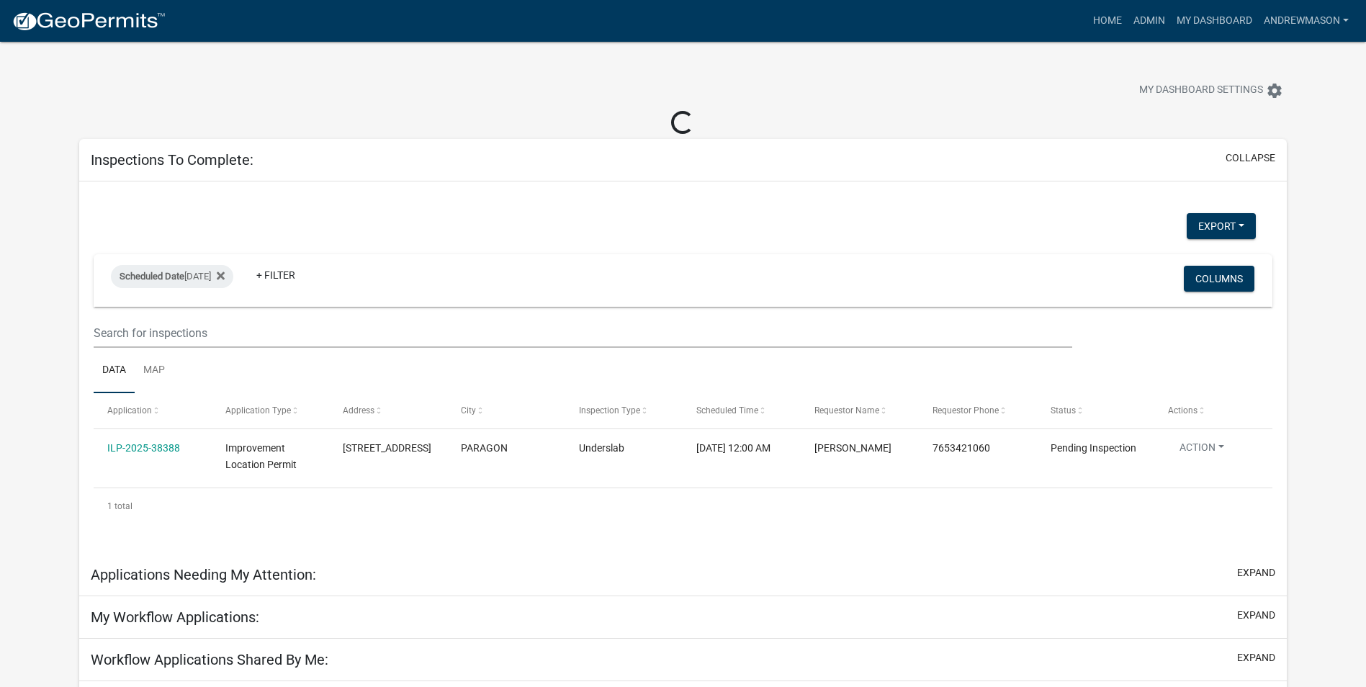
select select "3: 100"
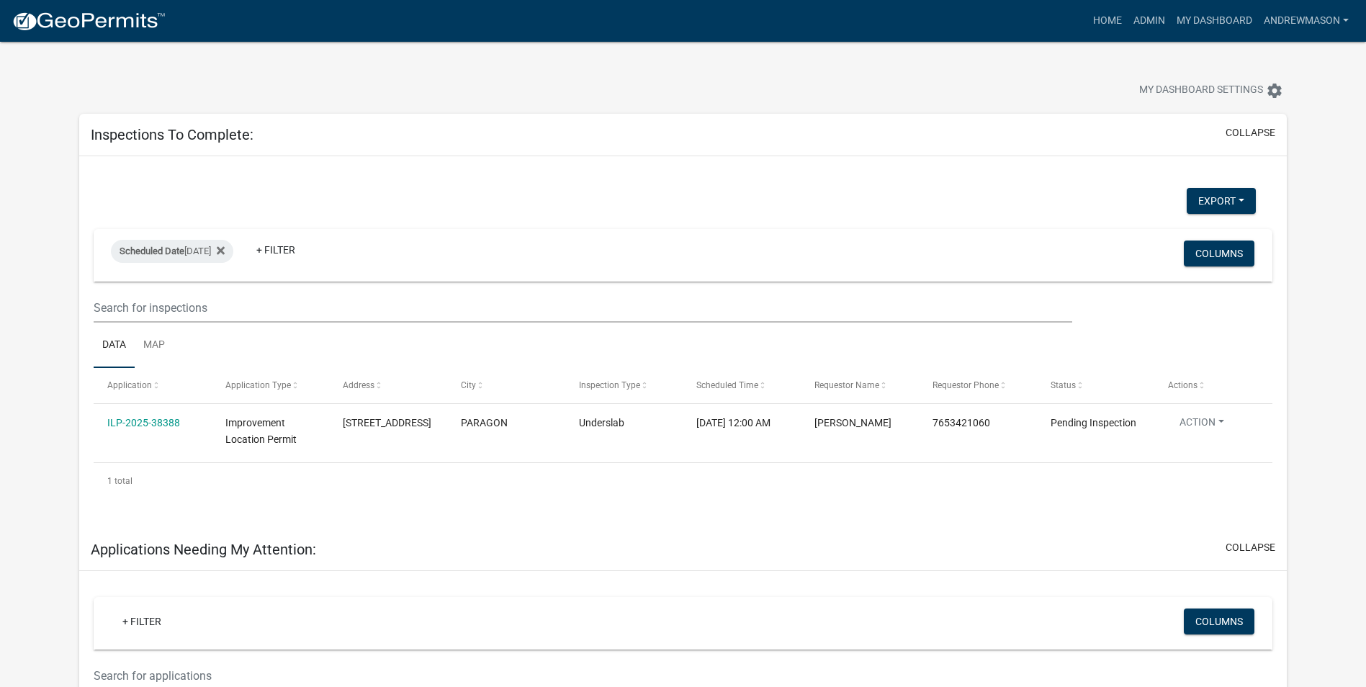
click at [158, 421] on link "ILP-2025-38388" at bounding box center [143, 423] width 73 height 12
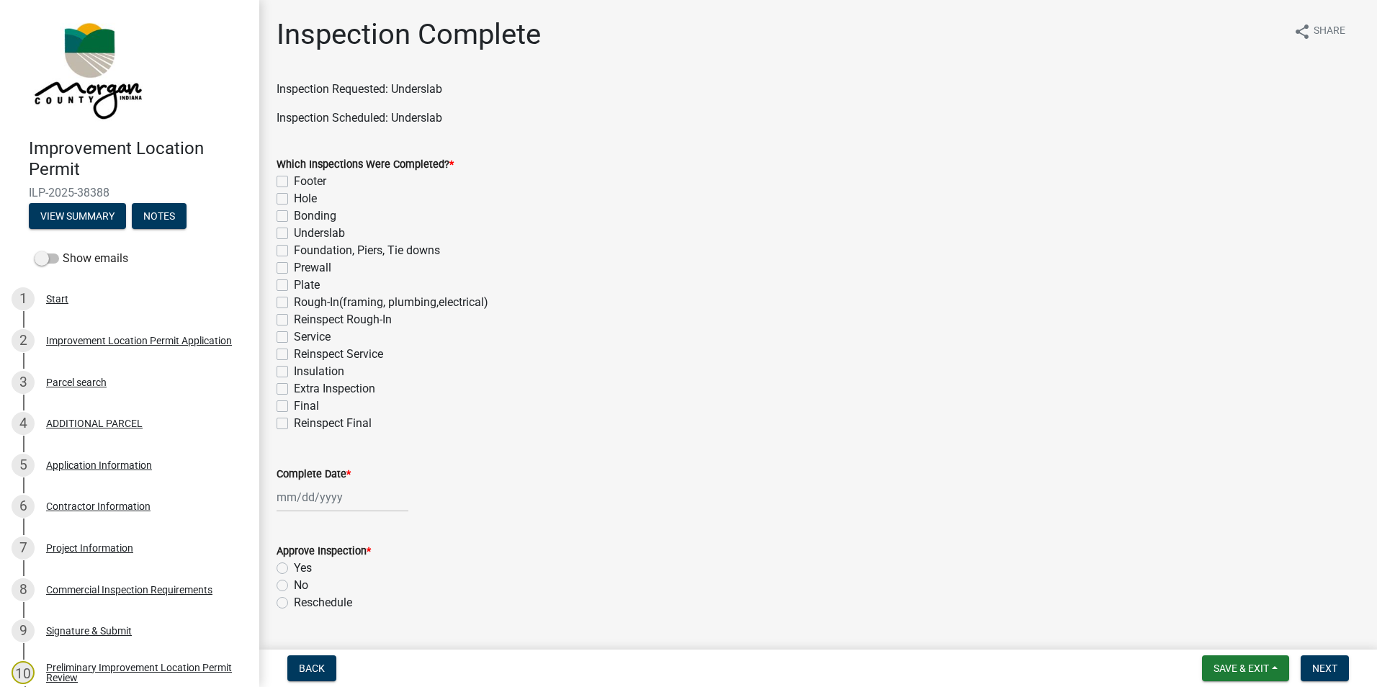
click at [294, 235] on label "Underslab" at bounding box center [319, 233] width 51 height 17
click at [294, 234] on input "Underslab" at bounding box center [298, 229] width 9 height 9
checkbox input "true"
checkbox input "false"
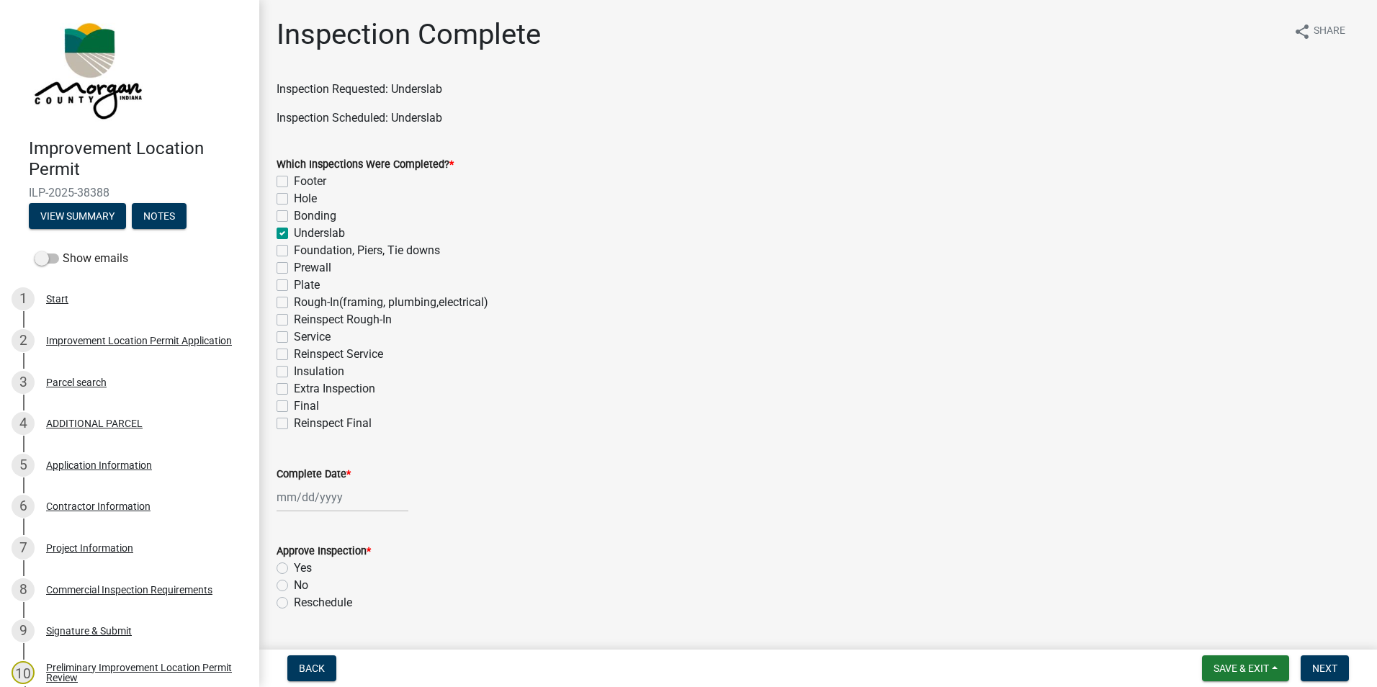
checkbox input "false"
checkbox input "true"
checkbox input "false"
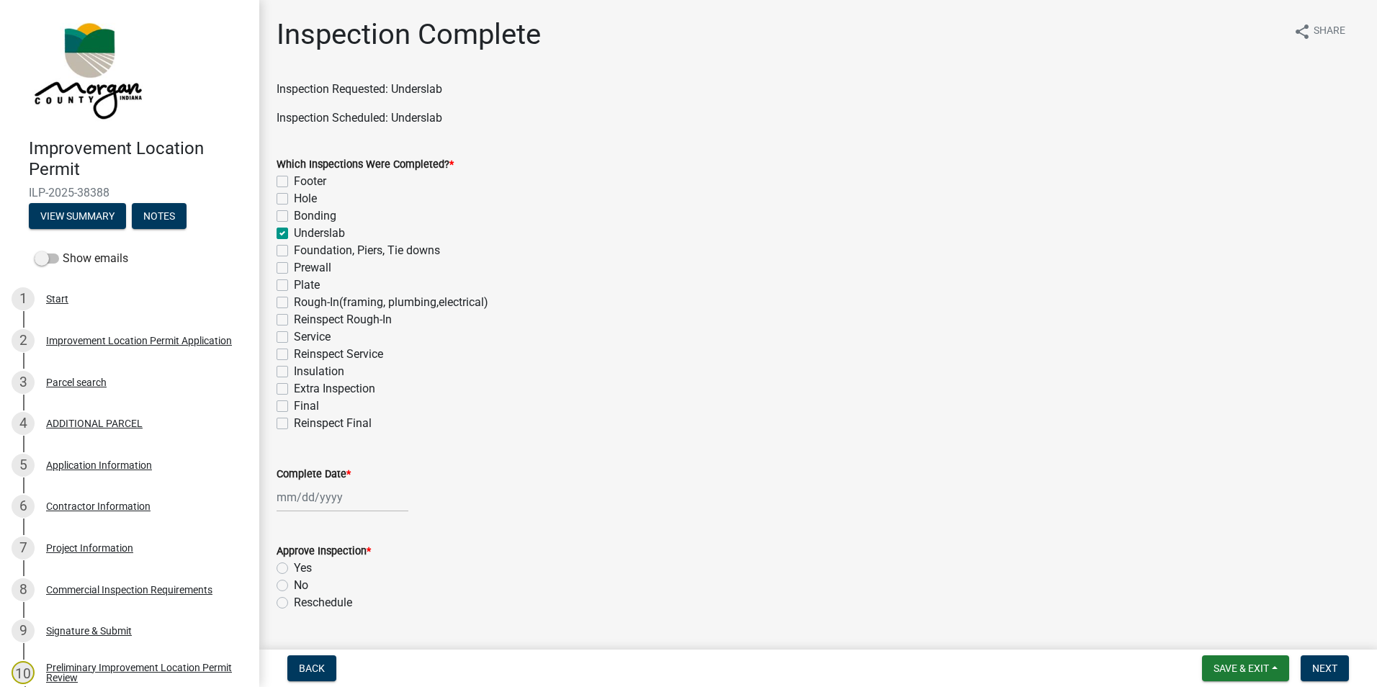
checkbox input "false"
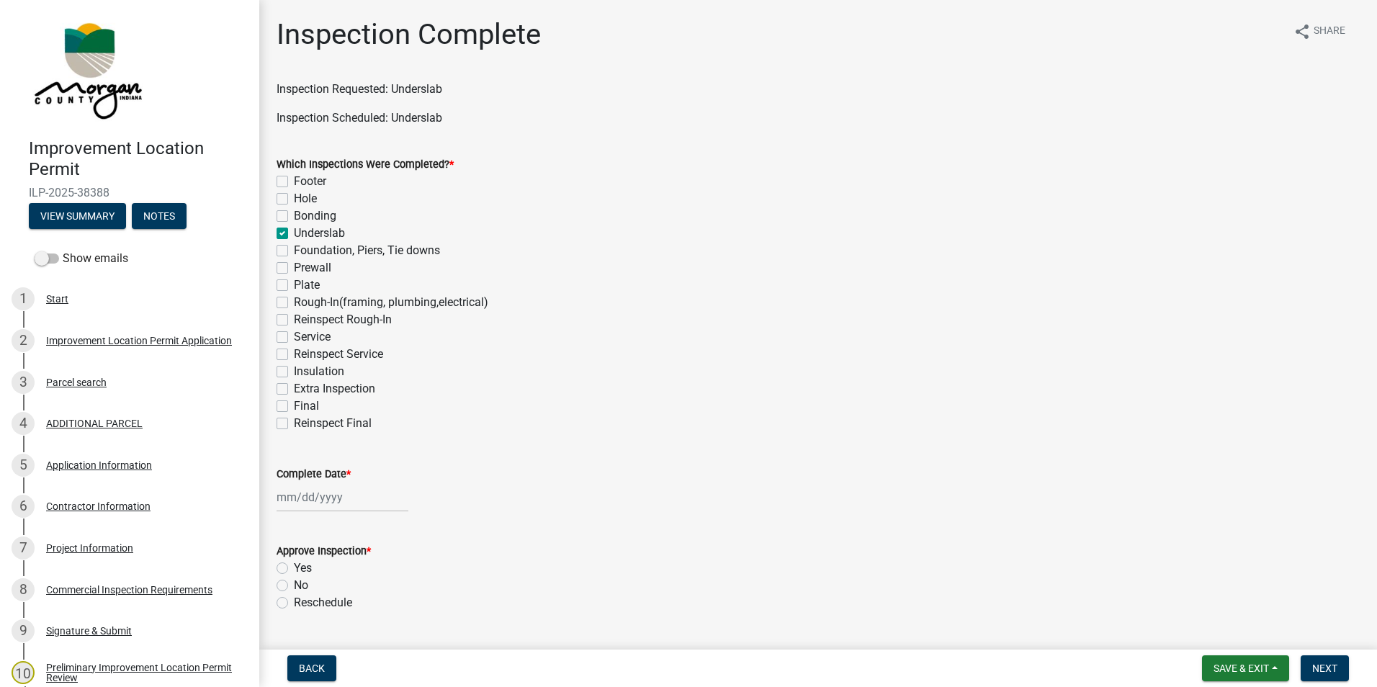
checkbox input "false"
click at [307, 502] on div at bounding box center [342, 497] width 132 height 30
select select "9"
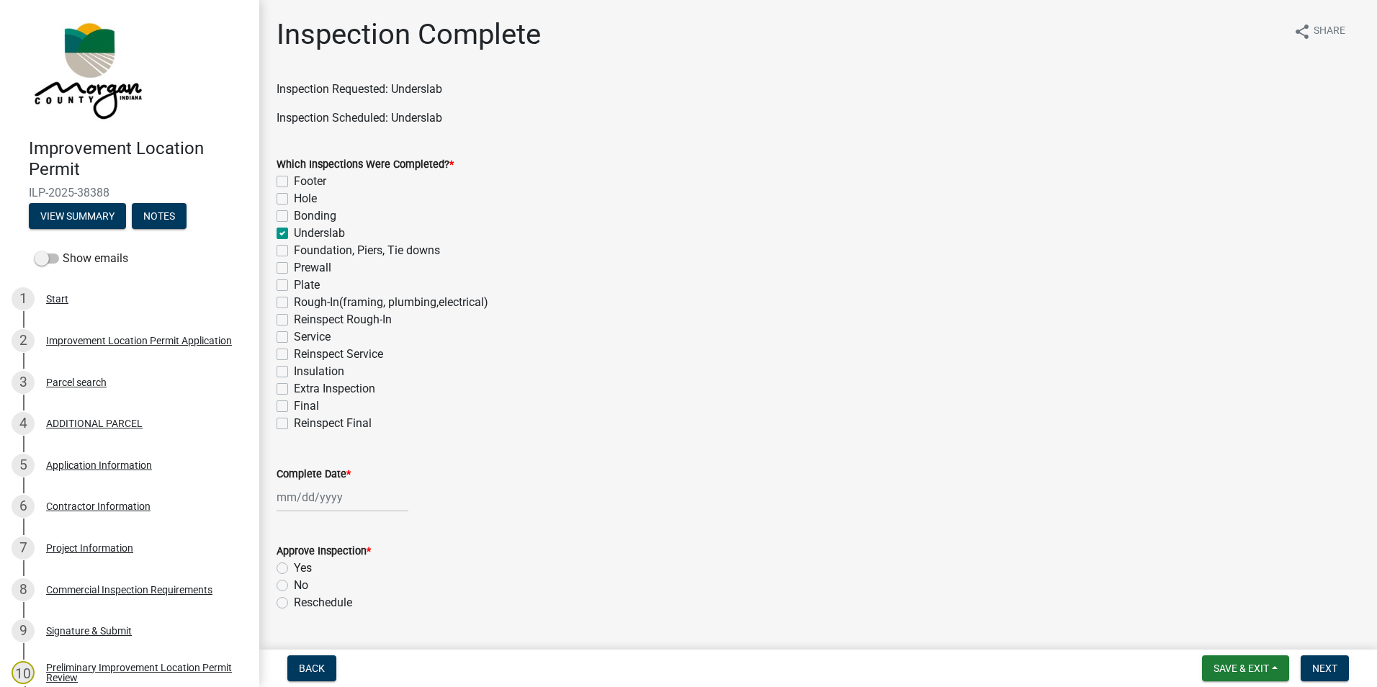
select select "2025"
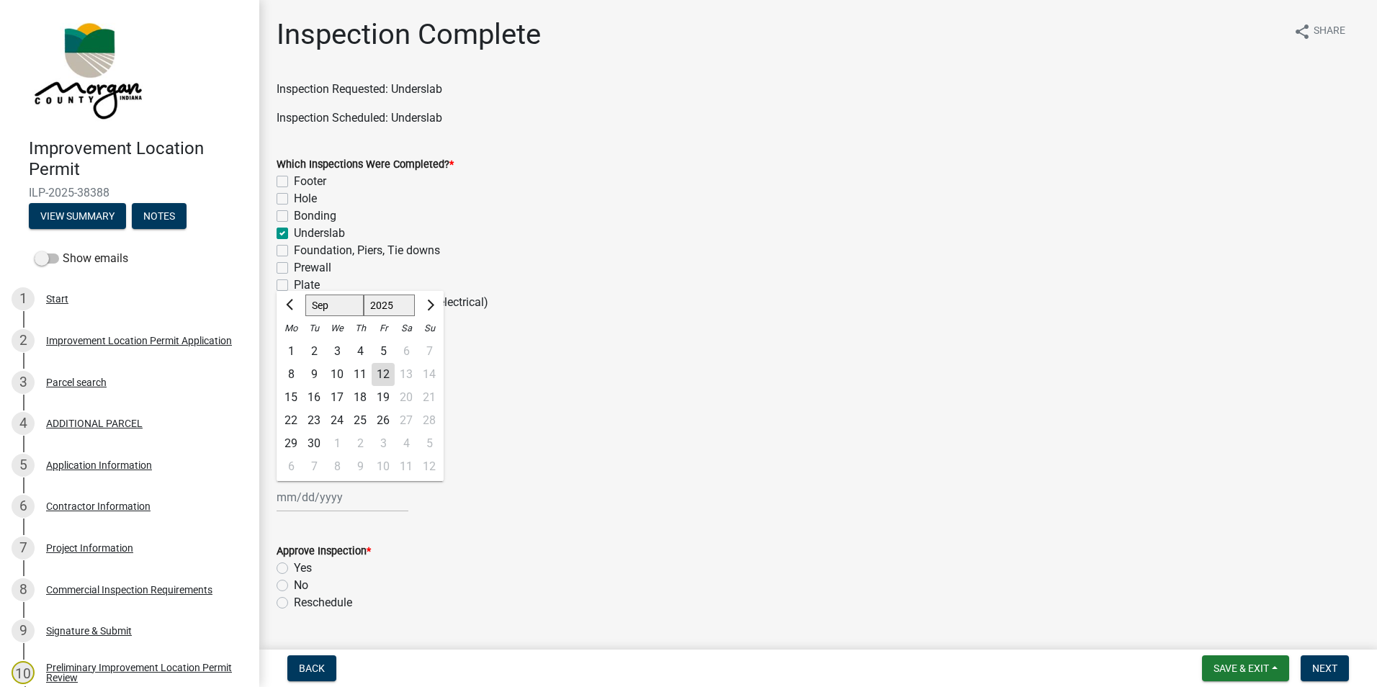
click at [382, 376] on div "12" at bounding box center [383, 374] width 23 height 23
type input "[DATE]"
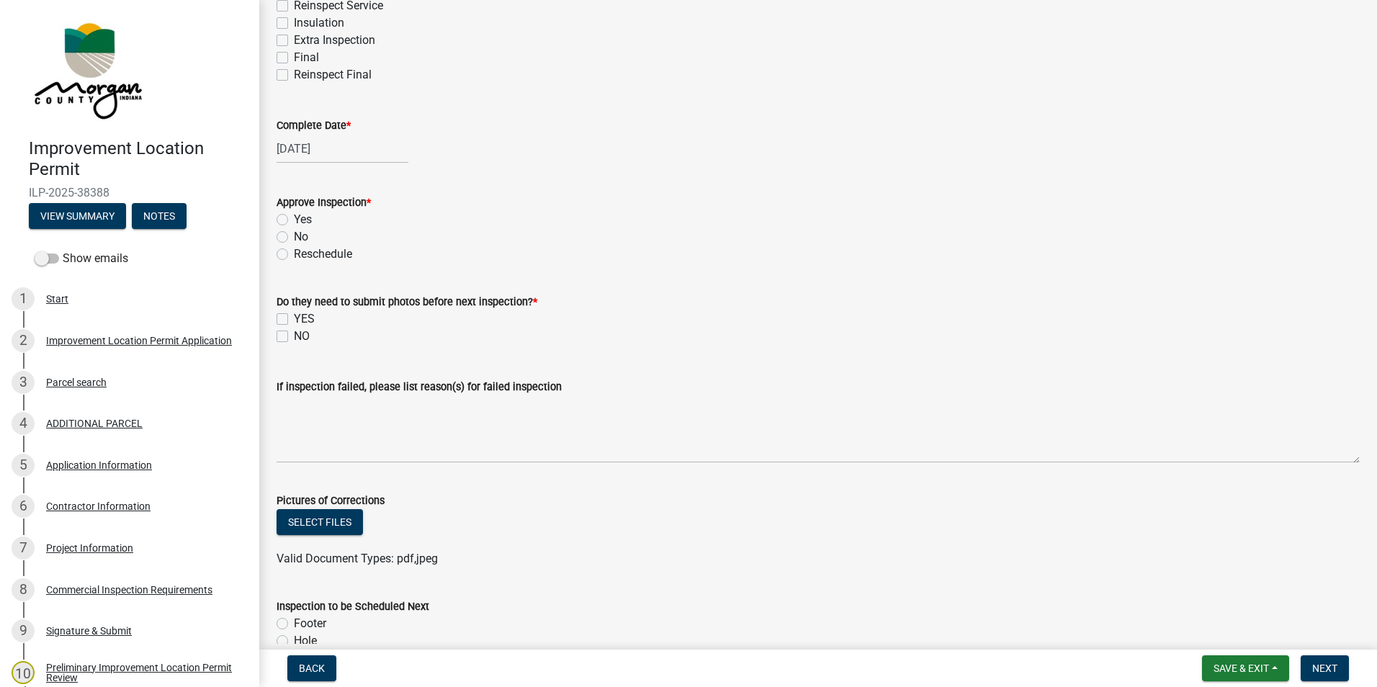
scroll to position [360, 0]
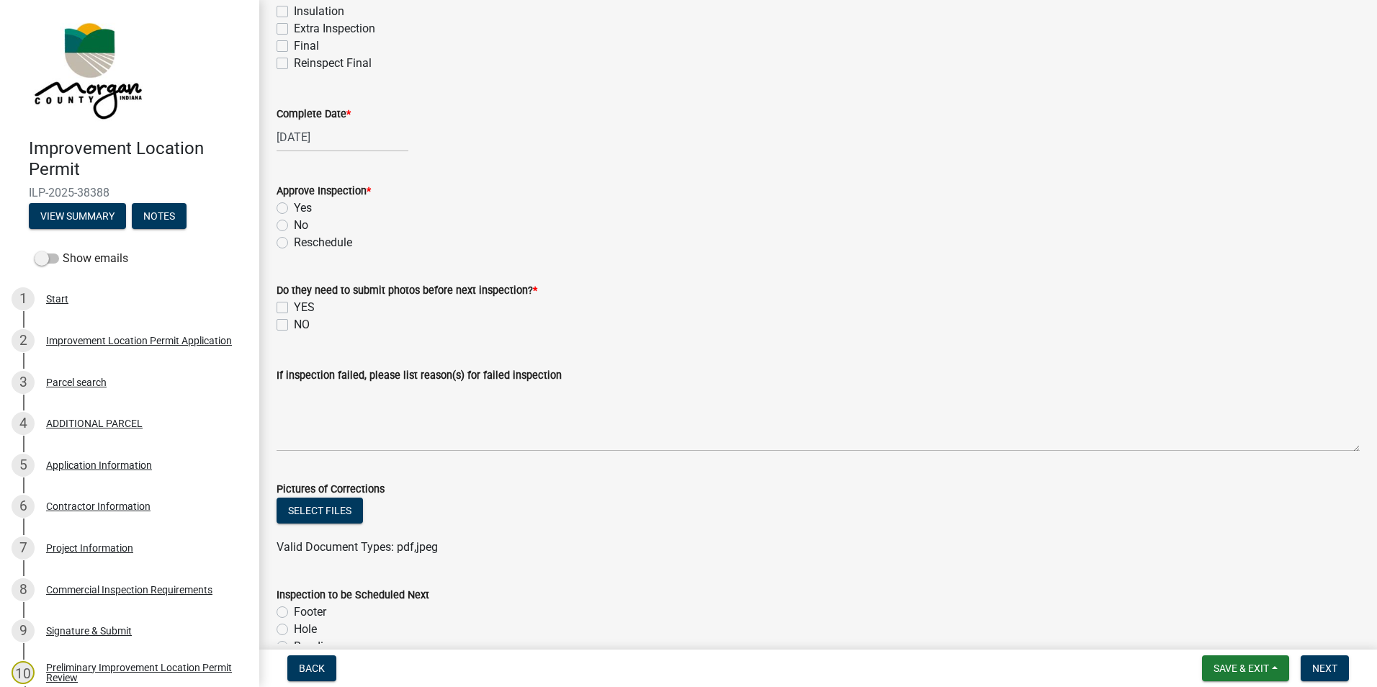
click at [294, 205] on label "Yes" at bounding box center [303, 207] width 18 height 17
click at [294, 205] on input "Yes" at bounding box center [298, 203] width 9 height 9
radio input "true"
click at [294, 324] on label "NO" at bounding box center [302, 324] width 16 height 17
click at [294, 324] on input "NO" at bounding box center [298, 320] width 9 height 9
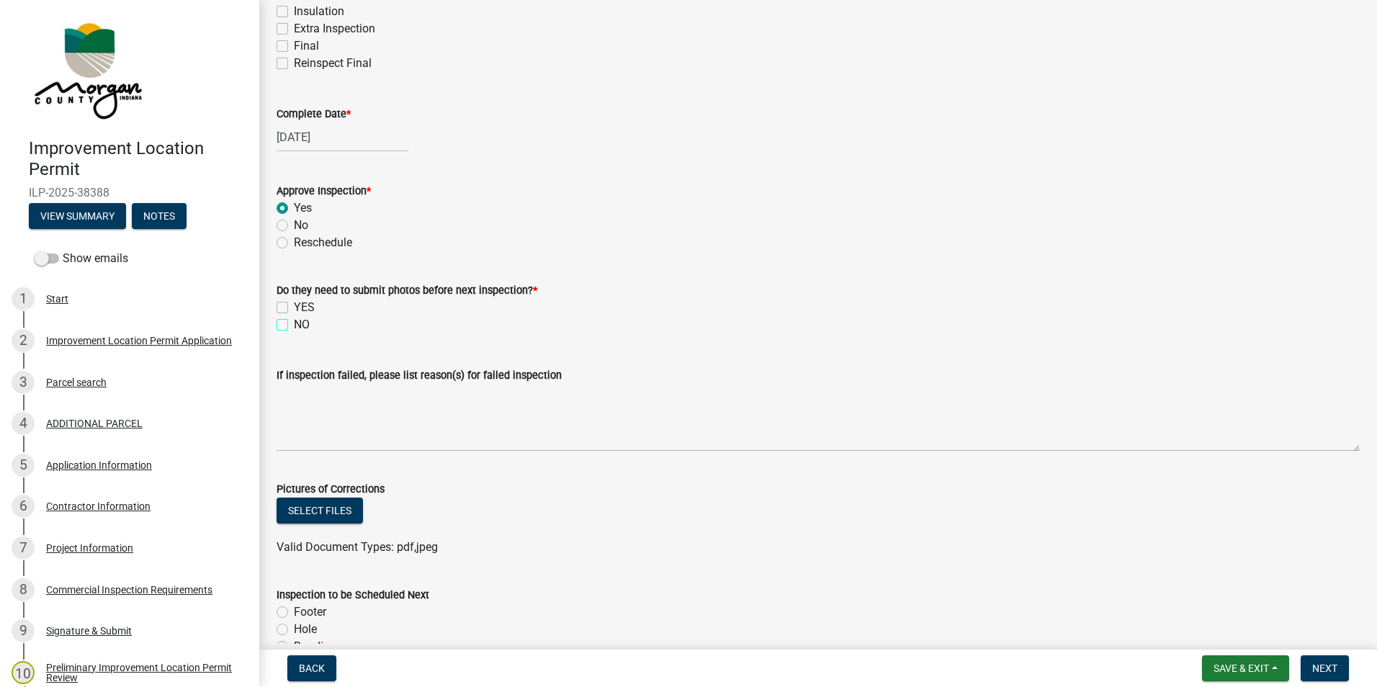
checkbox input "true"
checkbox input "false"
checkbox input "true"
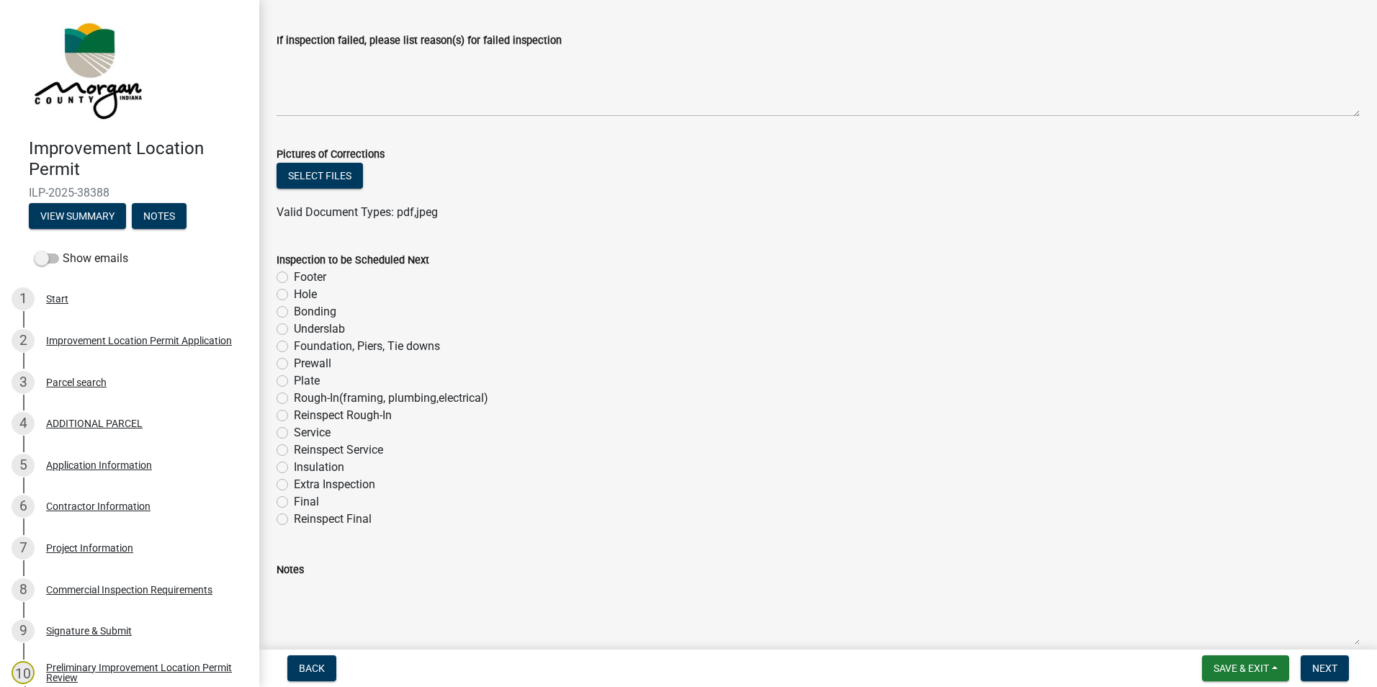
scroll to position [720, 0]
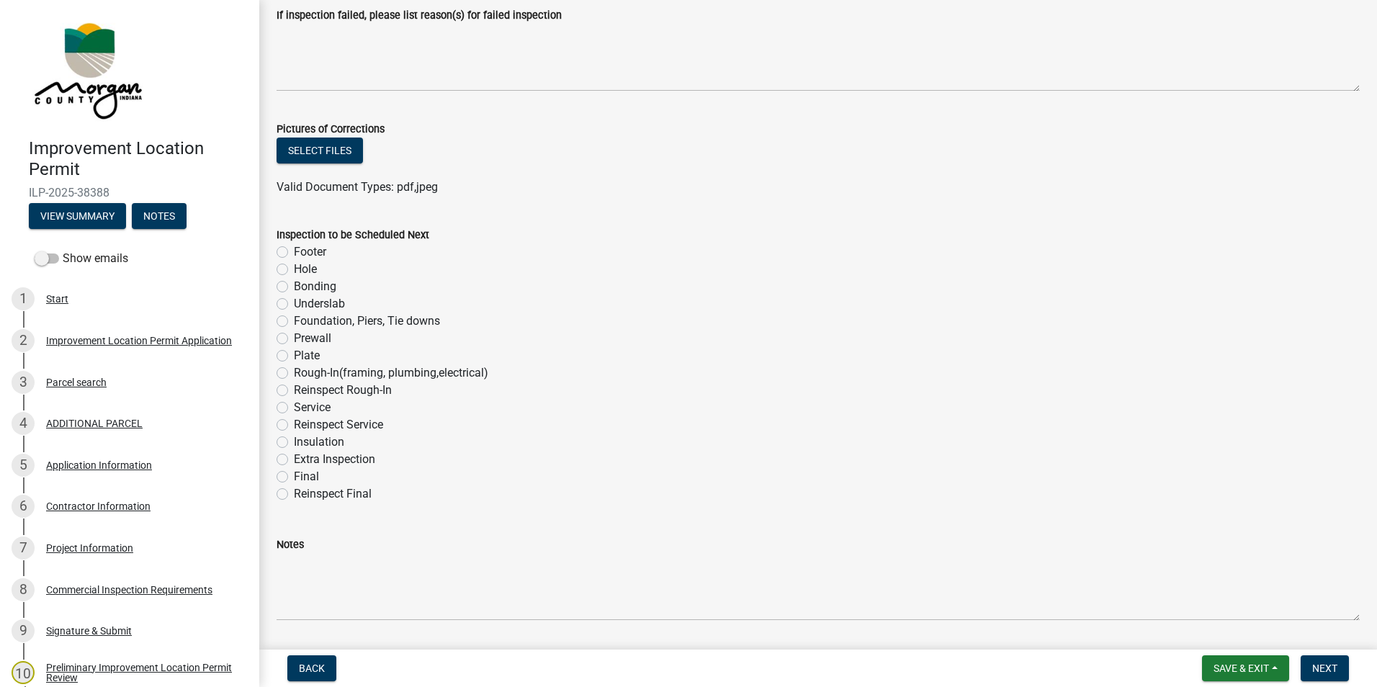
click at [294, 370] on label "Rough-In(framing, plumbing,electrical)" at bounding box center [391, 372] width 194 height 17
click at [294, 370] on input "Rough-In(framing, plumbing,electrical)" at bounding box center [298, 368] width 9 height 9
radio input "true"
click at [1329, 666] on span "Next" at bounding box center [1324, 668] width 25 height 12
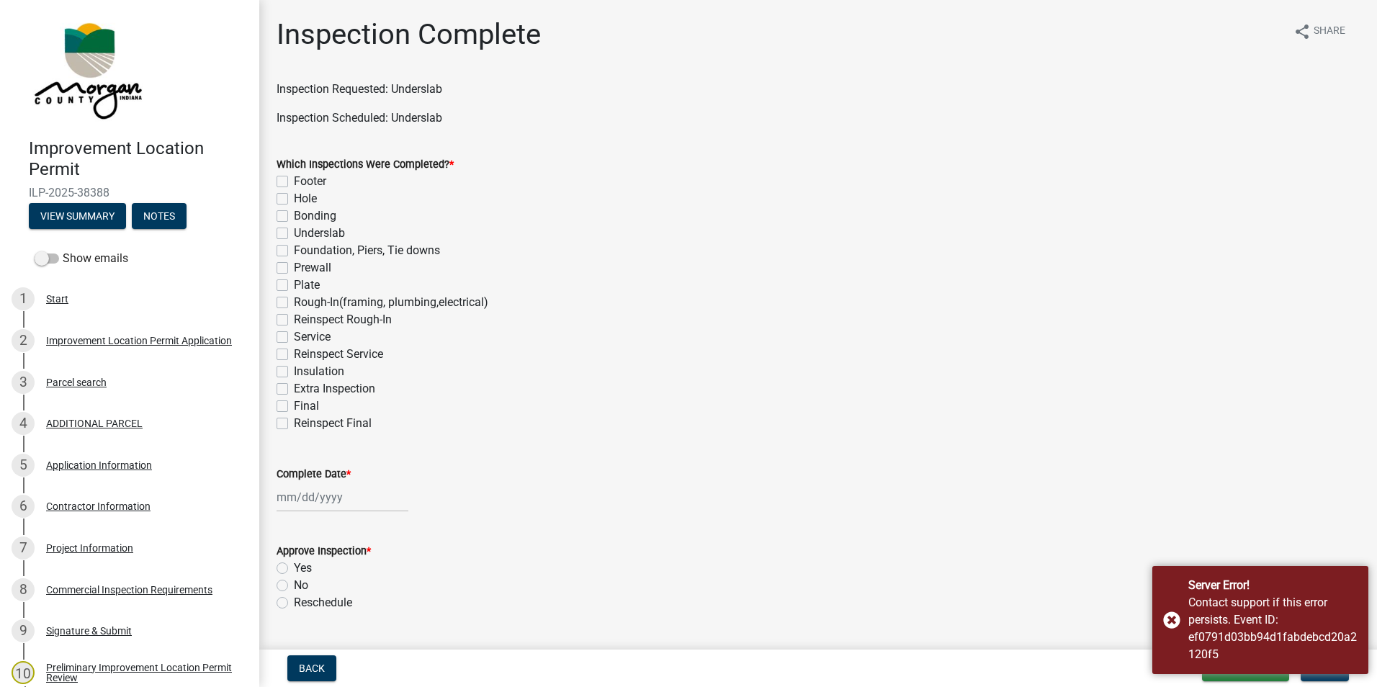
click at [1167, 616] on div "Server Error! Contact support if this error persists. Event ID: ef0791d03bb94d1…" at bounding box center [1260, 620] width 216 height 108
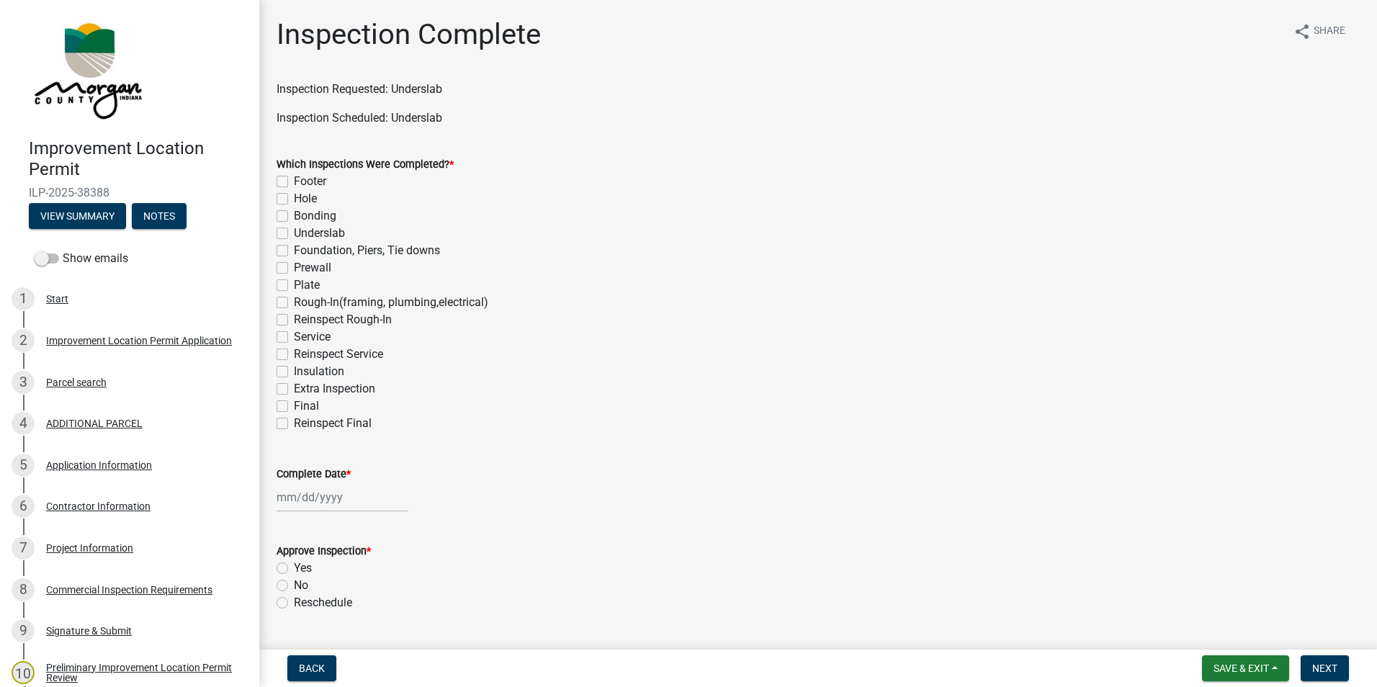
click at [294, 233] on label "Underslab" at bounding box center [319, 233] width 51 height 17
click at [294, 233] on input "Underslab" at bounding box center [298, 229] width 9 height 9
checkbox input "true"
checkbox input "false"
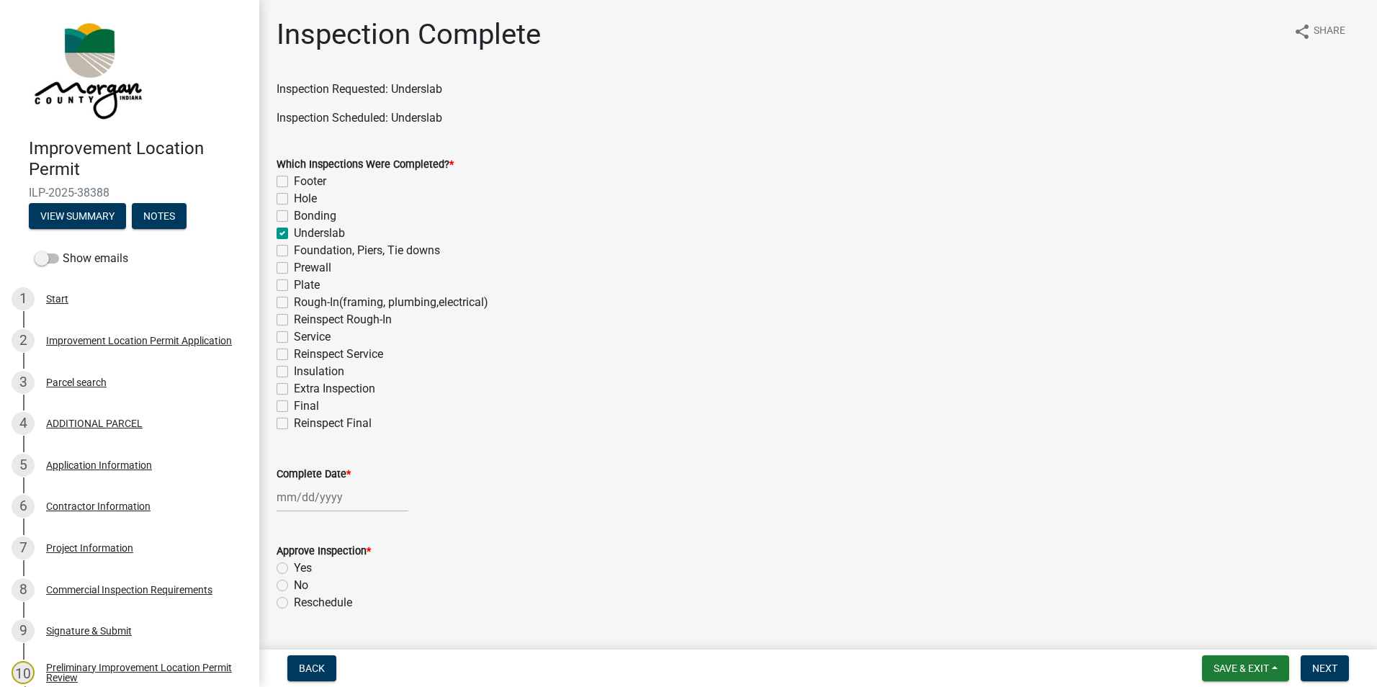
checkbox input "false"
checkbox input "true"
checkbox input "false"
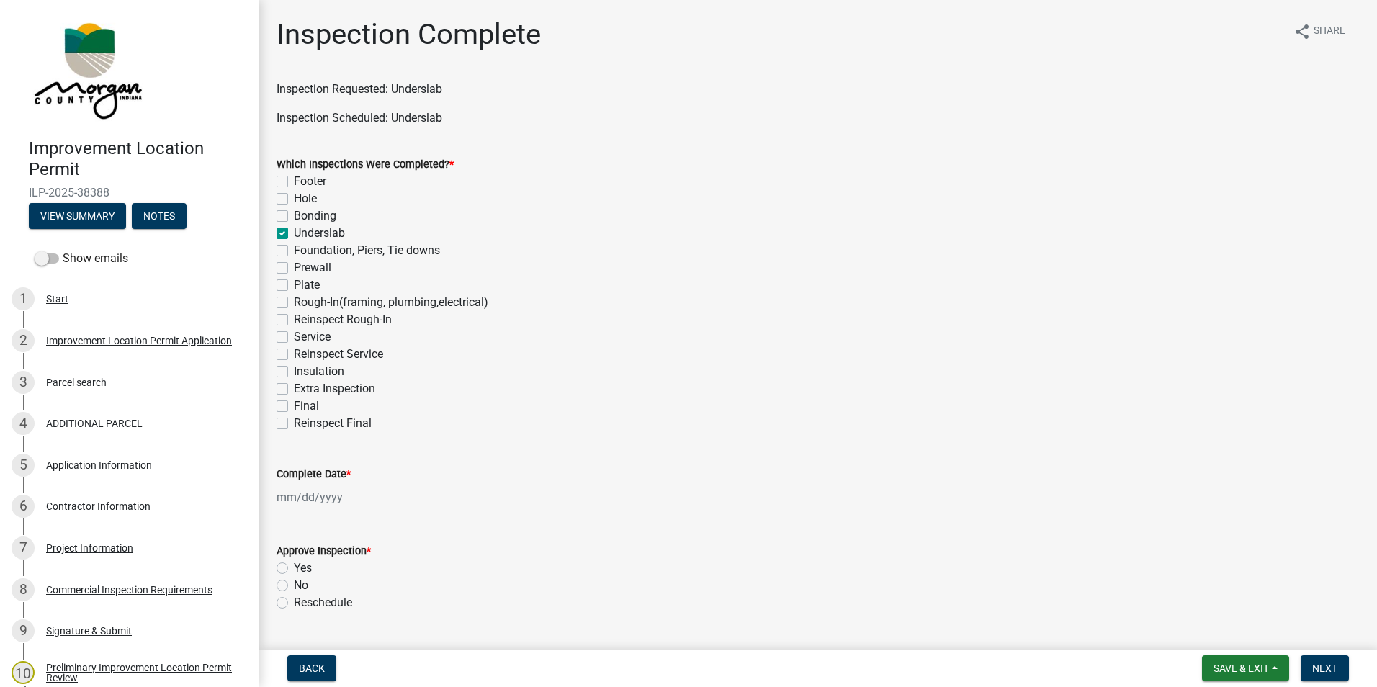
checkbox input "false"
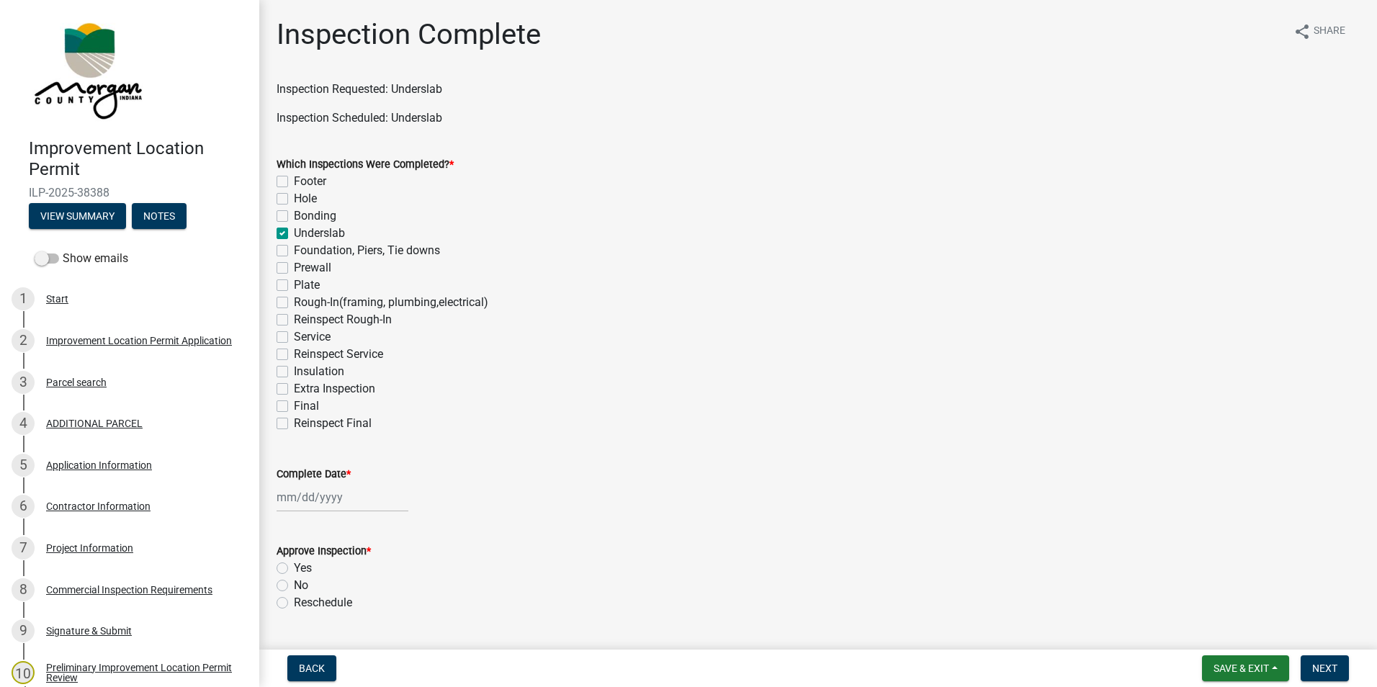
checkbox input "false"
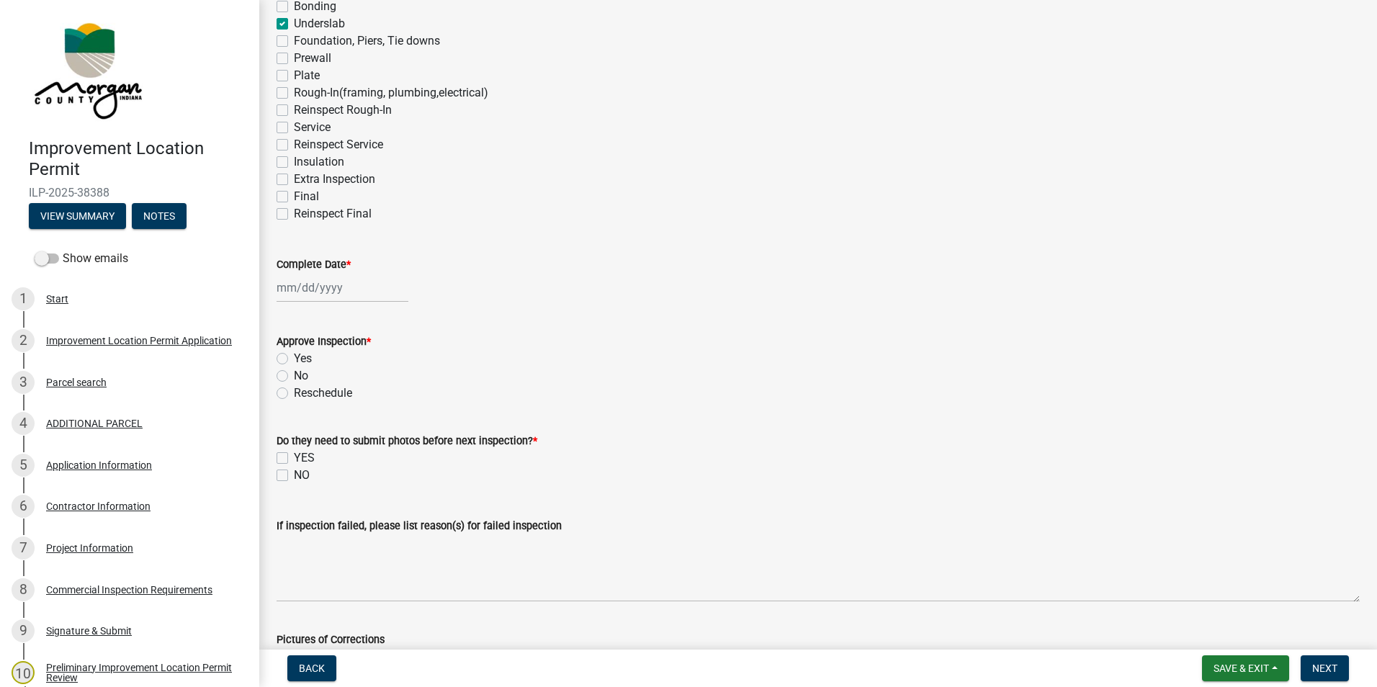
scroll to position [216, 0]
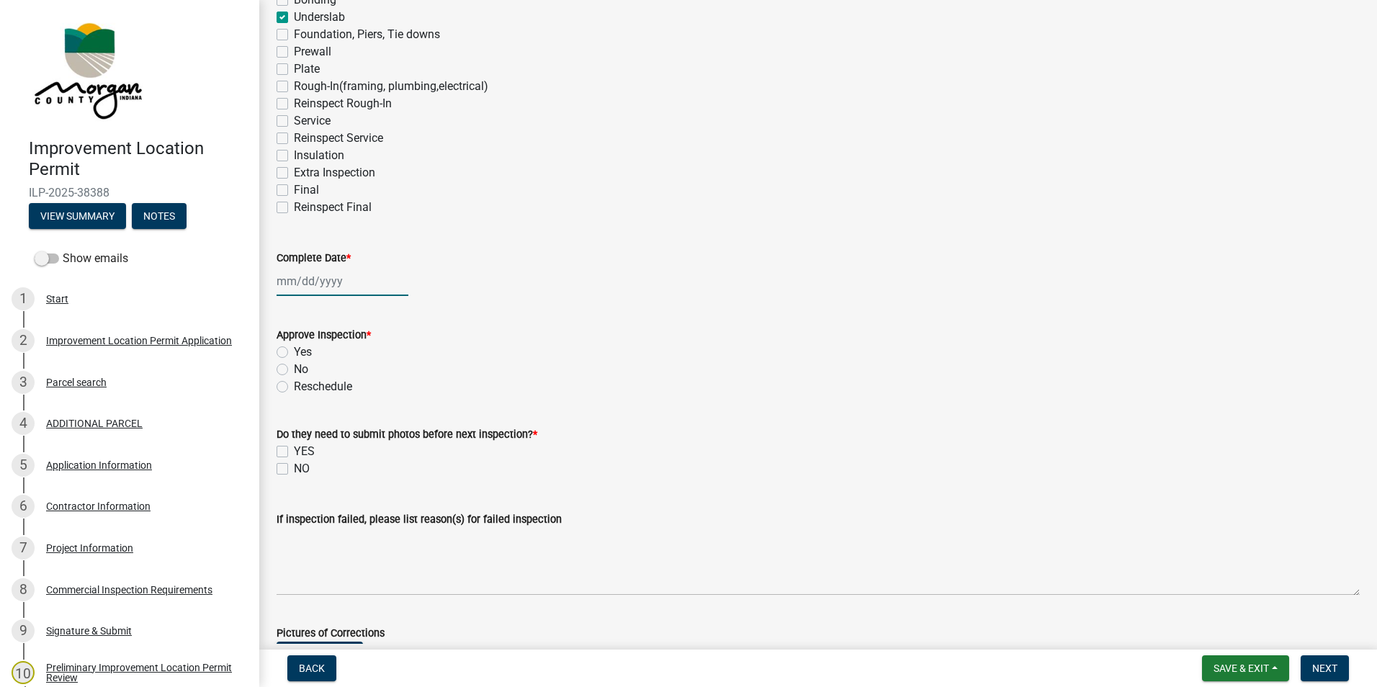
click at [332, 279] on div at bounding box center [342, 281] width 132 height 30
select select "9"
select select "2025"
click at [385, 379] on div "12" at bounding box center [383, 380] width 23 height 23
type input "[DATE]"
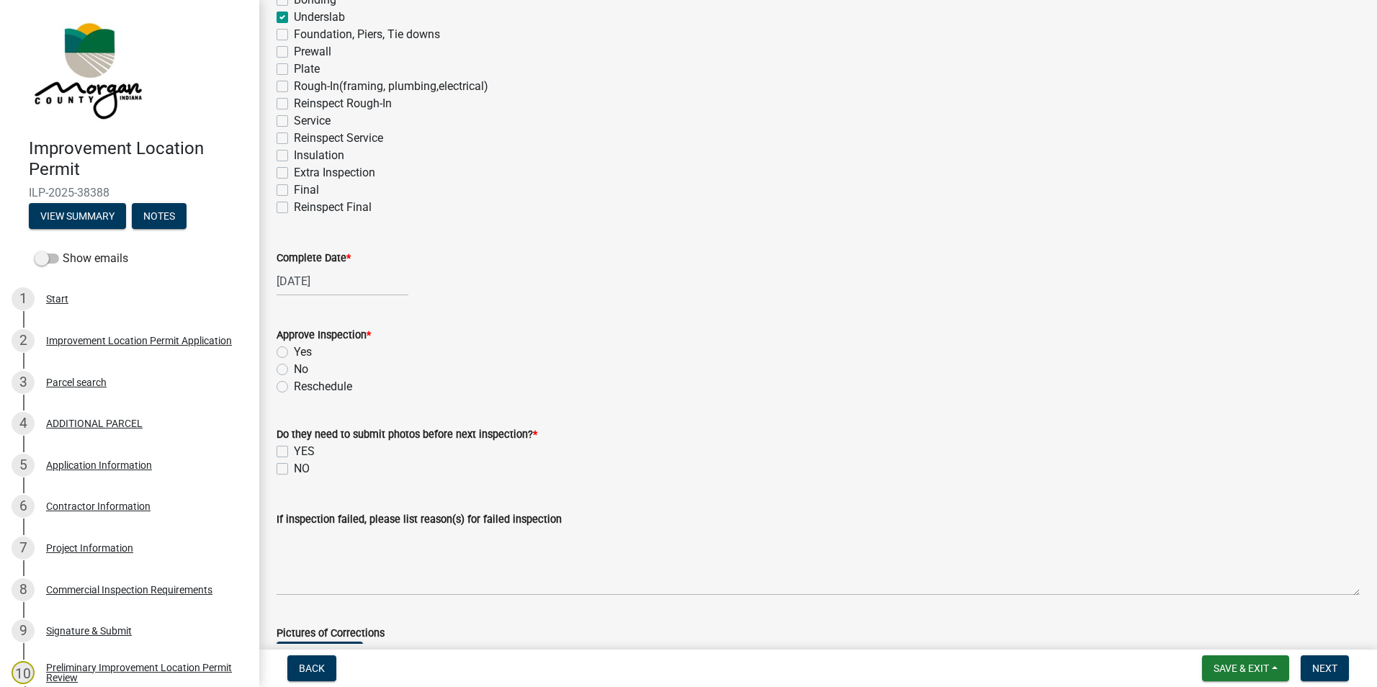
click at [294, 351] on label "Yes" at bounding box center [303, 351] width 18 height 17
click at [294, 351] on input "Yes" at bounding box center [298, 347] width 9 height 9
radio input "true"
click at [294, 467] on label "NO" at bounding box center [302, 468] width 16 height 17
click at [294, 467] on input "NO" at bounding box center [298, 464] width 9 height 9
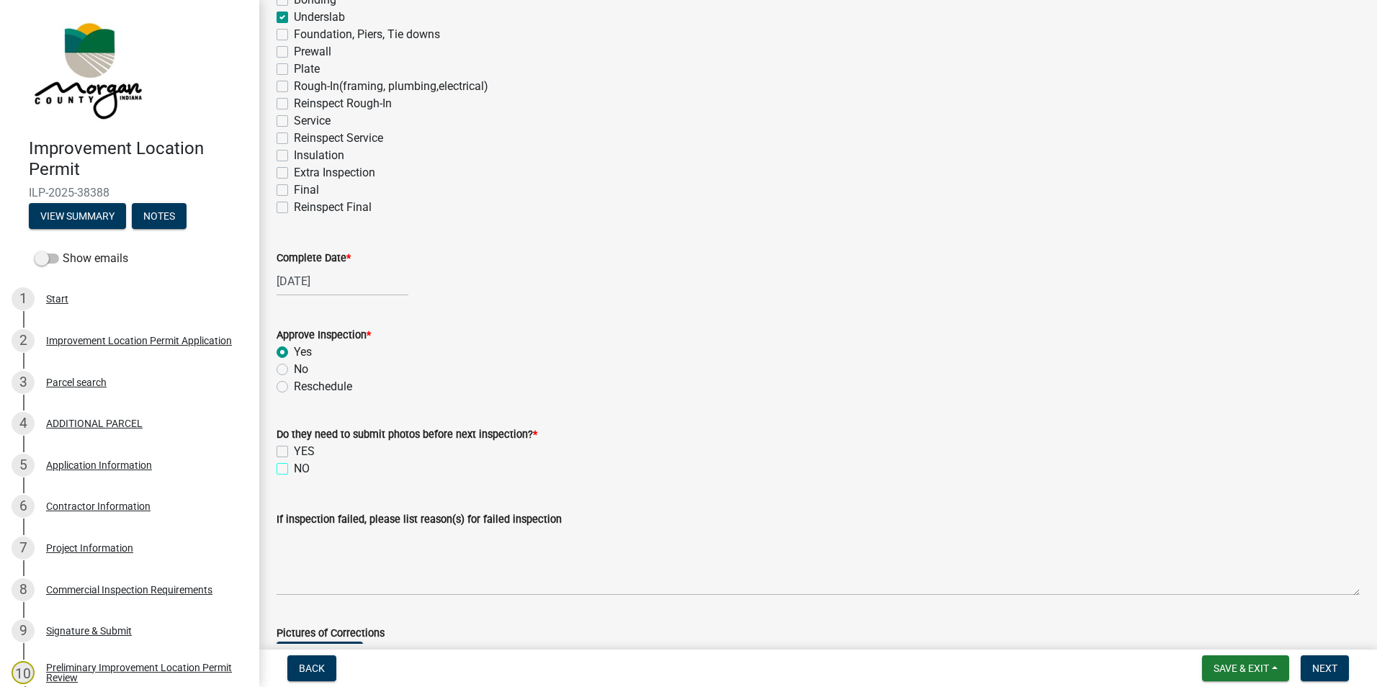
checkbox input "true"
checkbox input "false"
checkbox input "true"
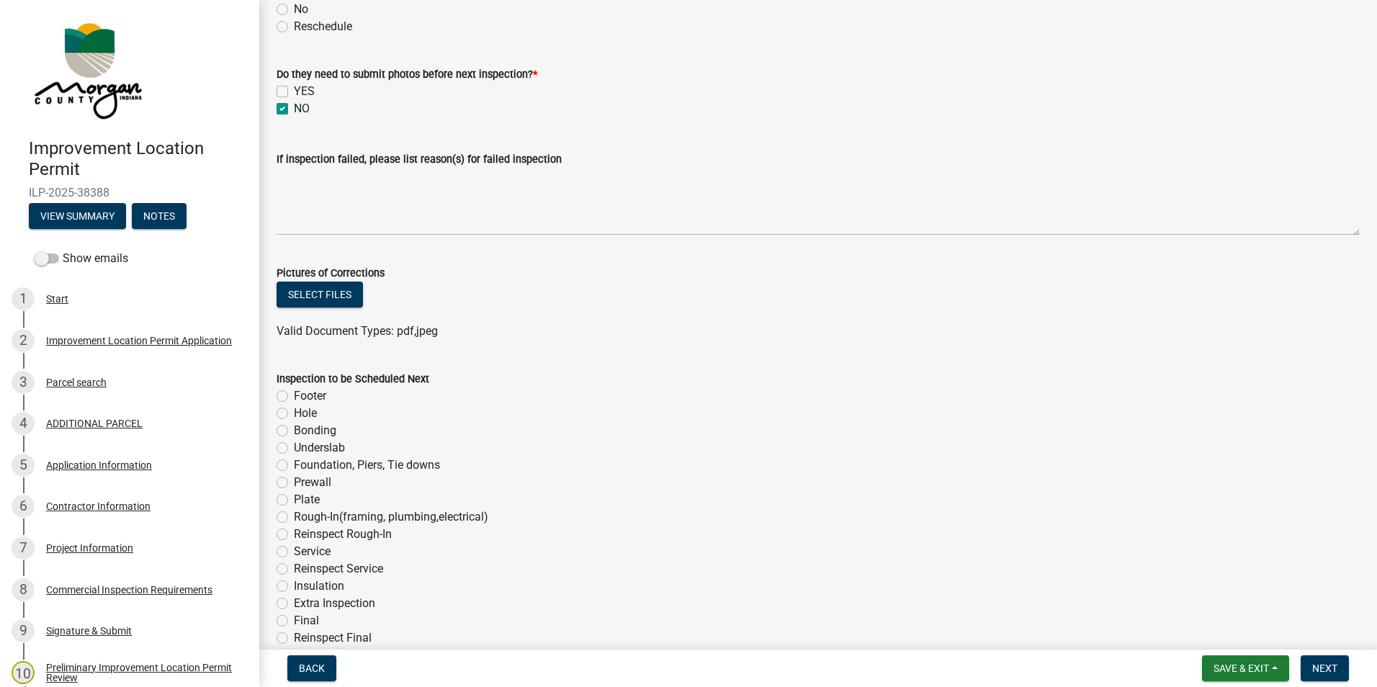
scroll to position [720, 0]
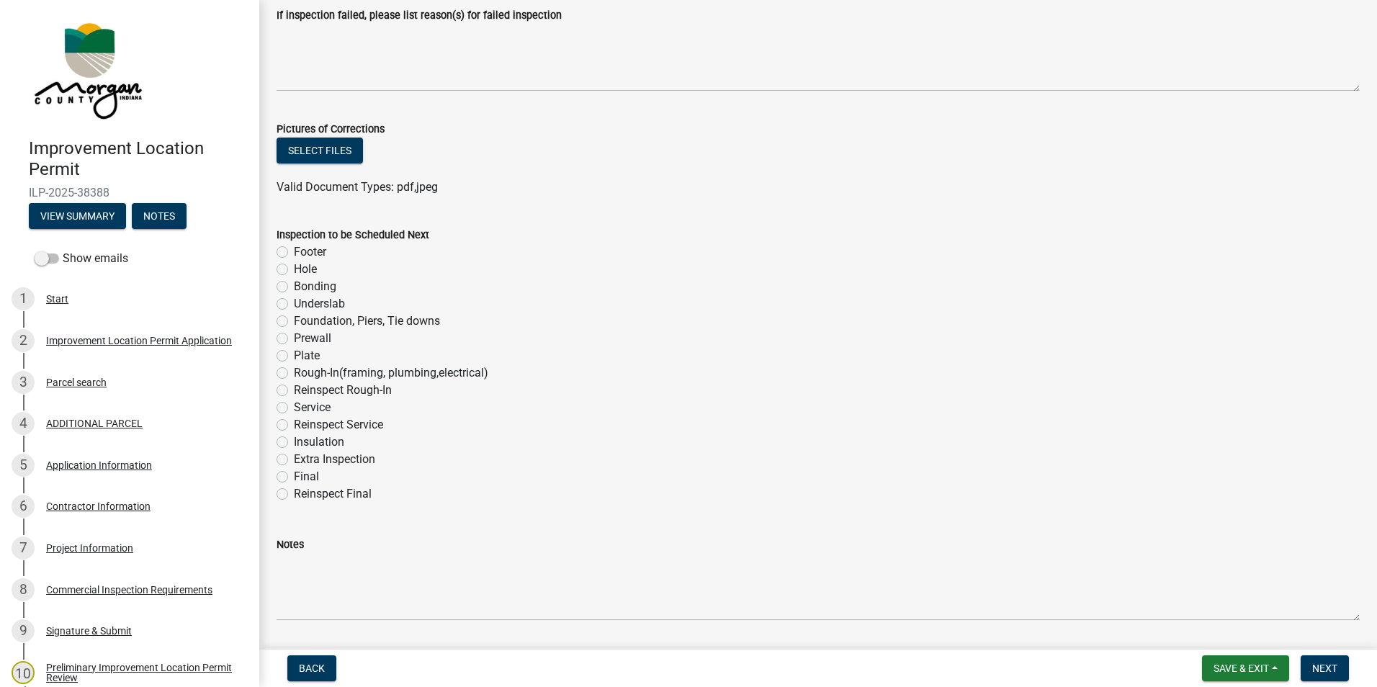
click at [294, 373] on label "Rough-In(framing, plumbing,electrical)" at bounding box center [391, 372] width 194 height 17
click at [294, 373] on input "Rough-In(framing, plumbing,electrical)" at bounding box center [298, 368] width 9 height 9
radio input "true"
click at [1265, 669] on span "Save & Exit" at bounding box center [1240, 668] width 55 height 12
click at [1243, 629] on button "Save & Exit" at bounding box center [1231, 630] width 115 height 35
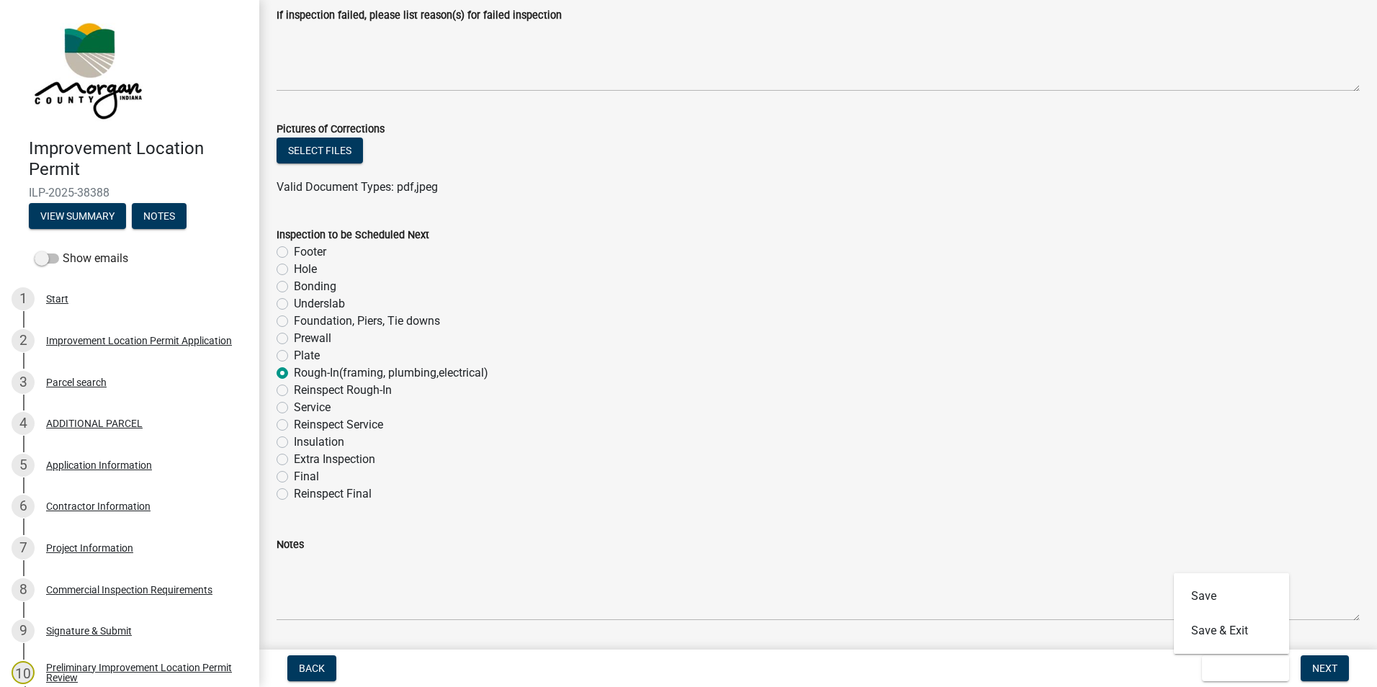
scroll to position [0, 0]
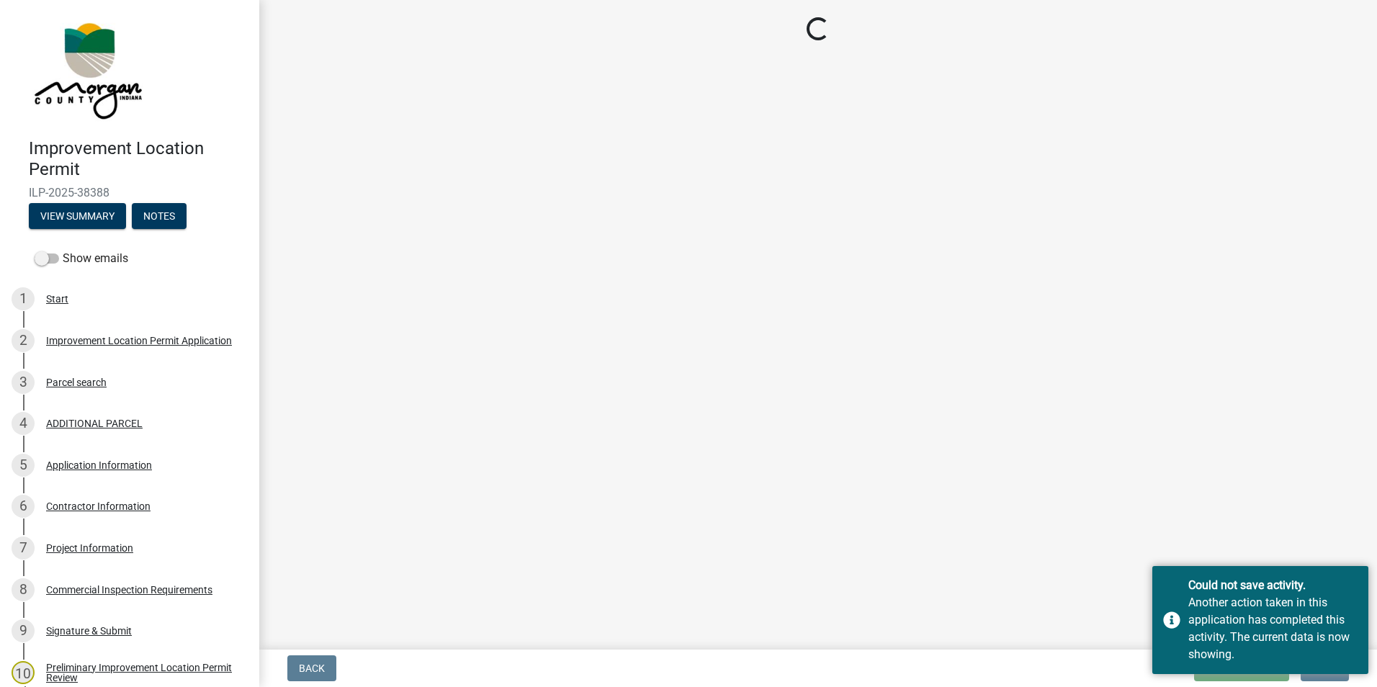
click at [1174, 618] on div "Could not save activity. Another action taken in this application has completed…" at bounding box center [1260, 620] width 216 height 108
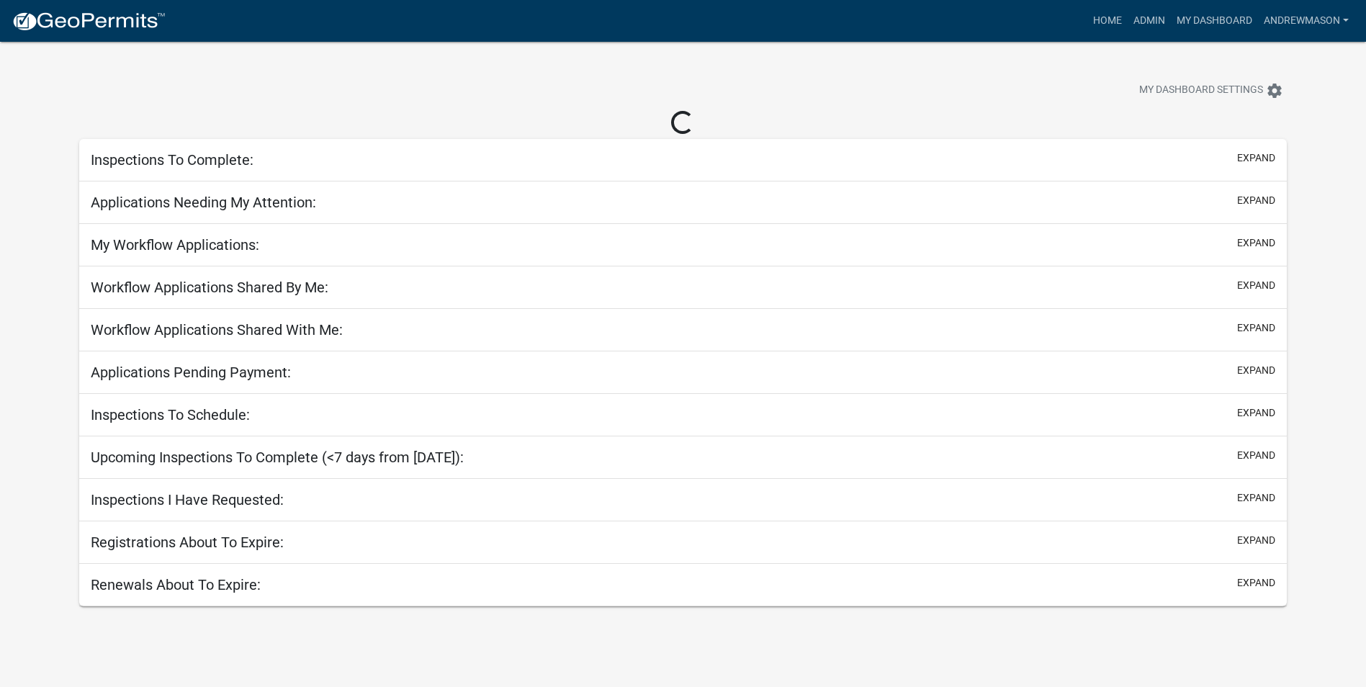
select select "3: 100"
